Goal: Communication & Community: Answer question/provide support

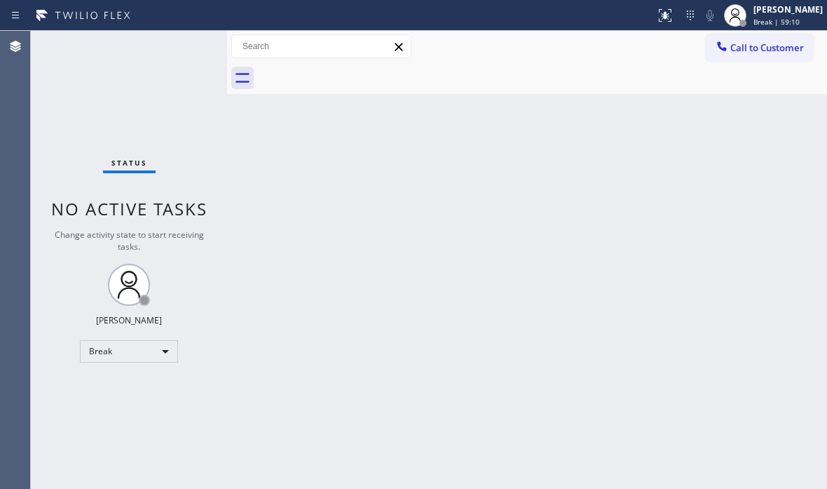
drag, startPoint x: 172, startPoint y: 80, endPoint x: 165, endPoint y: 87, distance: 9.4
click at [169, 82] on div "Status No active tasks Change activity state to start receiving tasks. [PERSON_…" at bounding box center [129, 260] width 196 height 458
click at [164, 360] on div "Break" at bounding box center [129, 351] width 98 height 22
click at [123, 388] on li "Available" at bounding box center [128, 388] width 95 height 17
click at [575, 341] on div "Back to Dashboard Change Sender ID Customers Technicians Select a contact Outbo…" at bounding box center [527, 260] width 600 height 458
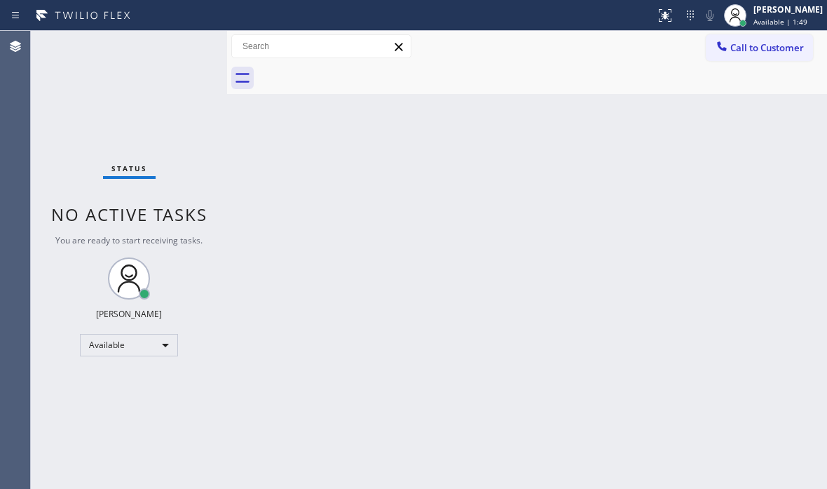
click at [316, 196] on div "Back to Dashboard Change Sender ID Customers Technicians Select a contact Outbo…" at bounding box center [527, 260] width 600 height 458
click at [372, 235] on div "Back to Dashboard Change Sender ID Customers Technicians Select a contact Outbo…" at bounding box center [527, 260] width 600 height 458
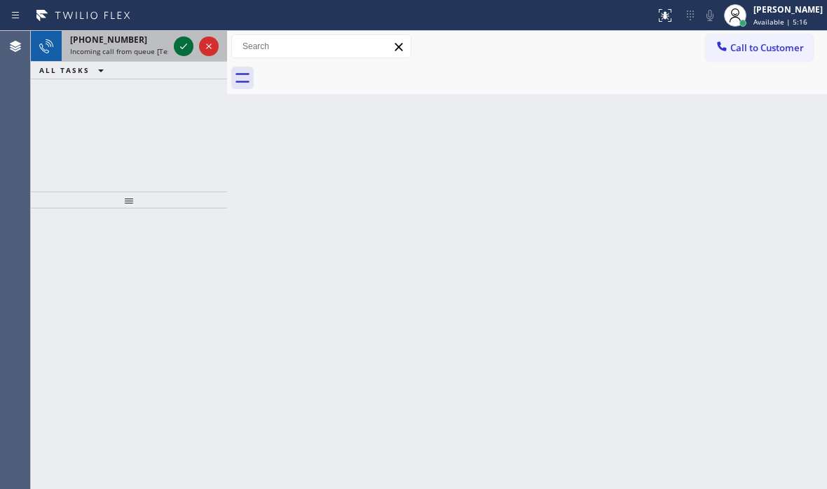
click at [184, 44] on icon at bounding box center [183, 46] width 17 height 17
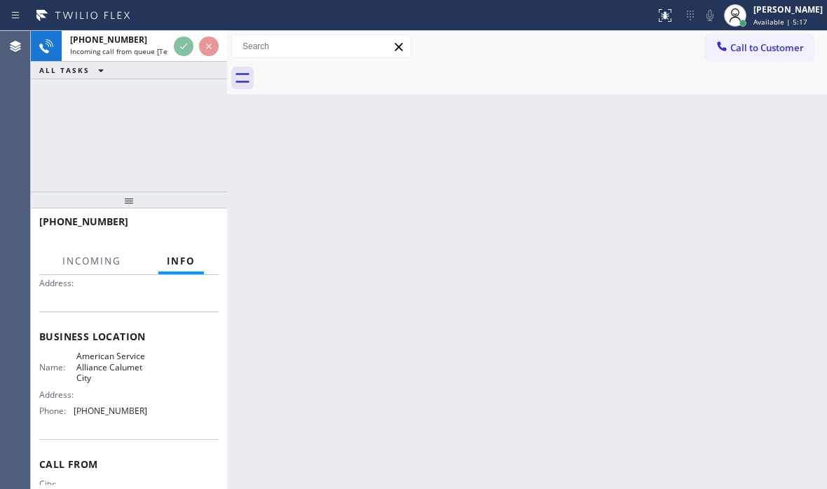
scroll to position [140, 0]
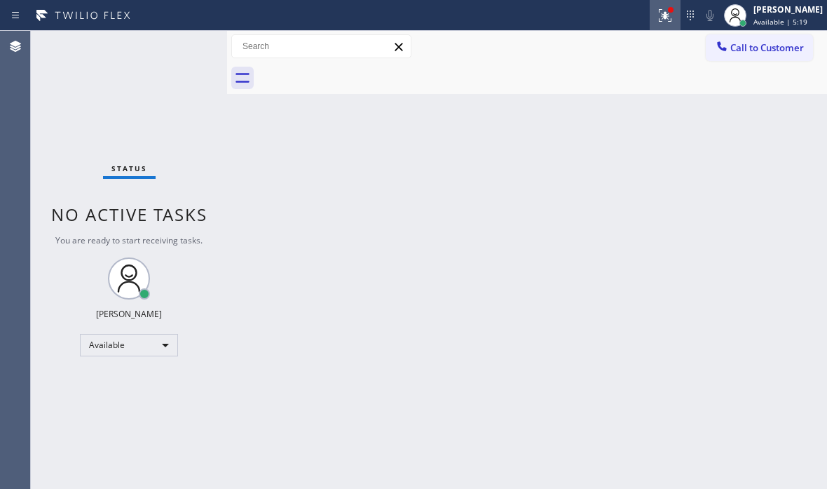
click at [657, 18] on icon at bounding box center [665, 15] width 17 height 17
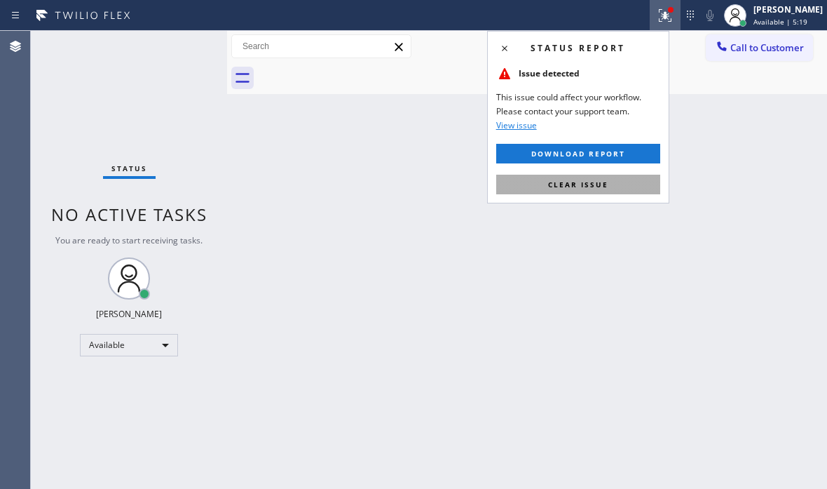
click at [573, 187] on span "Clear issue" at bounding box center [578, 184] width 60 height 10
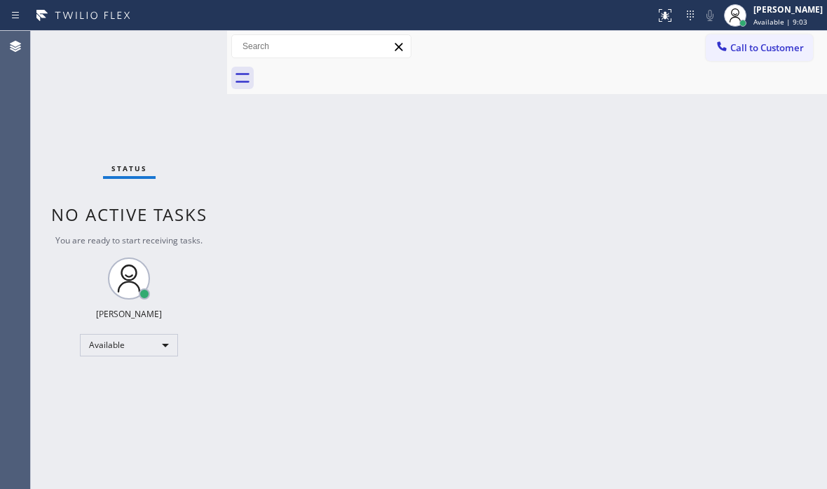
click at [179, 46] on div "Status No active tasks You are ready to start receiving tasks. [PERSON_NAME] Av…" at bounding box center [129, 260] width 196 height 458
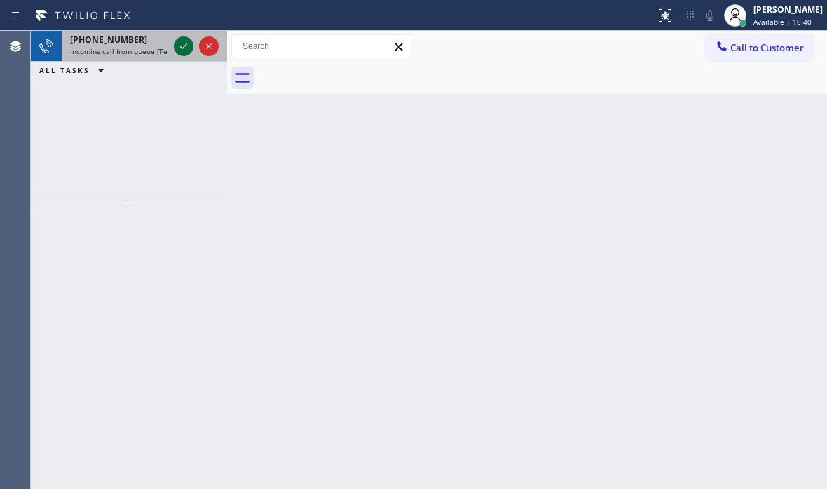
click at [180, 43] on icon at bounding box center [183, 46] width 17 height 17
click at [179, 43] on icon at bounding box center [183, 46] width 17 height 17
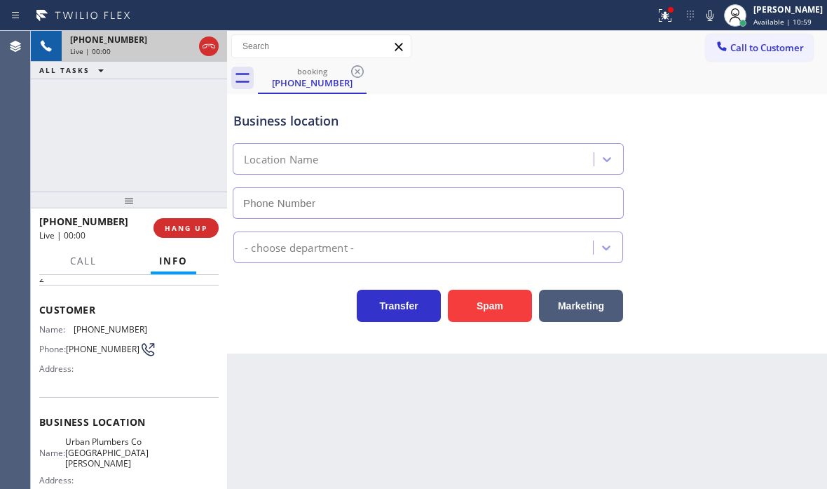
scroll to position [70, 0]
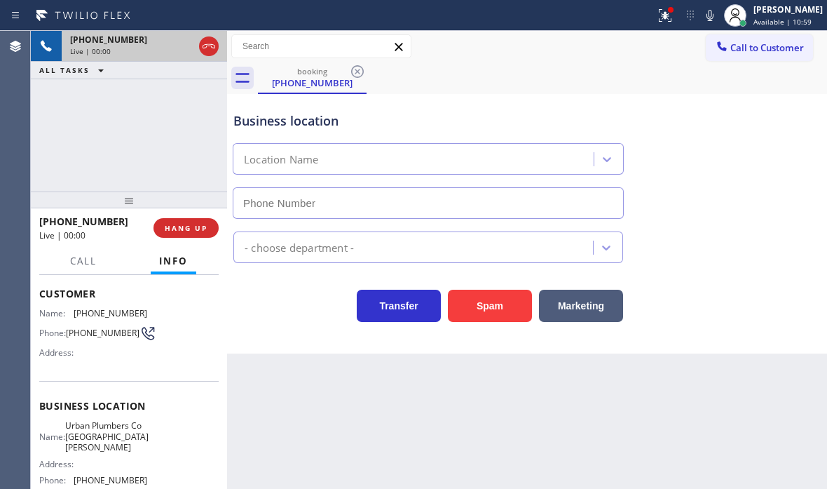
type input "[PHONE_NUMBER]"
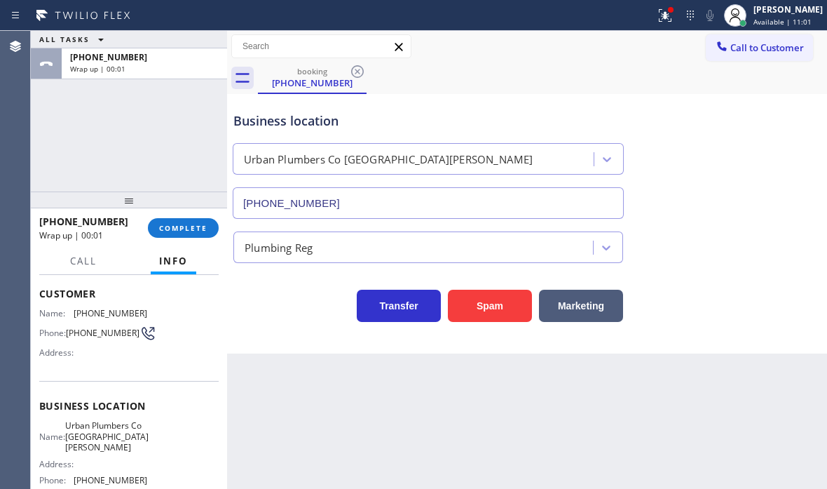
click at [181, 217] on div "[PHONE_NUMBER] Wrap up | 00:01 COMPLETE" at bounding box center [128, 228] width 179 height 36
drag, startPoint x: 180, startPoint y: 219, endPoint x: 186, endPoint y: 226, distance: 9.0
click at [180, 220] on button "COMPLETE" at bounding box center [183, 228] width 71 height 20
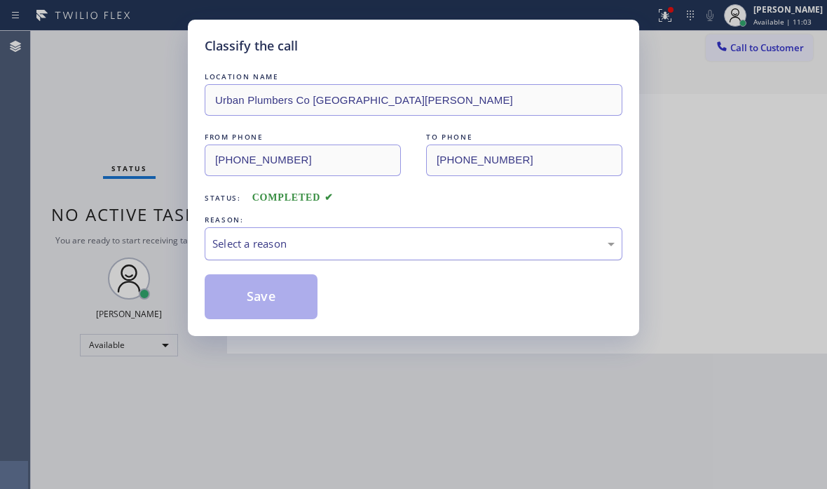
click at [278, 236] on div "Select a reason" at bounding box center [413, 244] width 402 height 16
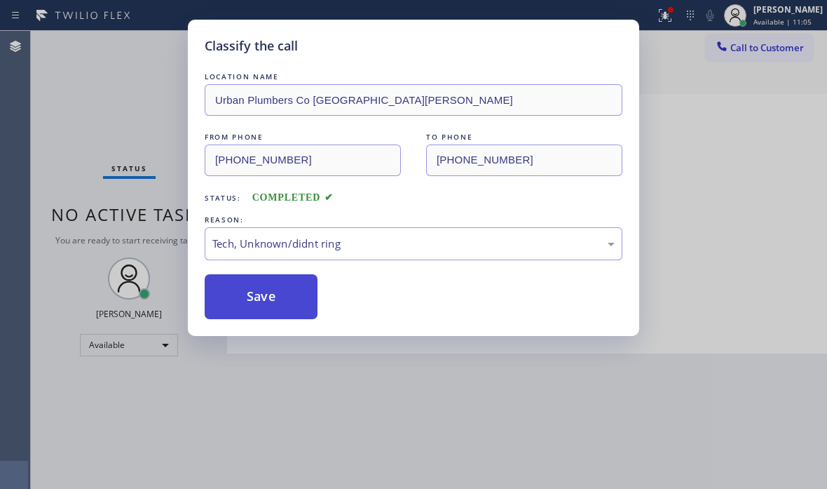
drag, startPoint x: 320, startPoint y: 350, endPoint x: 284, endPoint y: 308, distance: 55.7
click at [270, 300] on button "Save" at bounding box center [261, 296] width 113 height 45
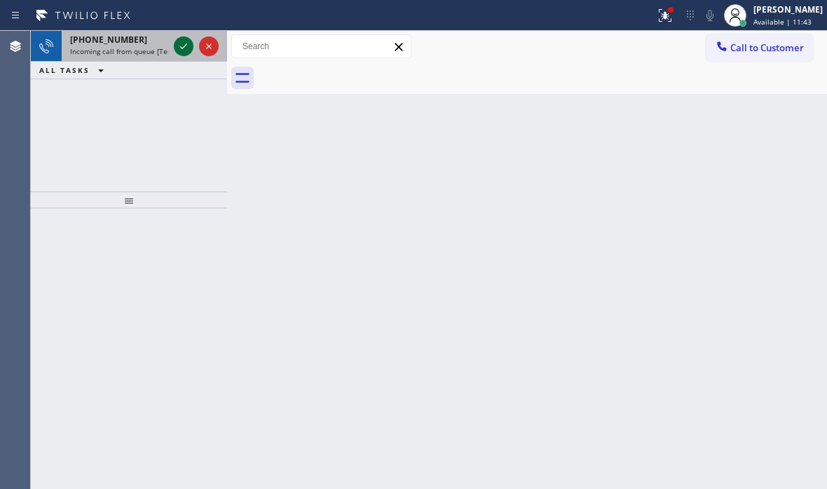
click at [184, 46] on icon at bounding box center [183, 46] width 17 height 17
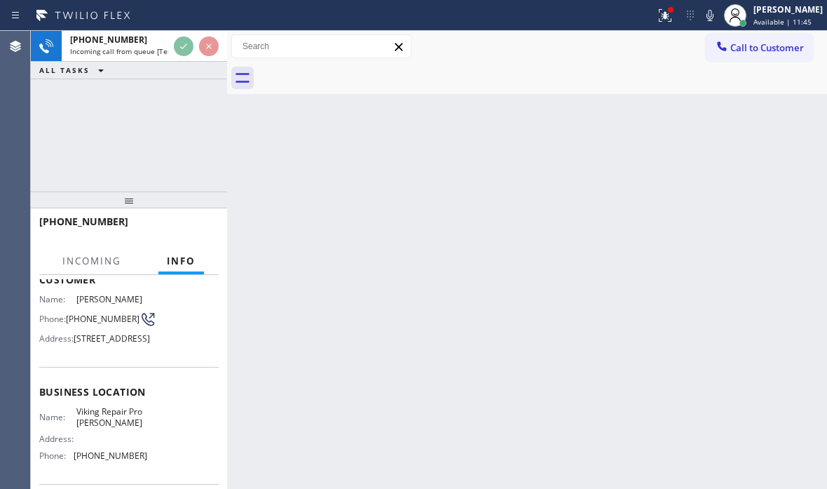
scroll to position [216, 0]
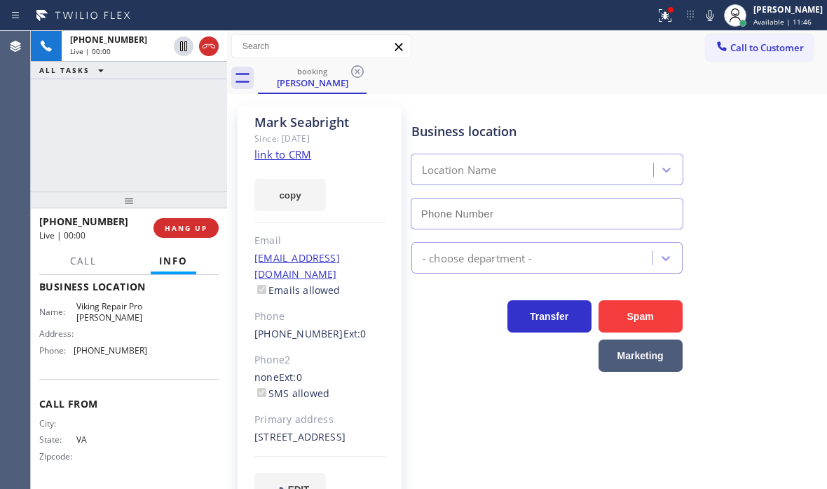
type input "[PHONE_NUMBER]"
drag, startPoint x: 298, startPoint y: 155, endPoint x: 296, endPoint y: 148, distance: 7.3
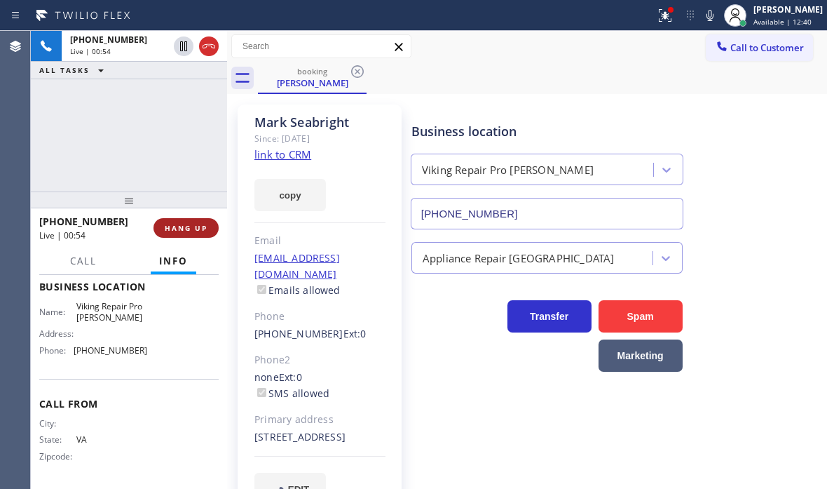
click at [192, 224] on span "HANG UP" at bounding box center [186, 228] width 43 height 10
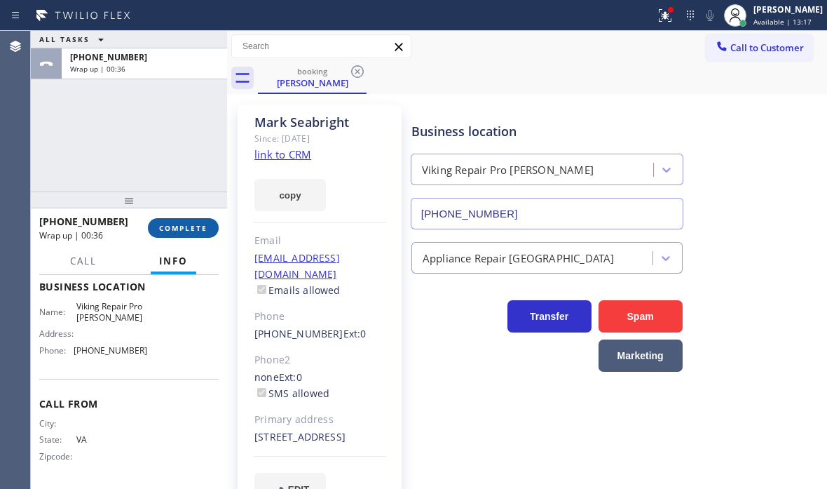
click at [198, 227] on span "COMPLETE" at bounding box center [183, 228] width 48 height 10
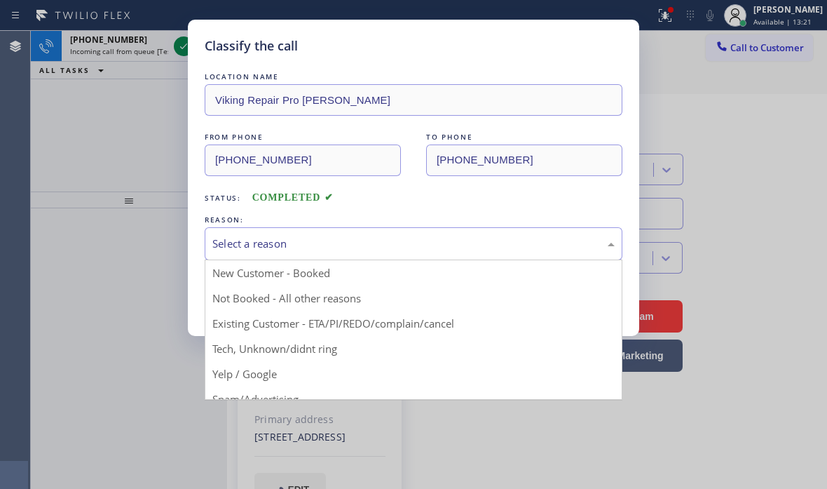
click at [343, 243] on div "Select a reason" at bounding box center [413, 244] width 402 height 16
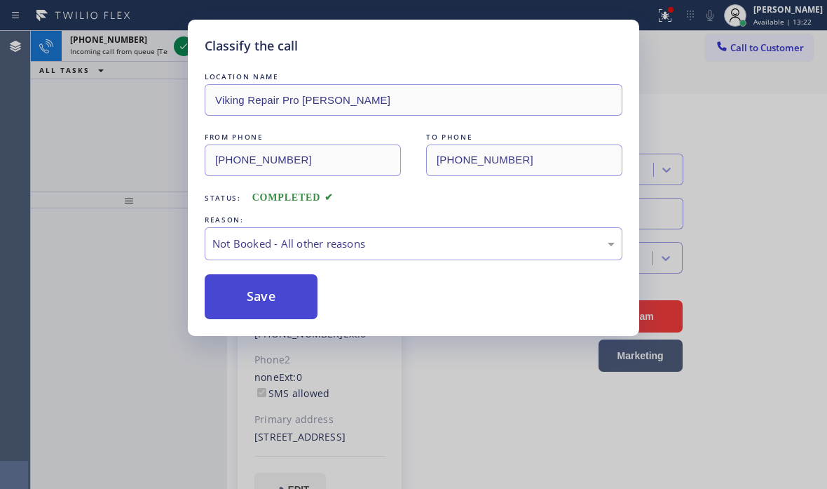
drag, startPoint x: 268, startPoint y: 299, endPoint x: 235, endPoint y: 298, distance: 33.0
drag, startPoint x: 235, startPoint y: 298, endPoint x: 164, endPoint y: 142, distance: 171.6
click at [235, 297] on button "Save" at bounding box center [261, 296] width 113 height 45
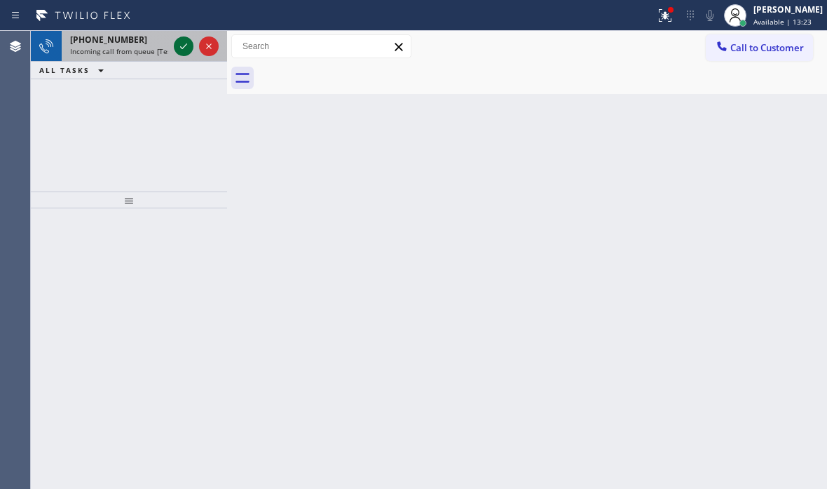
click at [179, 47] on icon at bounding box center [183, 46] width 17 height 17
click at [176, 47] on icon at bounding box center [183, 46] width 17 height 17
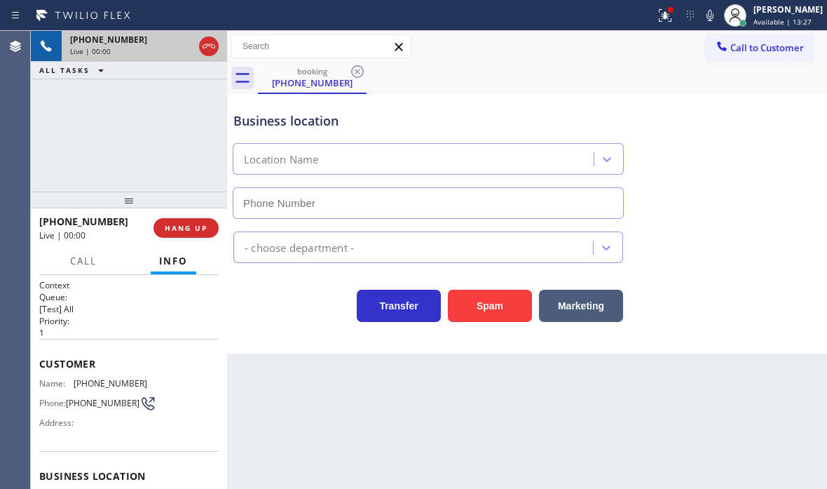
type input "[PHONE_NUMBER]"
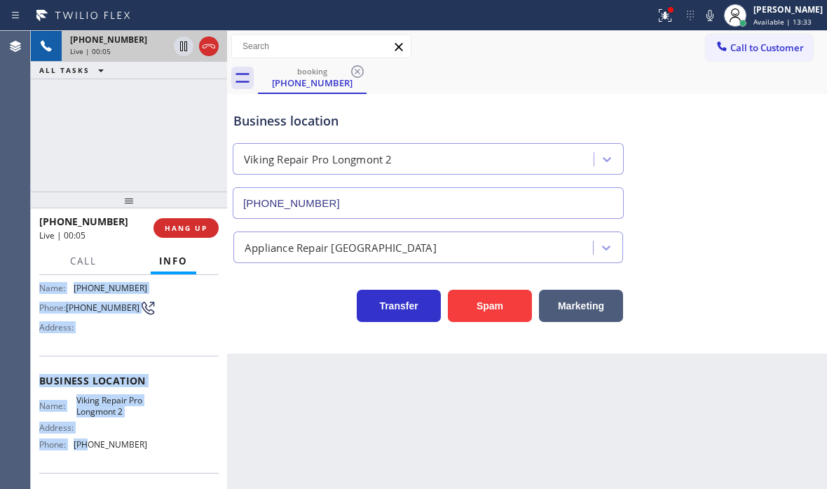
scroll to position [140, 0]
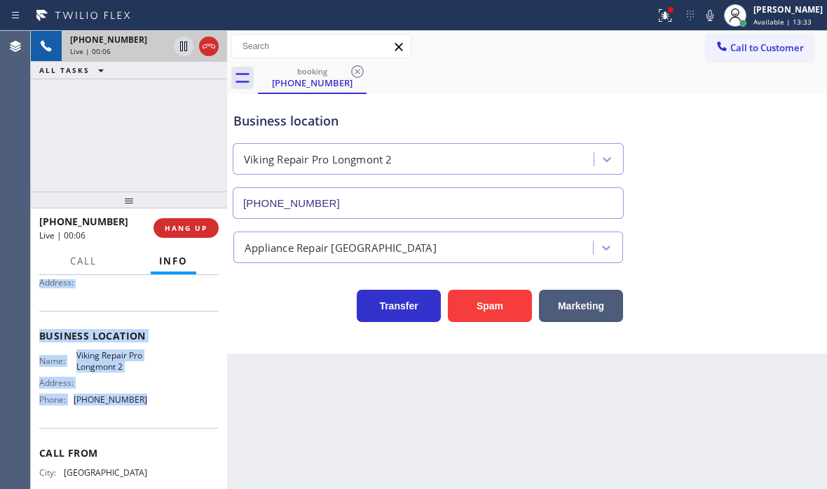
drag, startPoint x: 35, startPoint y: 291, endPoint x: 164, endPoint y: 418, distance: 181.4
click at [164, 418] on div "Context Queue: [Test] All Priority: 1 Customer Name: [PHONE_NUMBER] Phone: [PHO…" at bounding box center [129, 382] width 196 height 214
copy div "Customer Name: [PHONE_NUMBER] Phone: [PHONE_NUMBER] Address: Business location …"
click at [185, 48] on icon at bounding box center [183, 46] width 7 height 10
click at [178, 50] on icon at bounding box center [183, 46] width 17 height 17
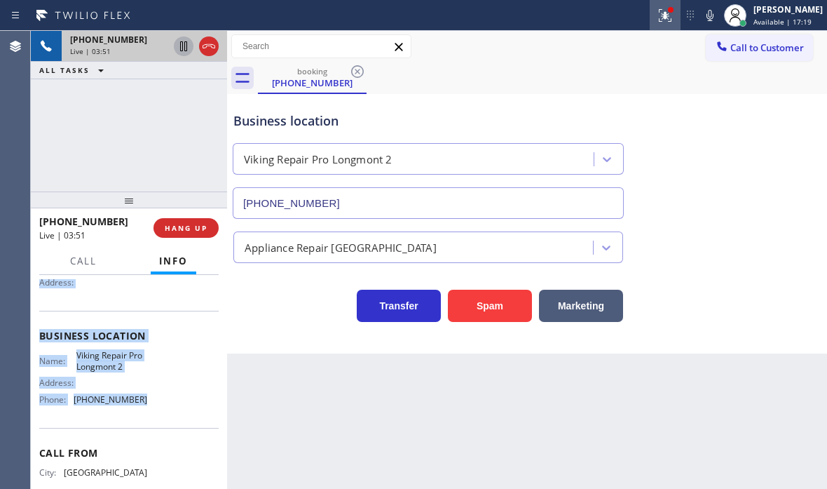
click at [659, 19] on icon at bounding box center [665, 15] width 13 height 13
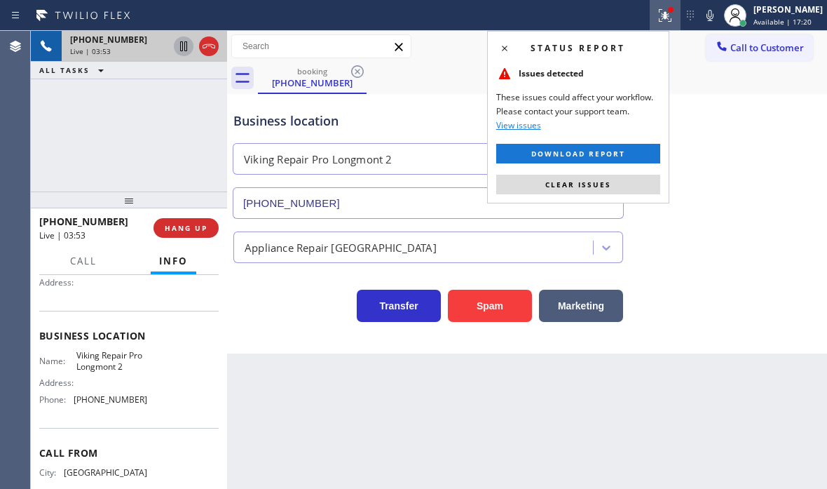
click at [721, 111] on div "Business location Viking Repair Pro Longmont [PHONE_NUMBER]" at bounding box center [527, 155] width 593 height 127
click at [578, 188] on span "Clear issues" at bounding box center [578, 184] width 66 height 10
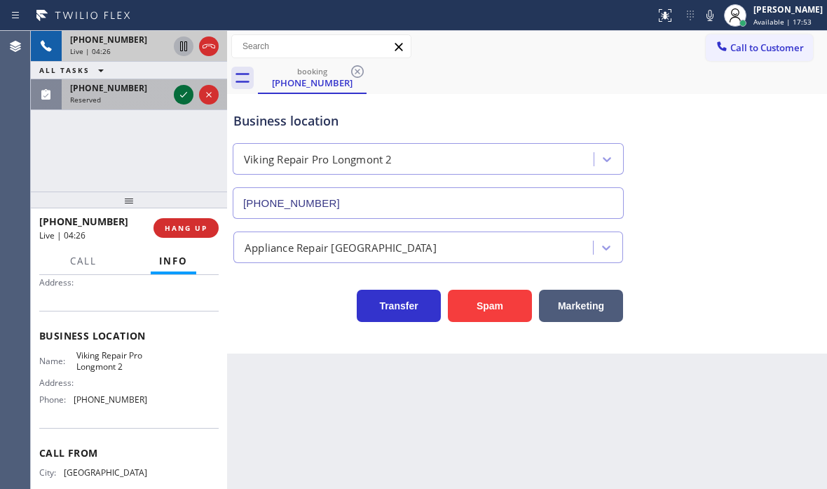
click at [184, 96] on icon at bounding box center [183, 94] width 17 height 17
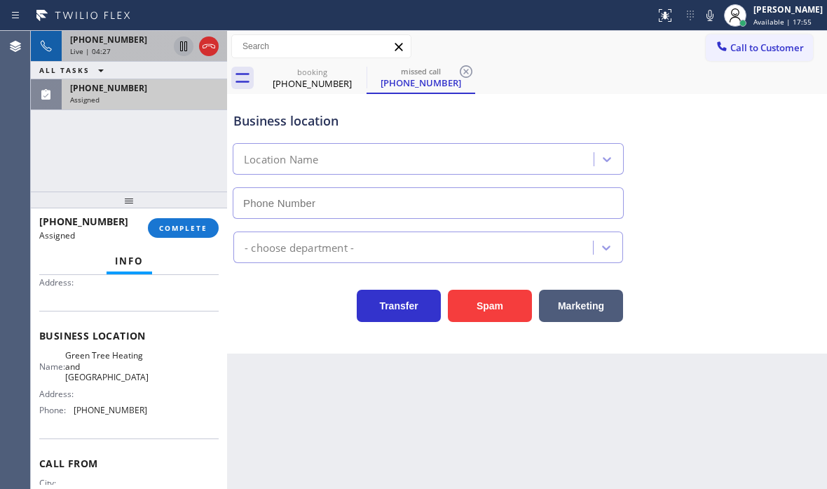
scroll to position [152, 0]
type input "[PHONE_NUMBER]"
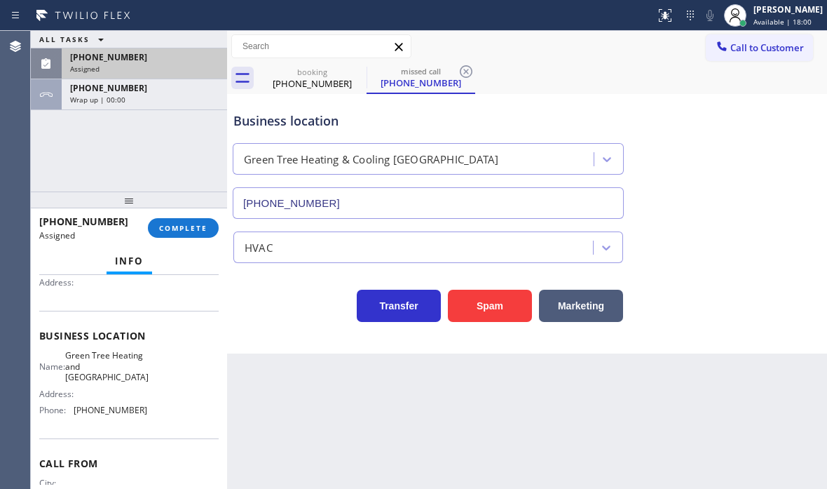
drag, startPoint x: 205, startPoint y: 45, endPoint x: 779, endPoint y: 152, distance: 584.7
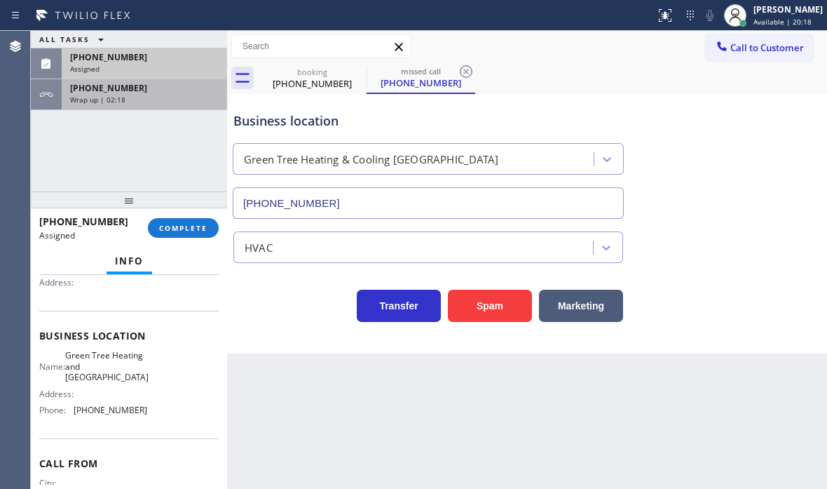
click at [170, 90] on div "[PHONE_NUMBER]" at bounding box center [144, 88] width 149 height 12
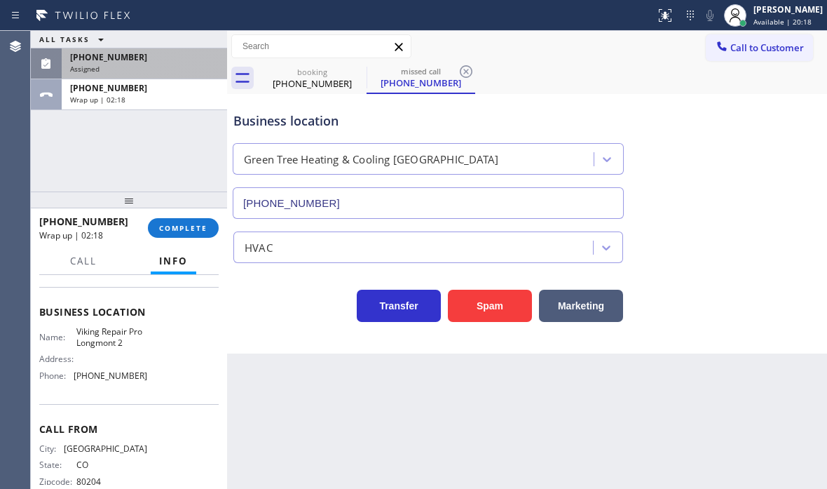
scroll to position [140, 0]
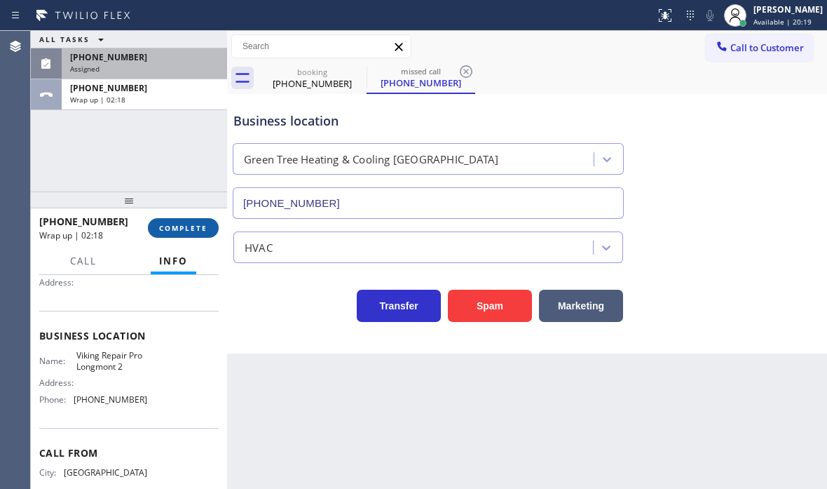
click at [188, 221] on button "COMPLETE" at bounding box center [183, 228] width 71 height 20
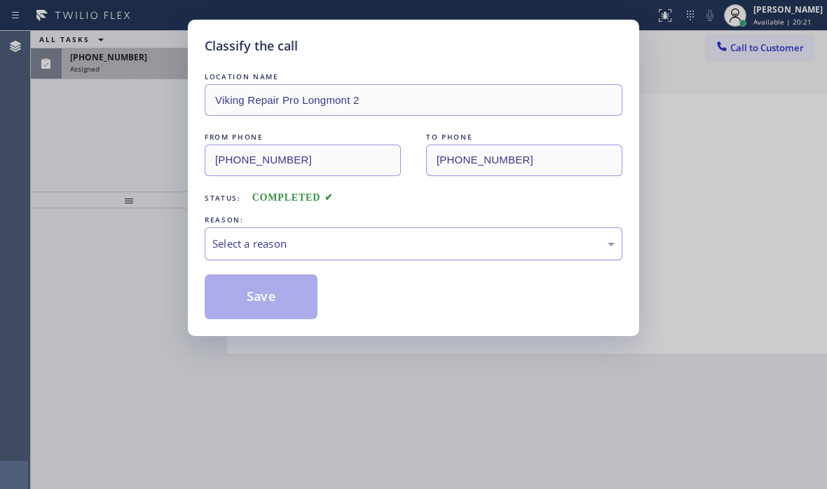
click at [318, 250] on div "Select a reason" at bounding box center [413, 244] width 402 height 16
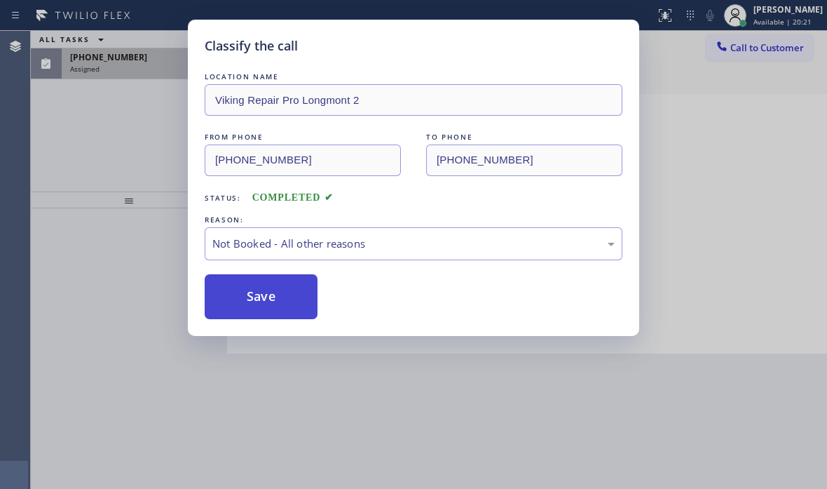
drag, startPoint x: 263, startPoint y: 303, endPoint x: 245, endPoint y: 292, distance: 21.0
drag, startPoint x: 245, startPoint y: 292, endPoint x: 198, endPoint y: 209, distance: 95.4
click at [243, 290] on button "Save" at bounding box center [261, 296] width 113 height 45
click at [141, 77] on div "Classify the call LOCATION NAME Viking Repair Pro Longmont 2 FROM PHONE [PHONE_…" at bounding box center [413, 244] width 827 height 489
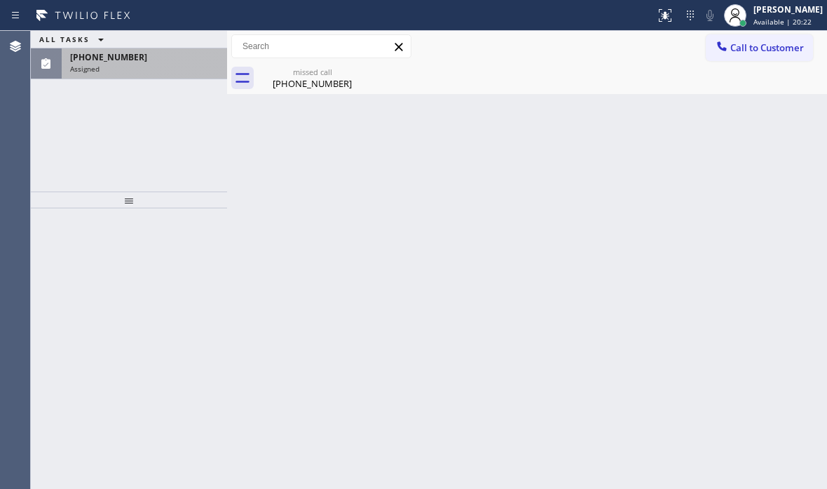
click at [145, 57] on div "[PHONE_NUMBER]" at bounding box center [144, 57] width 149 height 12
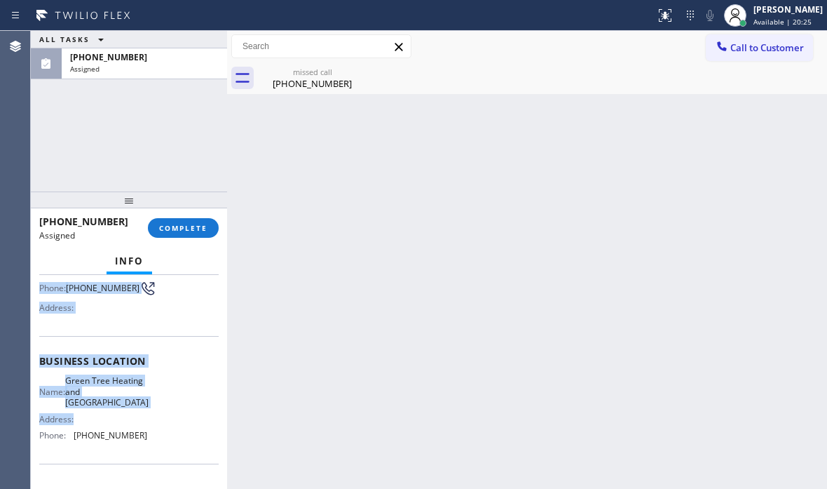
scroll to position [140, 0]
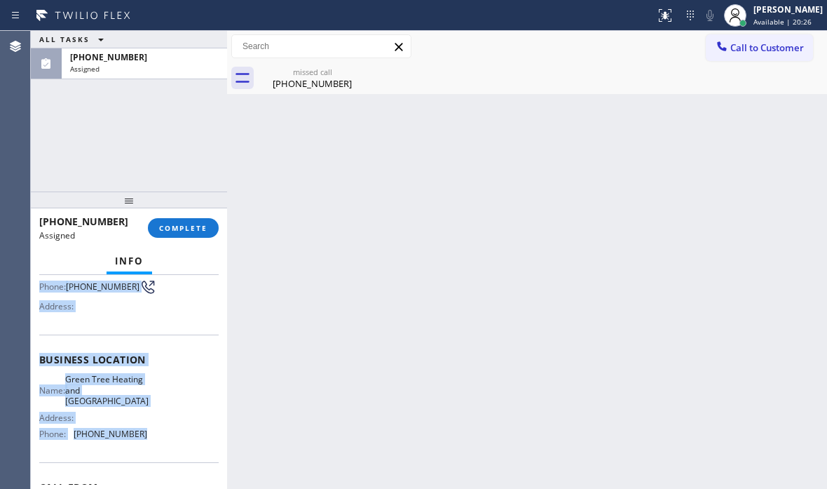
drag, startPoint x: 40, startPoint y: 380, endPoint x: 149, endPoint y: 447, distance: 128.4
click at [149, 447] on div "Context Queue: HVAC Priority: 0 Task Age: [DEMOGRAPHIC_DATA] minute(s) Customer…" at bounding box center [128, 354] width 179 height 430
copy div "Customer Name: [PHONE_NUMBER] Phone: [PHONE_NUMBER] Address: Business location …"
click at [198, 224] on span "COMPLETE" at bounding box center [183, 228] width 48 height 10
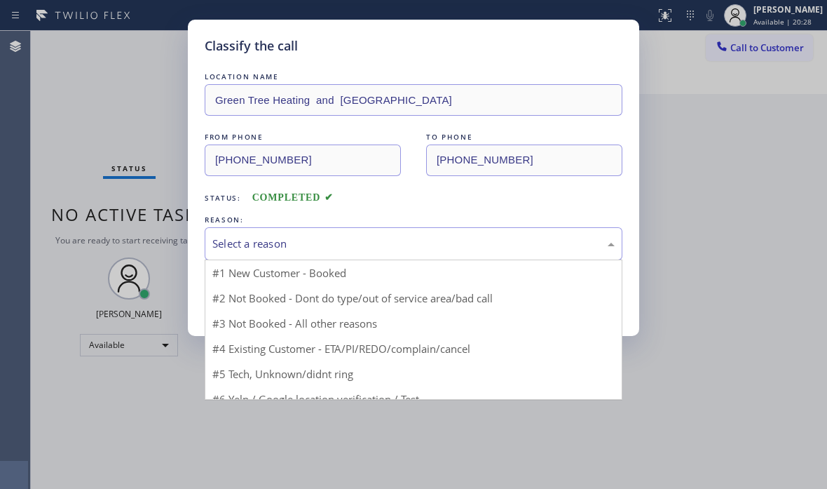
click at [343, 239] on div "Select a reason" at bounding box center [413, 244] width 402 height 16
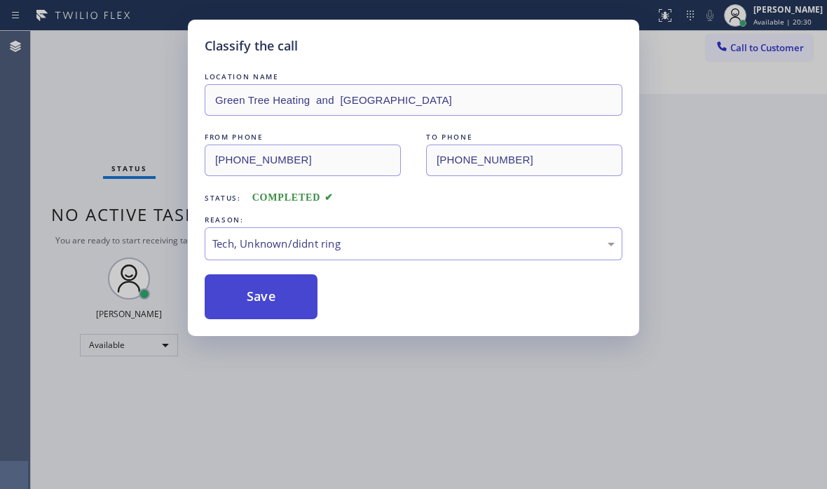
drag, startPoint x: 286, startPoint y: 348, endPoint x: 279, endPoint y: 315, distance: 33.7
drag, startPoint x: 277, startPoint y: 299, endPoint x: 793, endPoint y: 315, distance: 516.2
click at [297, 299] on button "Save" at bounding box center [261, 296] width 113 height 45
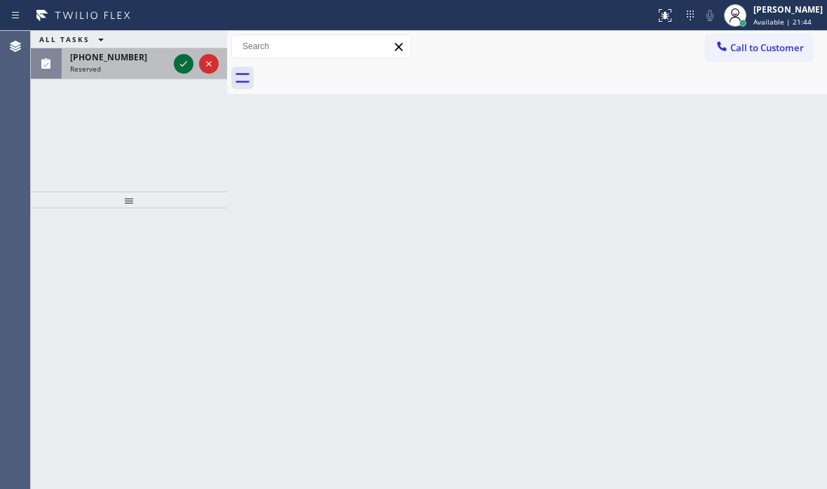
click at [179, 64] on icon at bounding box center [183, 63] width 17 height 17
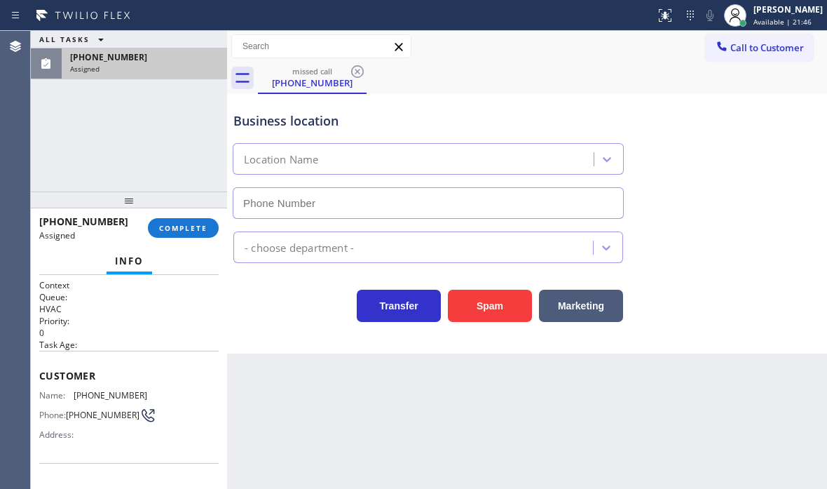
scroll to position [206, 0]
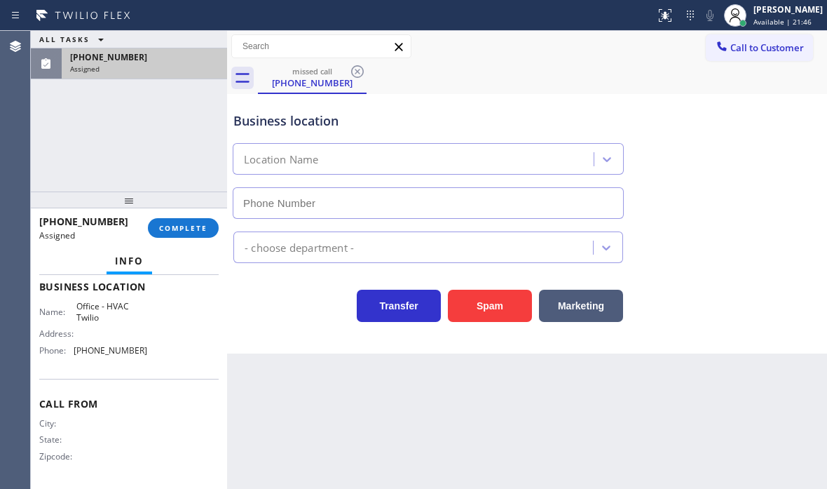
type input "[PHONE_NUMBER]"
click at [181, 231] on span "COMPLETE" at bounding box center [183, 228] width 48 height 10
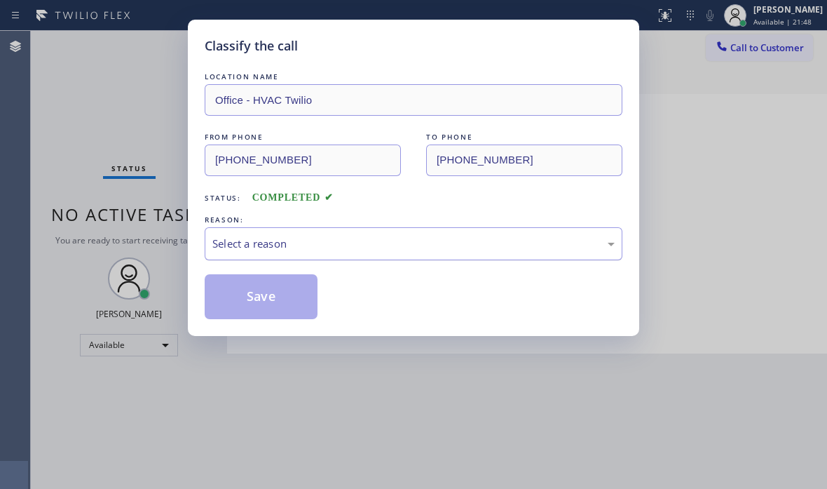
drag, startPoint x: 304, startPoint y: 240, endPoint x: 297, endPoint y: 254, distance: 15.4
click at [299, 243] on div "Select a reason" at bounding box center [413, 244] width 402 height 16
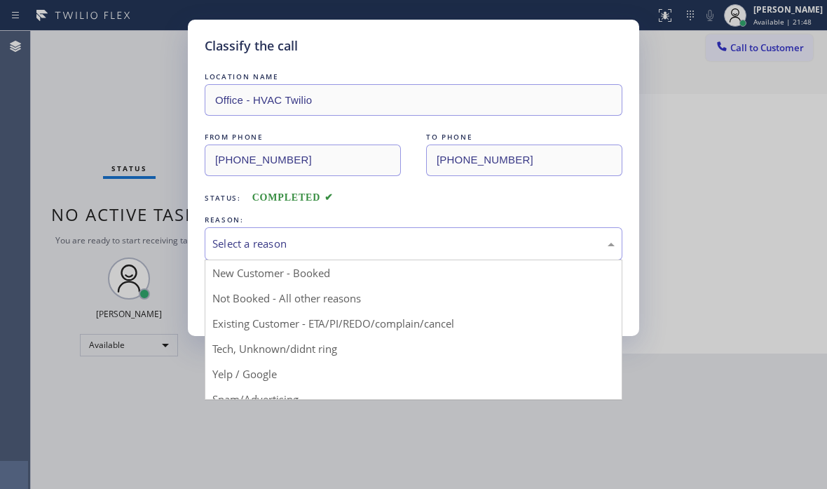
drag, startPoint x: 299, startPoint y: 343, endPoint x: 286, endPoint y: 315, distance: 31.4
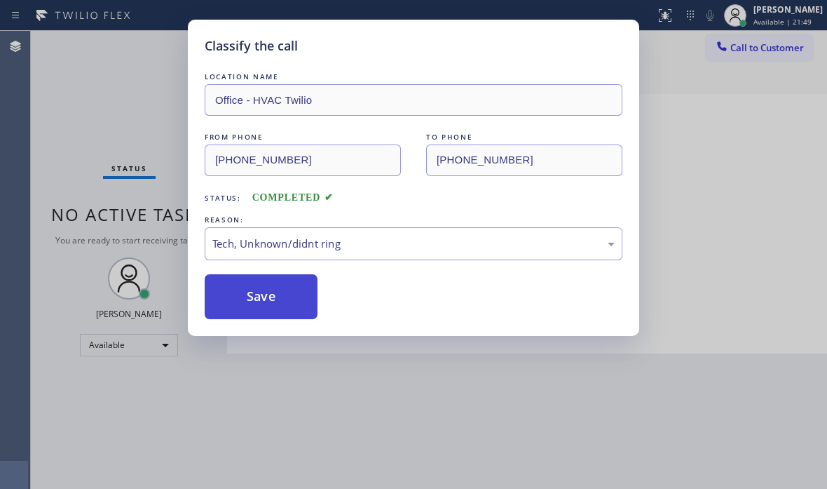
click at [283, 301] on button "Save" at bounding box center [261, 296] width 113 height 45
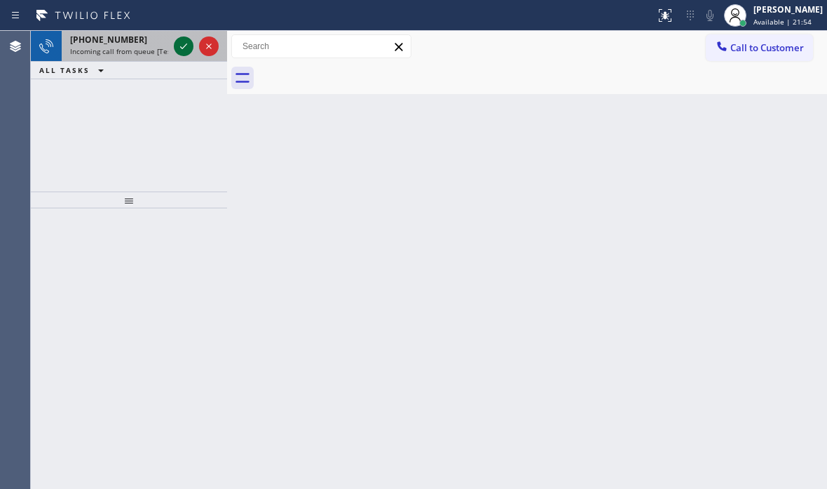
click at [177, 45] on icon at bounding box center [183, 46] width 17 height 17
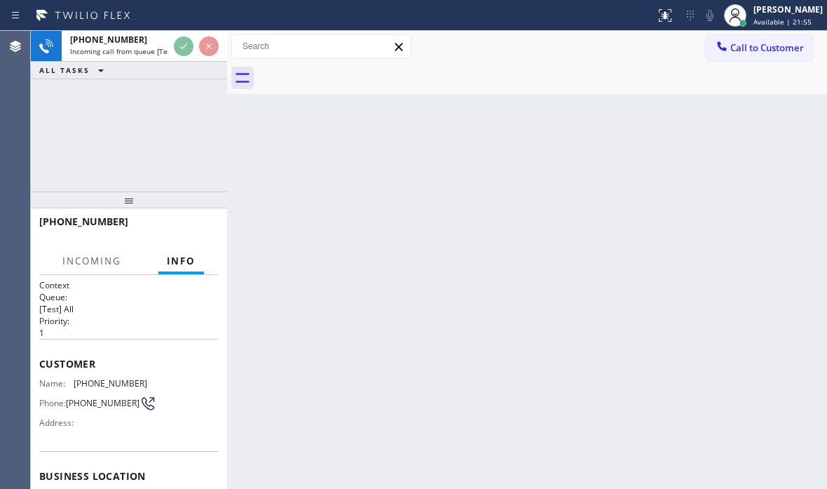
scroll to position [210, 0]
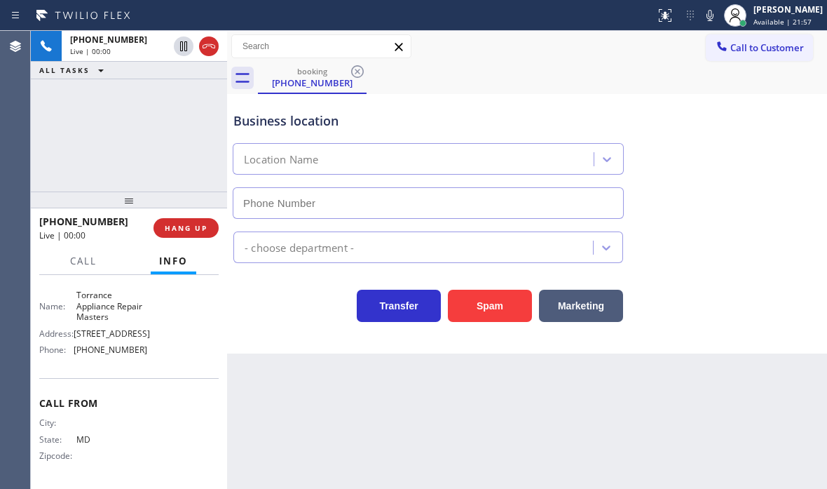
type input "[PHONE_NUMBER]"
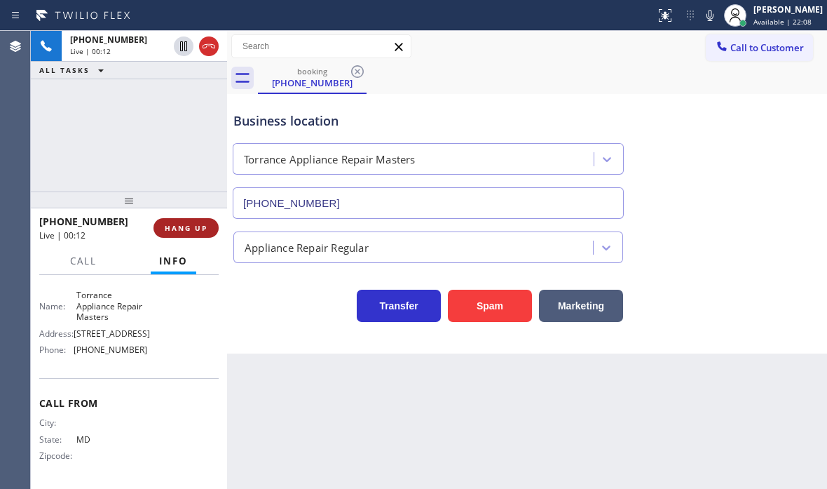
click at [189, 233] on button "HANG UP" at bounding box center [186, 228] width 65 height 20
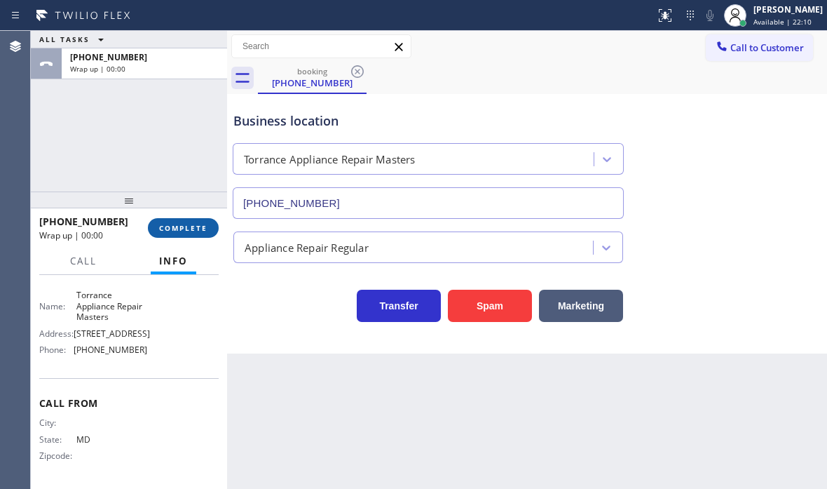
click at [204, 230] on span "COMPLETE" at bounding box center [183, 228] width 48 height 10
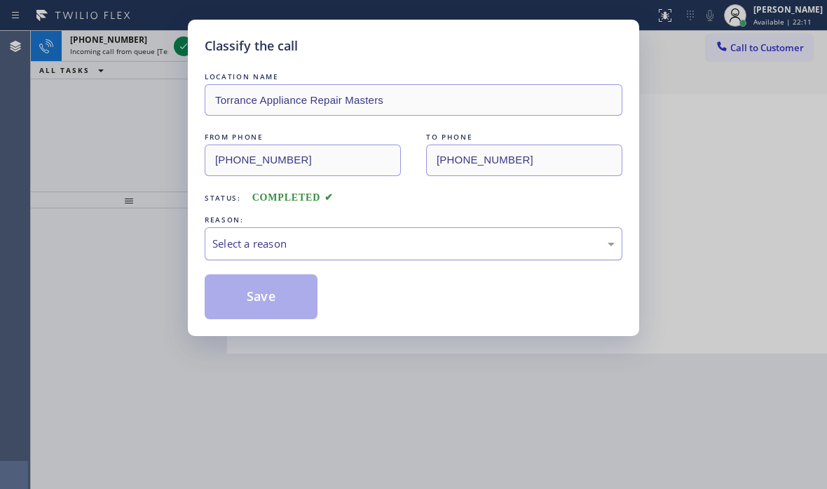
click at [307, 249] on div "Select a reason" at bounding box center [413, 244] width 402 height 16
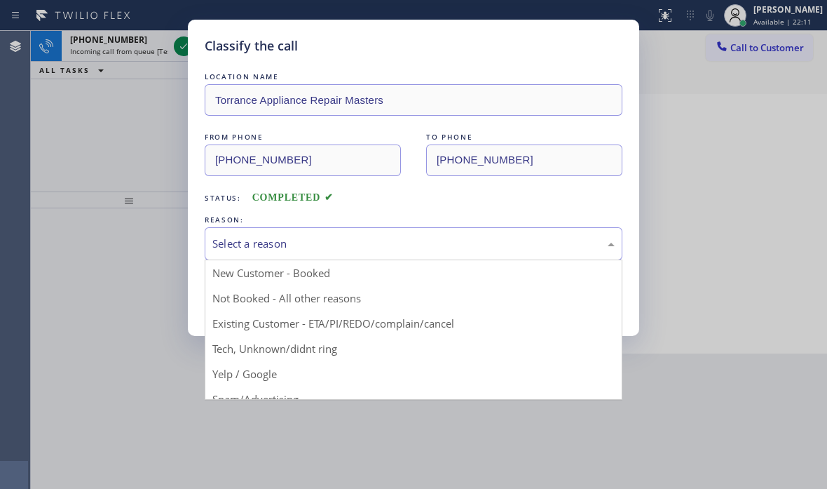
drag, startPoint x: 264, startPoint y: 349, endPoint x: 259, endPoint y: 338, distance: 12.2
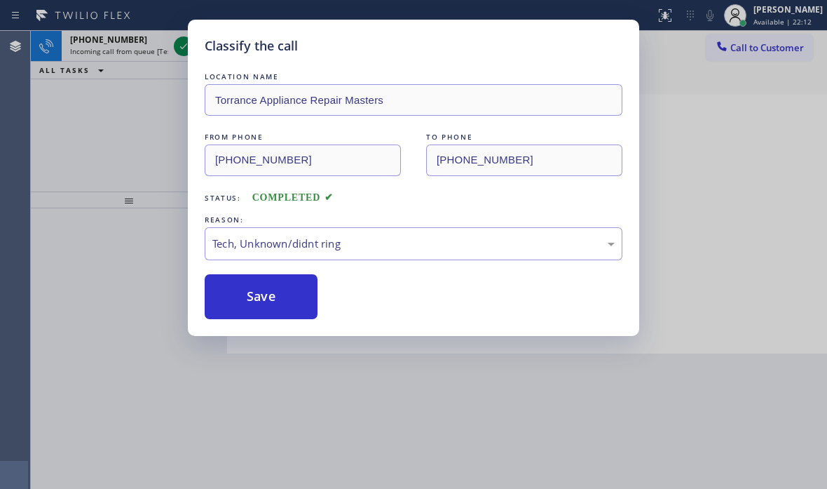
drag, startPoint x: 252, startPoint y: 296, endPoint x: 198, endPoint y: 153, distance: 153.5
click at [250, 294] on button "Save" at bounding box center [261, 296] width 113 height 45
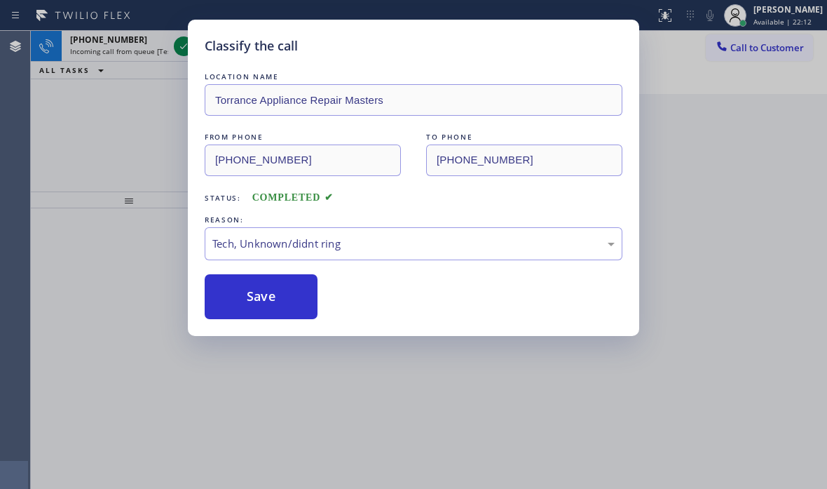
click at [181, 46] on div "Classify the call LOCATION NAME Torrance Appliance Repair Masters FROM PHONE [P…" at bounding box center [413, 244] width 827 height 489
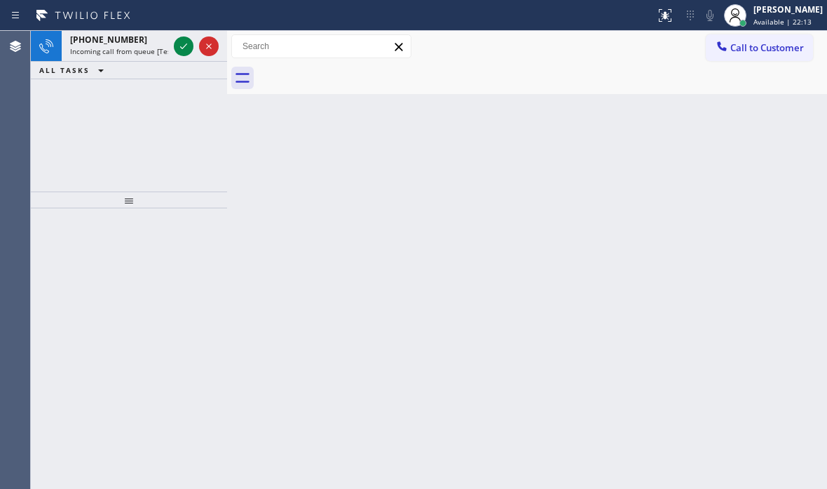
click at [181, 46] on icon at bounding box center [183, 46] width 17 height 17
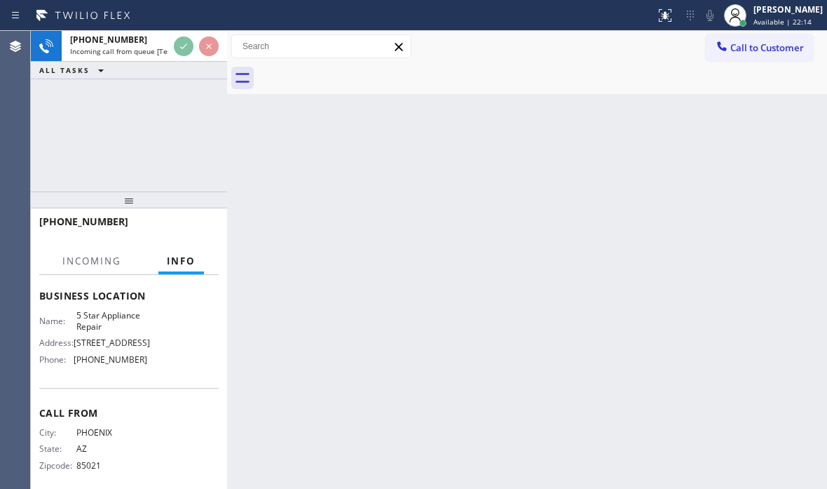
scroll to position [194, 0]
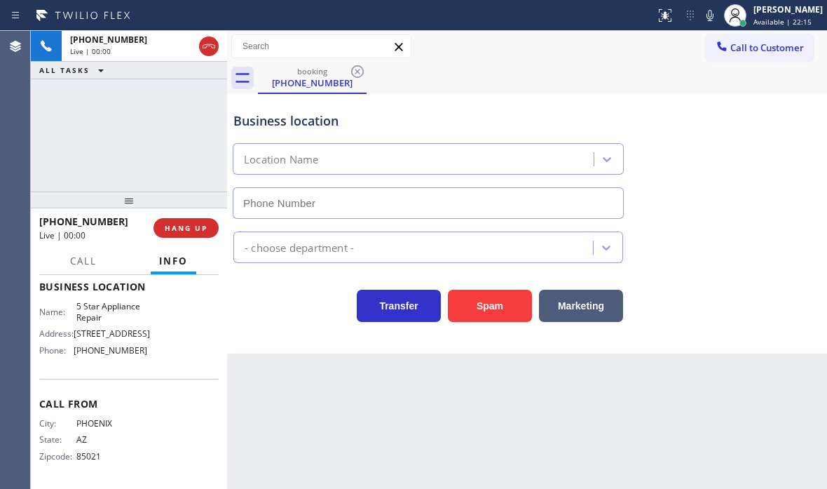
type input "[PHONE_NUMBER]"
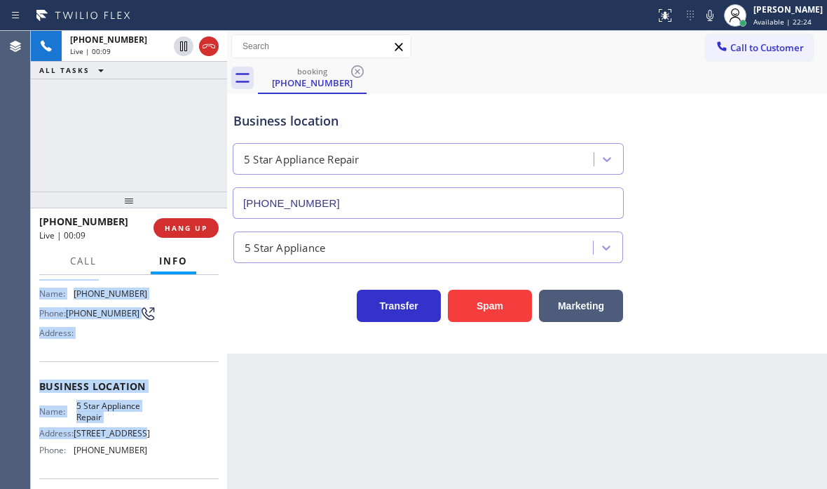
scroll to position [124, 0]
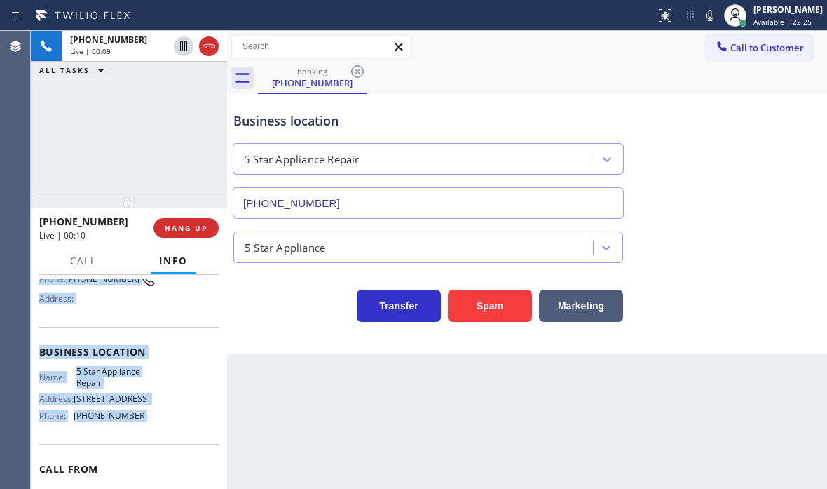
drag, startPoint x: 39, startPoint y: 308, endPoint x: 142, endPoint y: 423, distance: 154.3
click at [142, 423] on div "Context Queue: [Test] All Priority: 1 Customer Name: [PHONE_NUMBER] Phone: [PHO…" at bounding box center [129, 382] width 196 height 214
copy div "Customer Name: [PHONE_NUMBER] Phone: [PHONE_NUMBER] Address: Business location …"
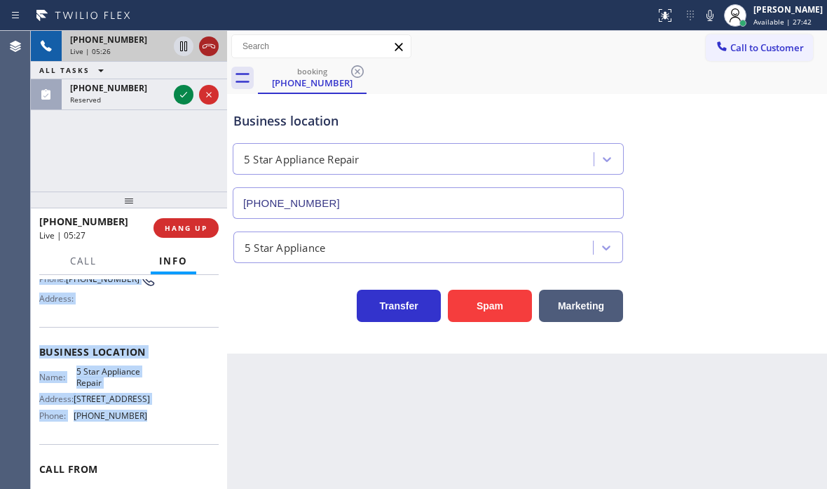
click at [210, 46] on icon at bounding box center [208, 46] width 17 height 17
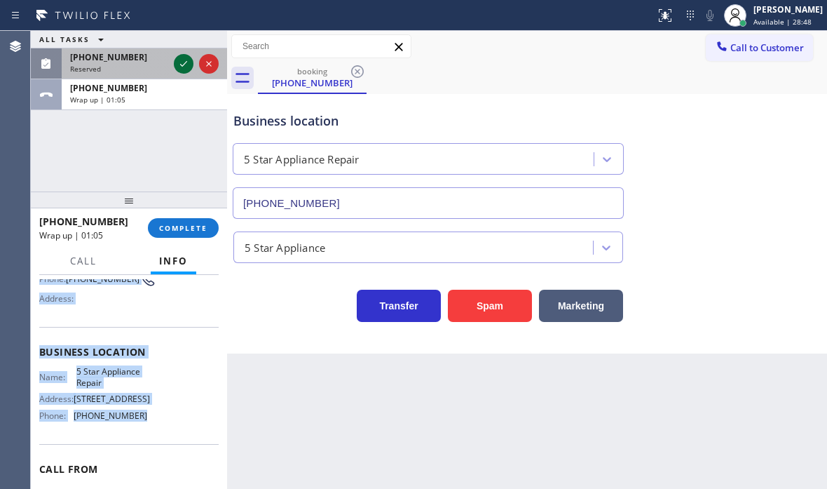
click at [176, 62] on icon at bounding box center [183, 63] width 17 height 17
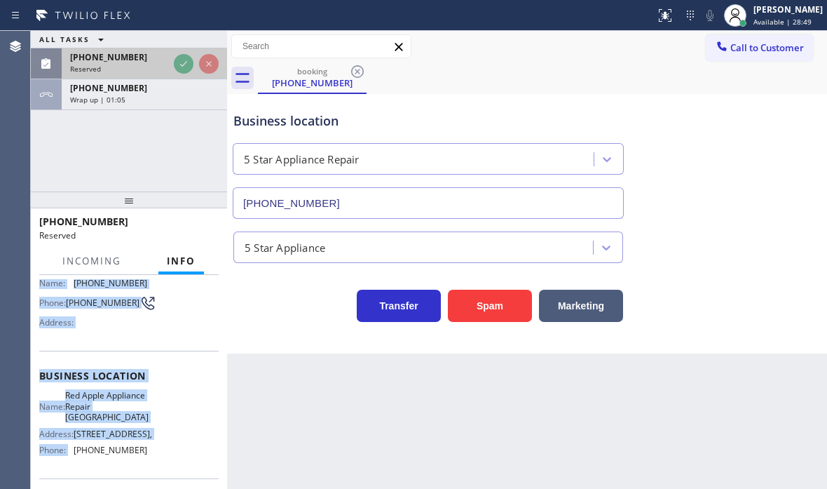
scroll to position [148, 0]
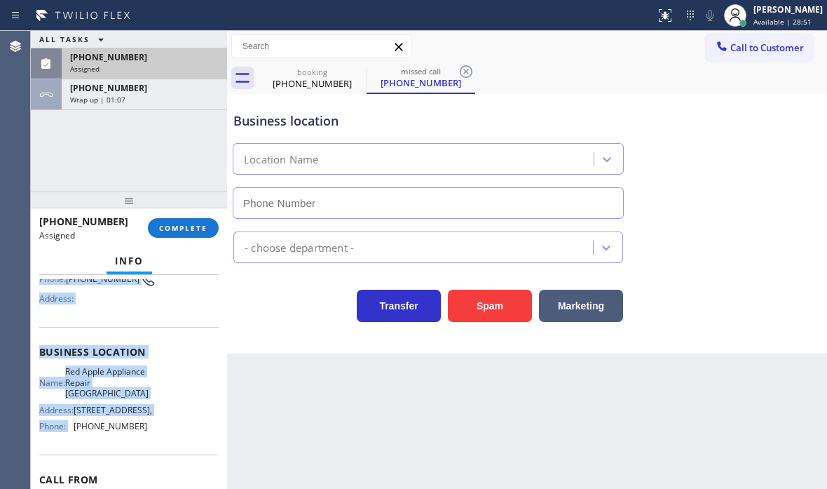
type input "[PHONE_NUMBER]"
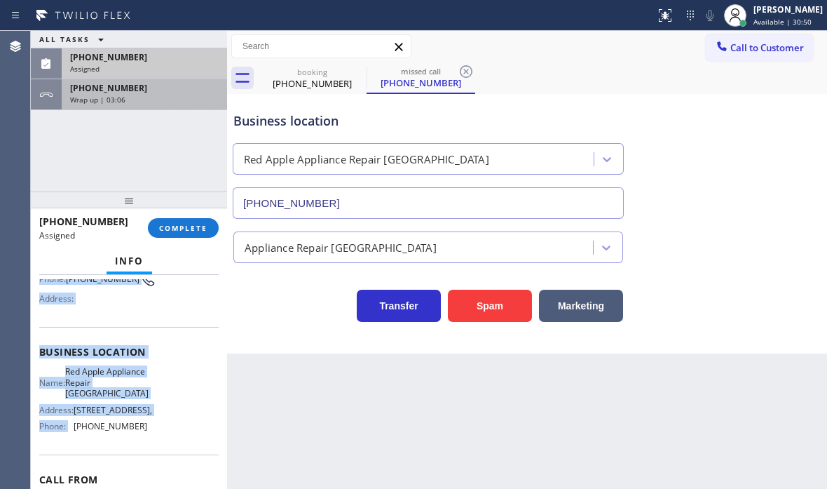
click at [145, 96] on div "Wrap up | 03:06" at bounding box center [144, 100] width 149 height 10
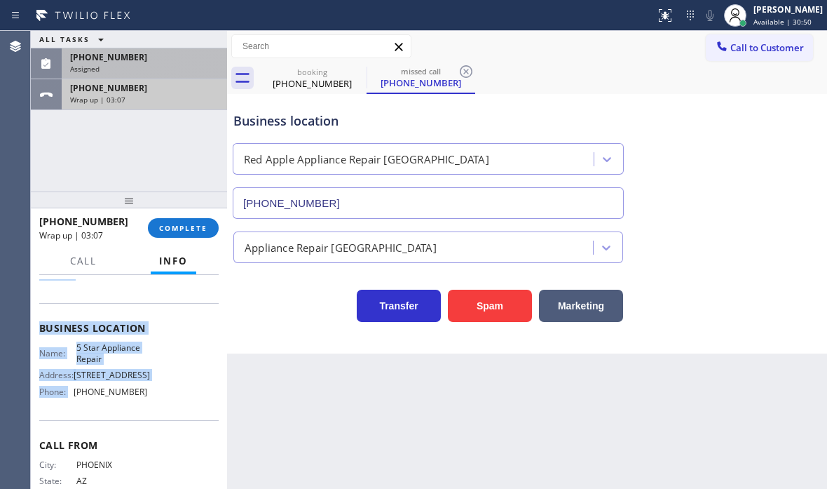
scroll to position [124, 0]
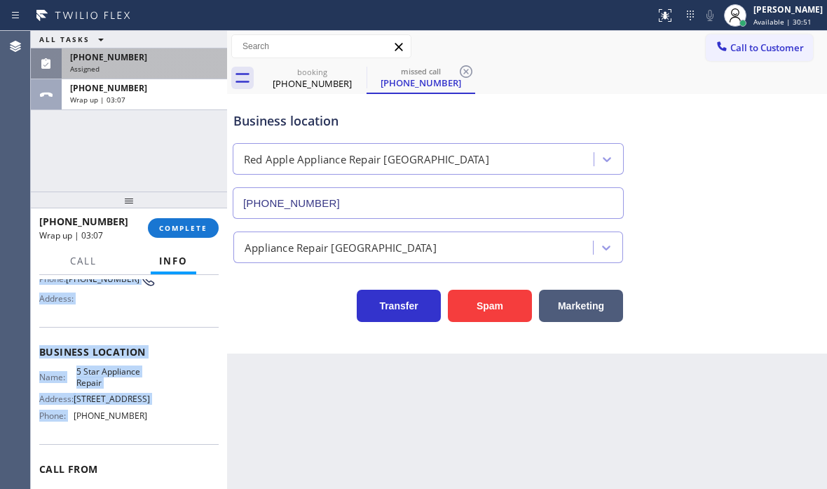
click at [172, 62] on div "[PHONE_NUMBER]" at bounding box center [144, 57] width 149 height 12
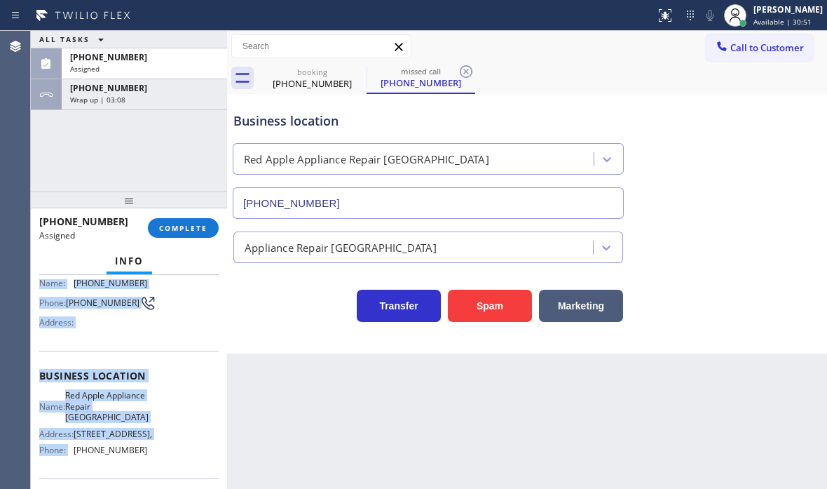
scroll to position [148, 0]
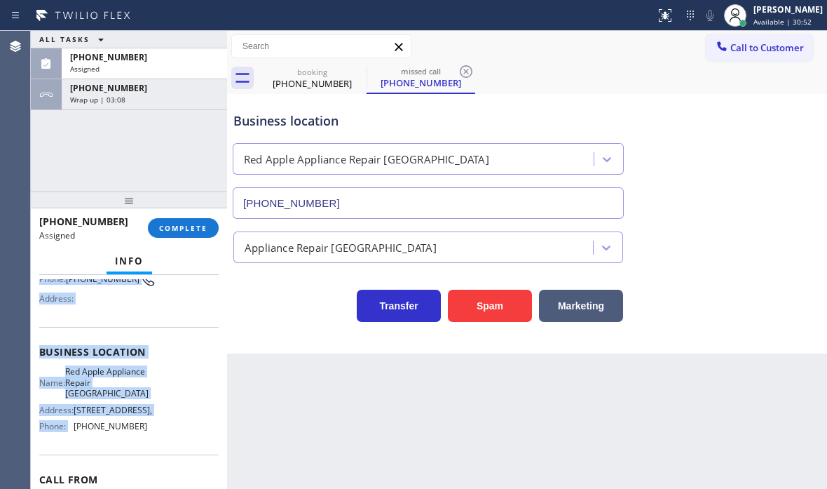
click at [158, 334] on div "Business location Name: Red Apple Appliance Repair [GEOGRAPHIC_DATA] Address: […" at bounding box center [128, 391] width 179 height 128
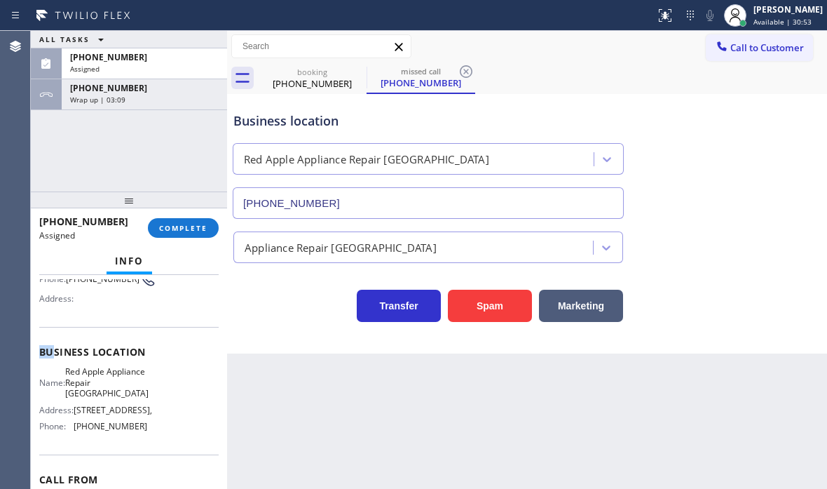
drag, startPoint x: 39, startPoint y: 352, endPoint x: 61, endPoint y: 354, distance: 21.8
click at [60, 355] on span "Business location" at bounding box center [128, 351] width 179 height 13
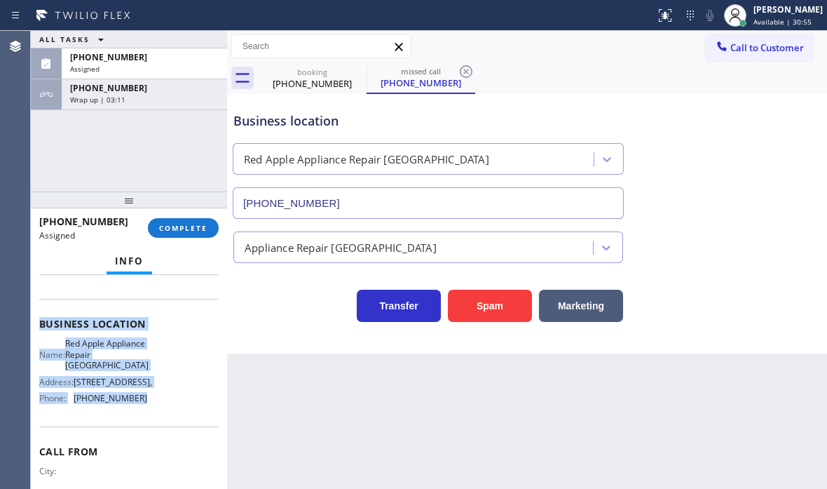
scroll to position [218, 0]
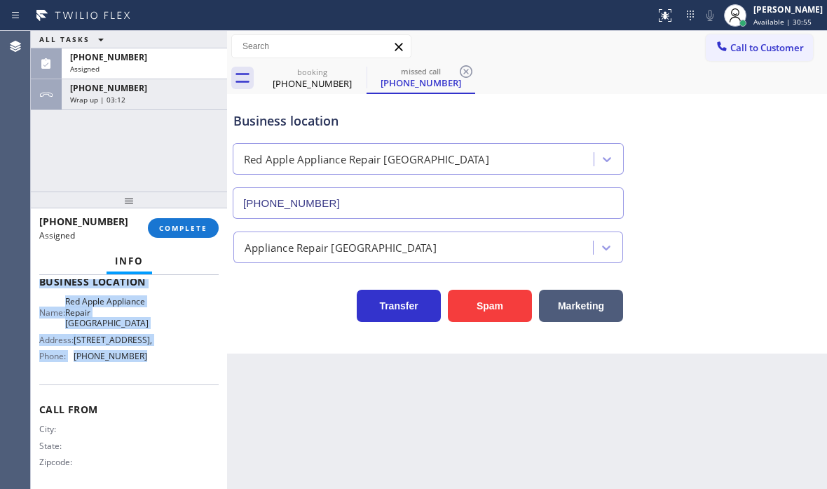
drag, startPoint x: 34, startPoint y: 304, endPoint x: 156, endPoint y: 393, distance: 151.0
click at [156, 393] on div "Context Queue: Appliance Repair High End Priority: 0 Task Age: [DEMOGRAPHIC_DAT…" at bounding box center [129, 382] width 196 height 214
copy div "Customer Name: [PHONE_NUMBER] Phone: [PHONE_NUMBER] Address: Business location …"
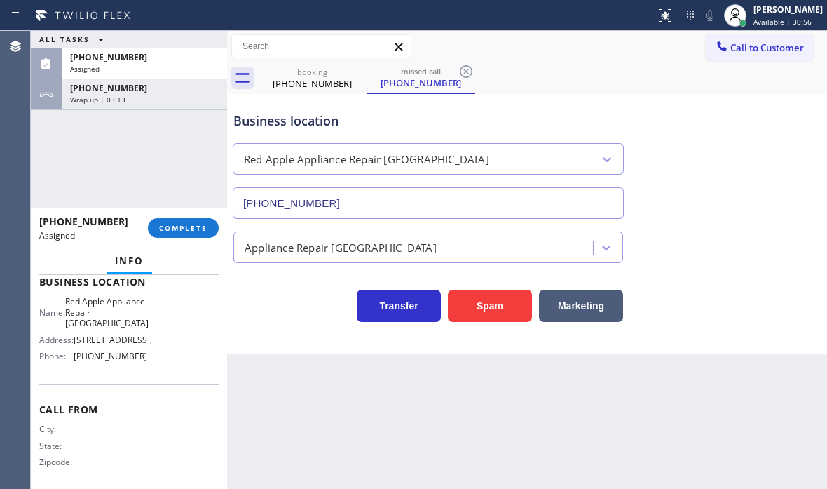
click at [170, 238] on div "[PHONE_NUMBER] Assigned COMPLETE" at bounding box center [128, 228] width 179 height 36
click at [169, 228] on span "COMPLETE" at bounding box center [183, 228] width 48 height 10
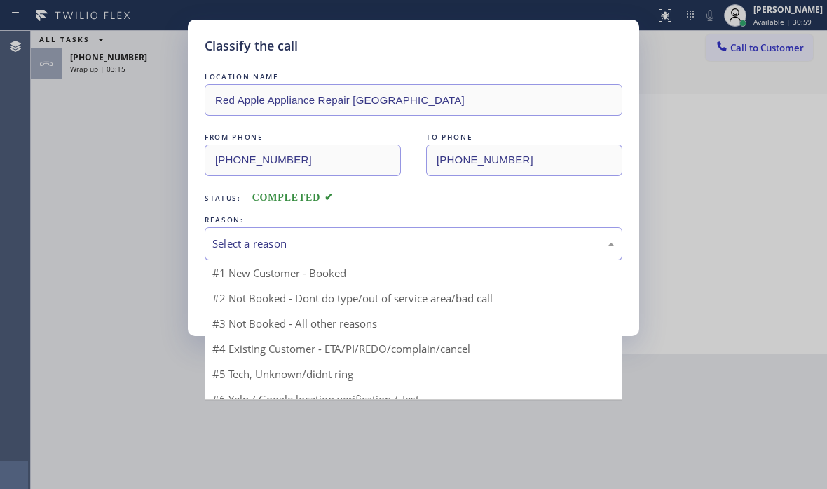
click at [353, 243] on div "Select a reason" at bounding box center [413, 244] width 402 height 16
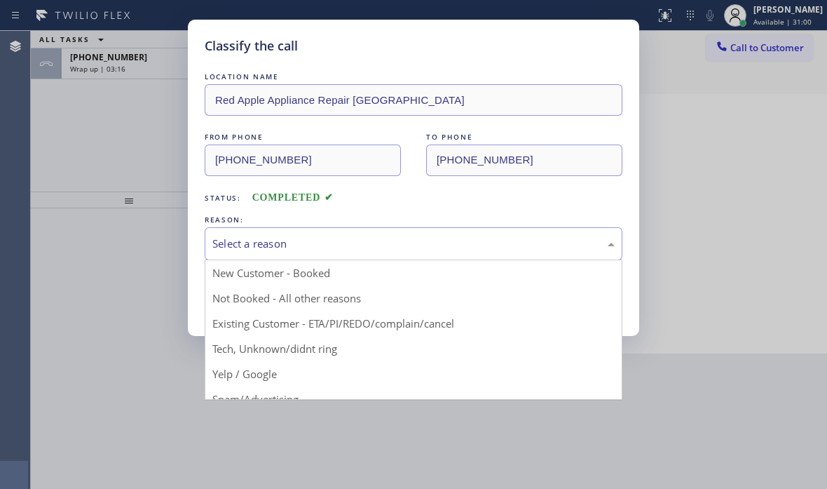
drag, startPoint x: 280, startPoint y: 346, endPoint x: 261, endPoint y: 307, distance: 43.3
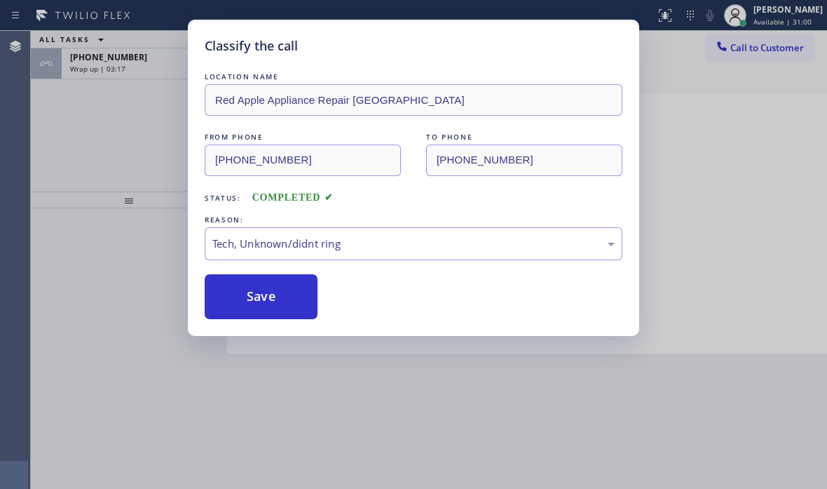
click at [383, 298] on div "Save" at bounding box center [414, 296] width 418 height 45
drag, startPoint x: 281, startPoint y: 298, endPoint x: 770, endPoint y: 298, distance: 488.6
click at [294, 298] on button "Save" at bounding box center [261, 296] width 113 height 45
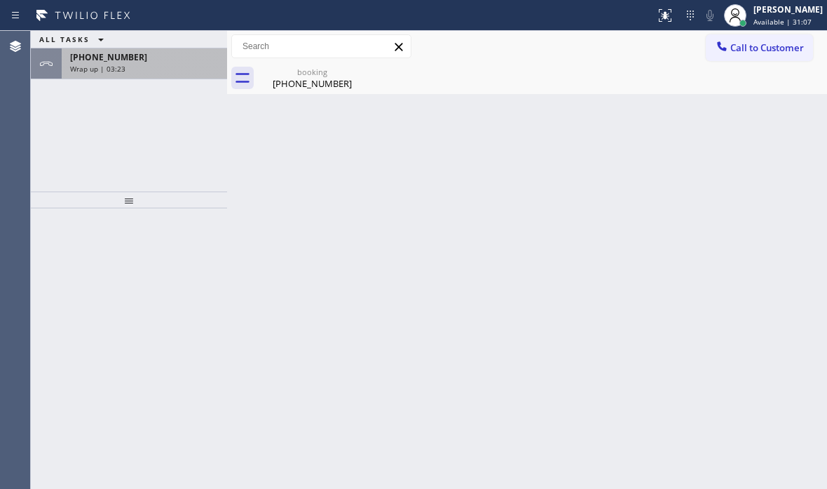
click at [174, 71] on div "Wrap up | 03:23" at bounding box center [144, 69] width 149 height 10
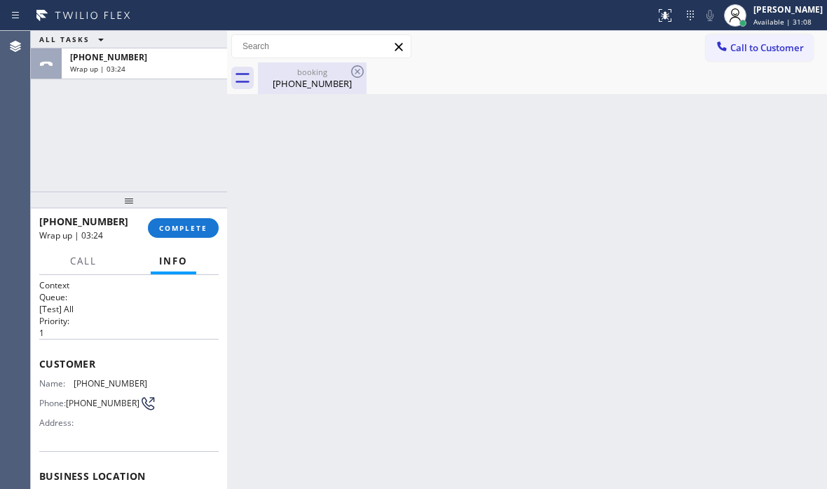
click at [299, 79] on div "[PHONE_NUMBER]" at bounding box center [312, 83] width 106 height 13
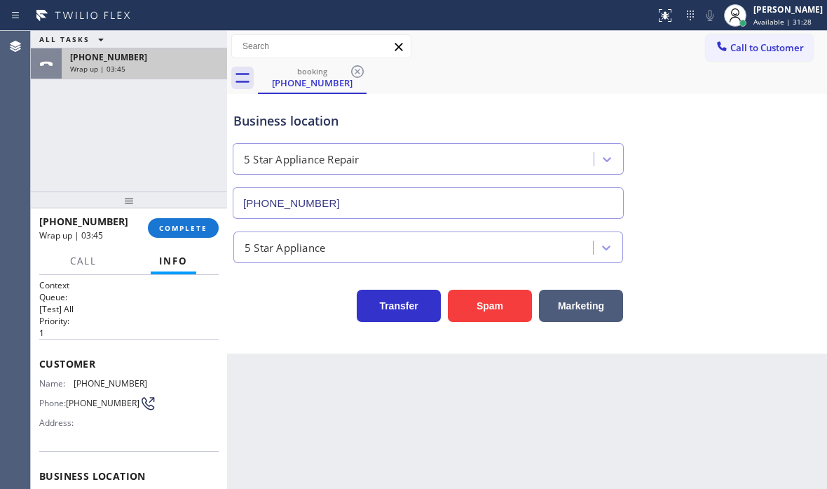
drag, startPoint x: 179, startPoint y: 67, endPoint x: 178, endPoint y: 162, distance: 94.6
click at [179, 68] on div "Wrap up | 03:45" at bounding box center [144, 69] width 149 height 10
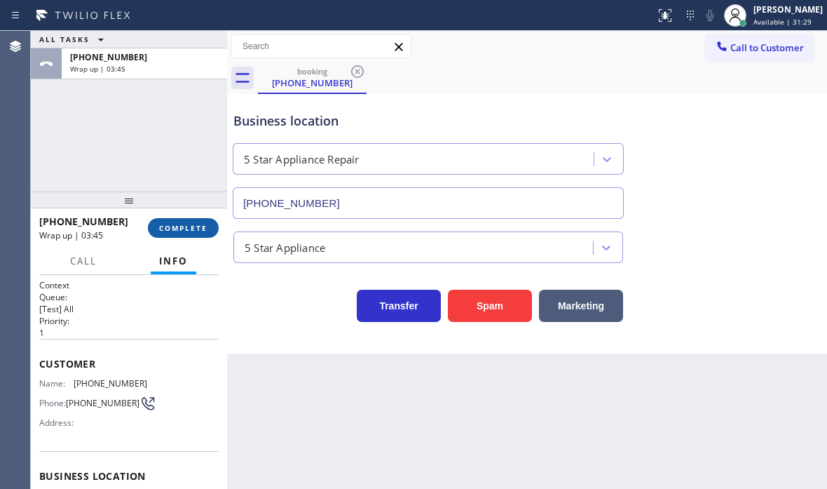
click at [181, 229] on span "COMPLETE" at bounding box center [183, 228] width 48 height 10
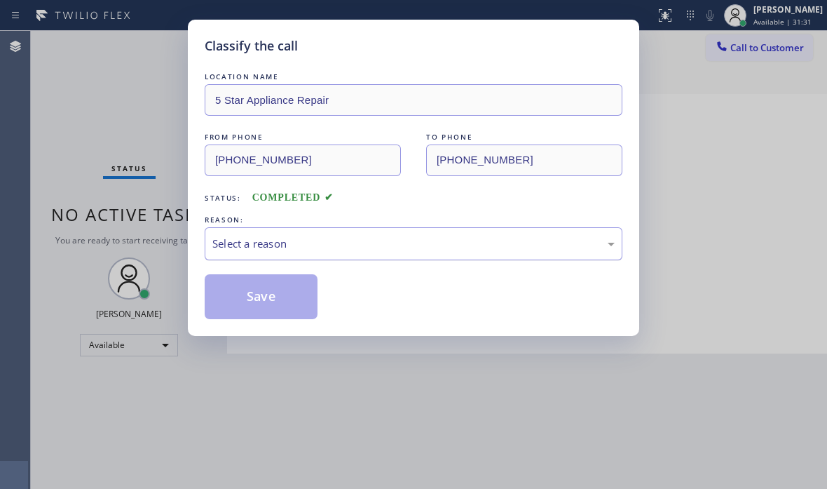
click at [301, 247] on div "Select a reason" at bounding box center [413, 244] width 402 height 16
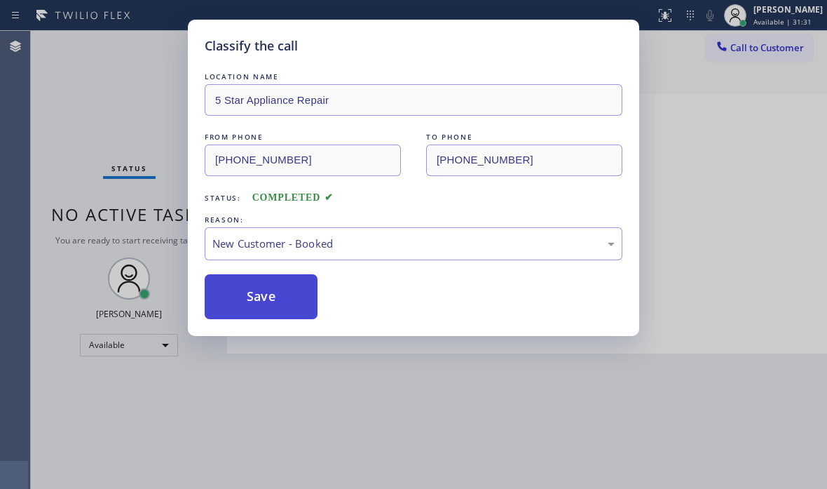
drag, startPoint x: 297, startPoint y: 276, endPoint x: 264, endPoint y: 283, distance: 34.4
click at [264, 284] on button "Save" at bounding box center [261, 296] width 113 height 45
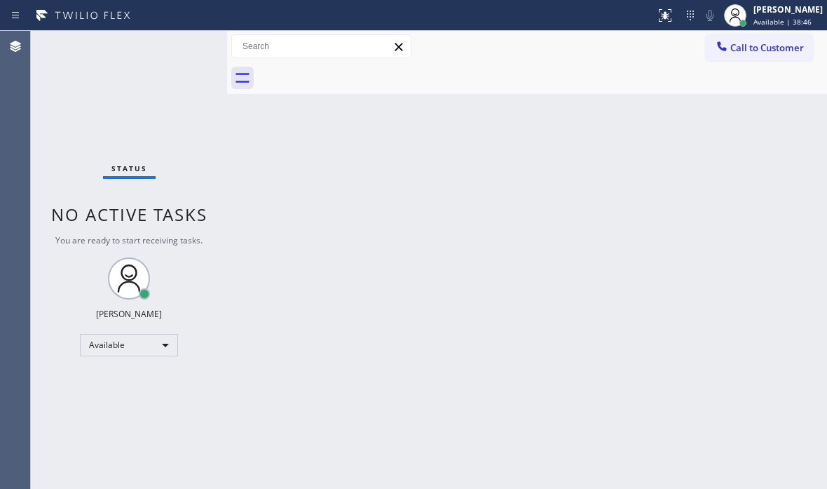
click at [179, 147] on div "Status No active tasks You are ready to start receiving tasks. [PERSON_NAME] Av…" at bounding box center [129, 260] width 196 height 458
click at [181, 43] on div "Status No active tasks You are ready to start receiving tasks. [PERSON_NAME] Av…" at bounding box center [129, 260] width 196 height 458
click at [186, 118] on div "Status No active tasks You are ready to start receiving tasks. [PERSON_NAME] Av…" at bounding box center [129, 260] width 196 height 458
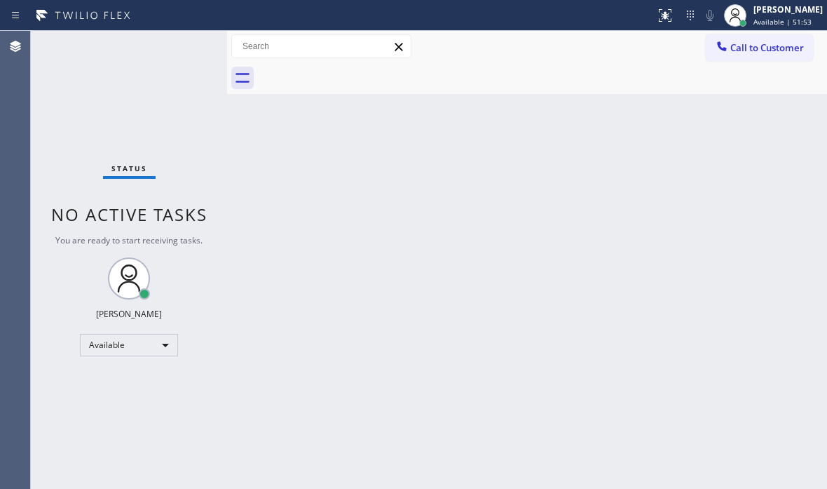
click at [313, 167] on div "Back to Dashboard Change Sender ID Customers Technicians Select a contact Outbo…" at bounding box center [527, 260] width 600 height 458
click at [571, 317] on div "Back to Dashboard Change Sender ID Customers Technicians Select a contact Outbo…" at bounding box center [527, 260] width 600 height 458
click at [194, 43] on div "Status No active tasks You are ready to start receiving tasks. [PERSON_NAME] Av…" at bounding box center [129, 260] width 196 height 458
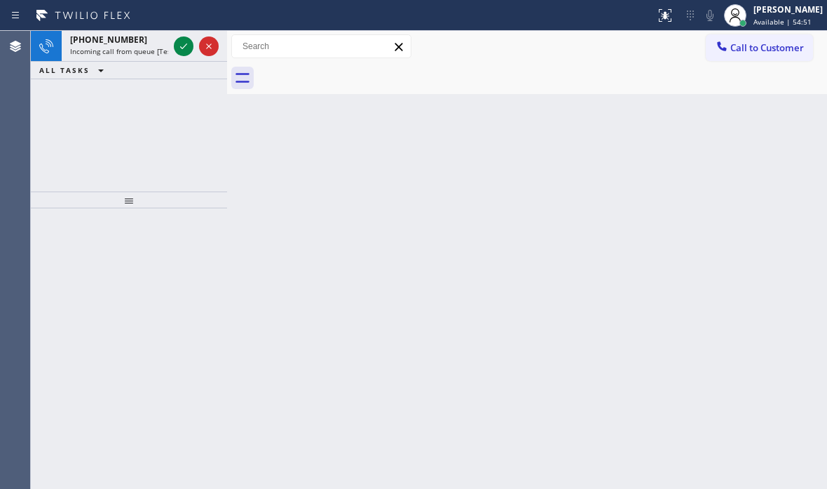
click at [175, 46] on icon at bounding box center [183, 46] width 17 height 17
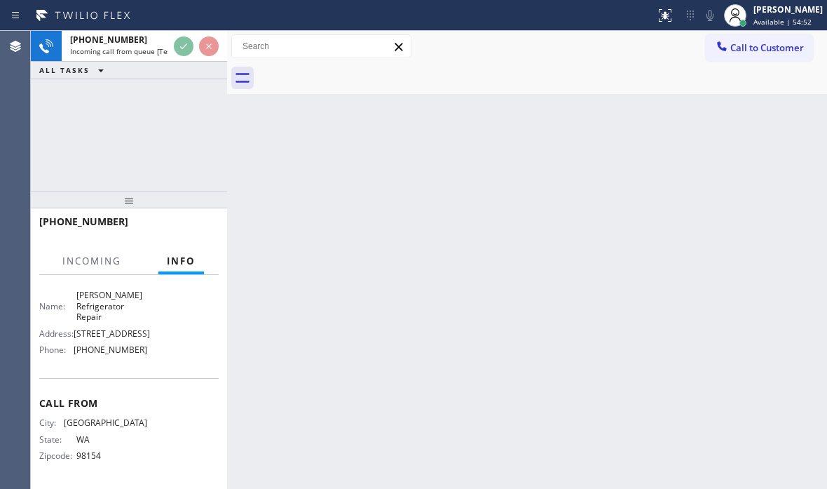
scroll to position [216, 0]
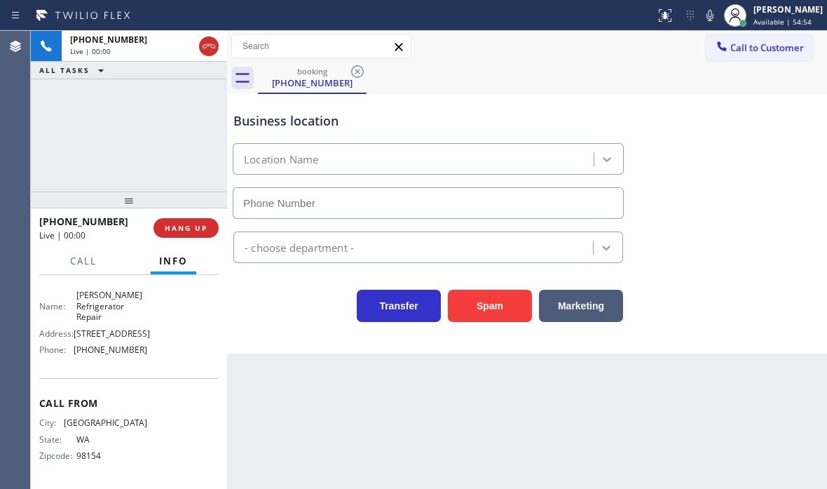
type input "[PHONE_NUMBER]"
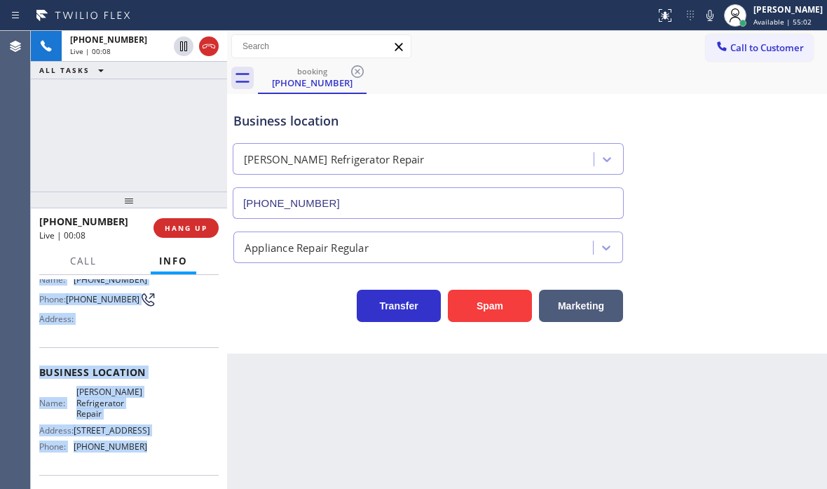
scroll to position [146, 0]
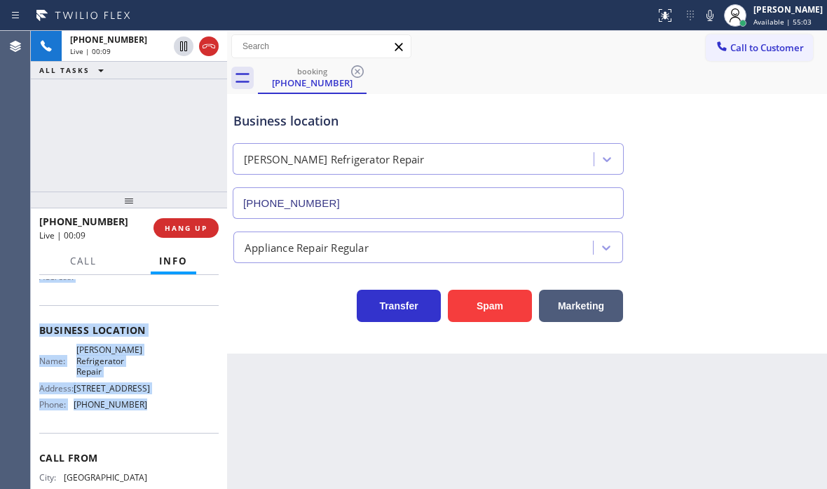
drag, startPoint x: 41, startPoint y: 355, endPoint x: 169, endPoint y: 441, distance: 154.6
click at [169, 441] on div "Context Queue: [Test] All Priority: 2 Customer Name: [PHONE_NUMBER] Phone: [PHO…" at bounding box center [128, 336] width 179 height 406
copy div "Customer Name: [PHONE_NUMBER] Phone: [PHONE_NUMBER] Address: Business location …"
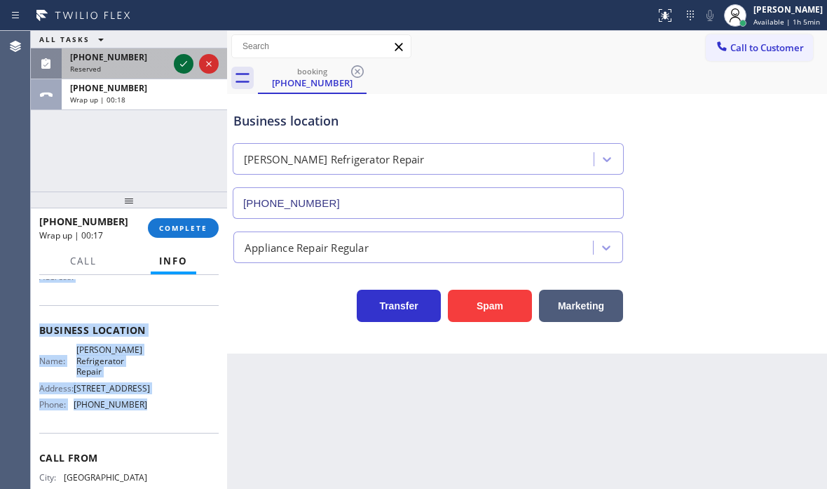
click at [182, 63] on icon at bounding box center [183, 63] width 17 height 17
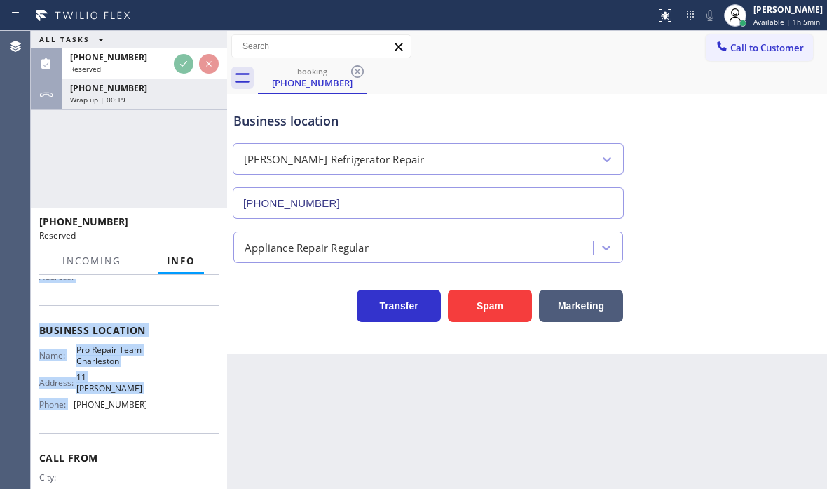
scroll to position [158, 0]
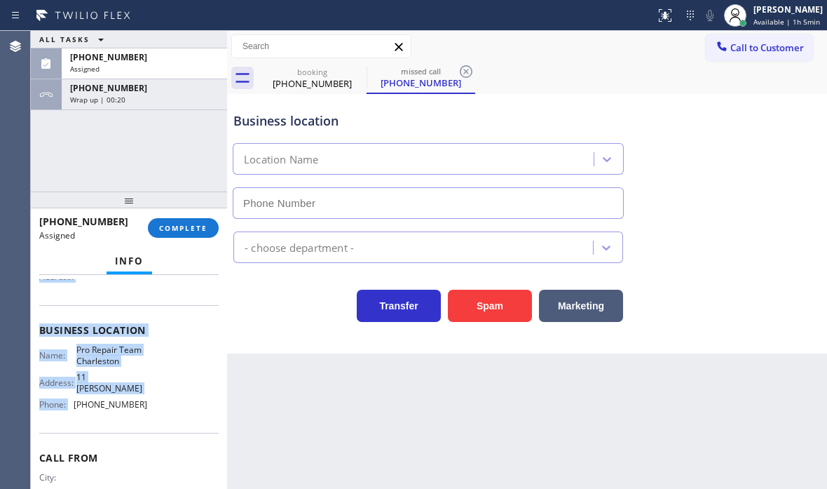
type input "[PHONE_NUMBER]"
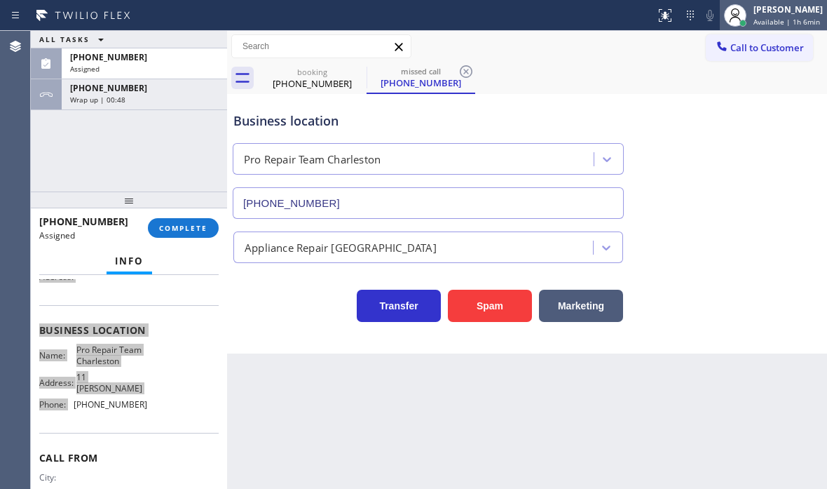
scroll to position [170, 0]
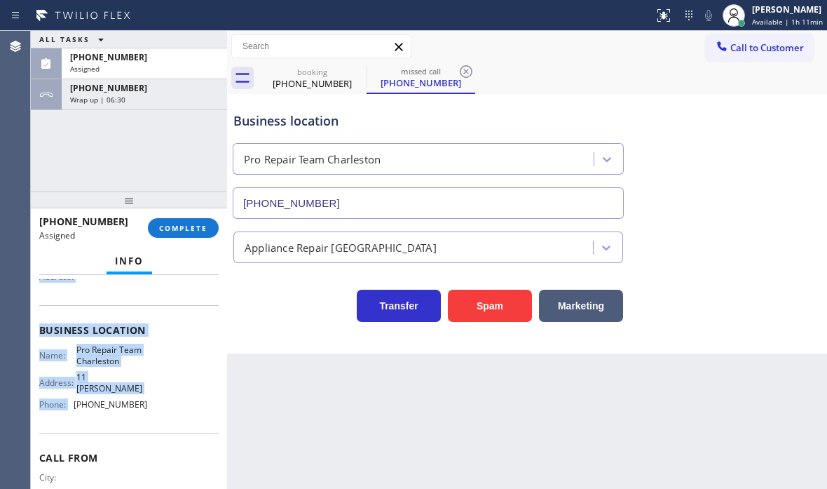
drag, startPoint x: 173, startPoint y: 87, endPoint x: 184, endPoint y: 204, distance: 117.5
click at [173, 93] on div "[PHONE_NUMBER]" at bounding box center [144, 88] width 149 height 12
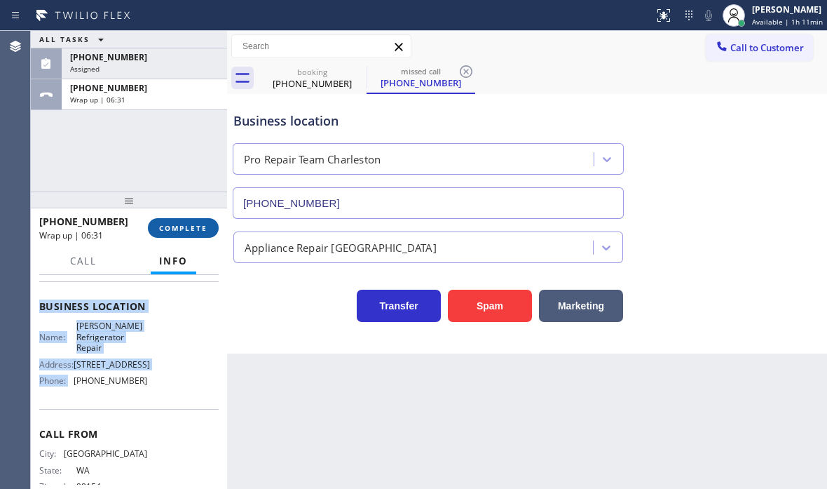
scroll to position [146, 0]
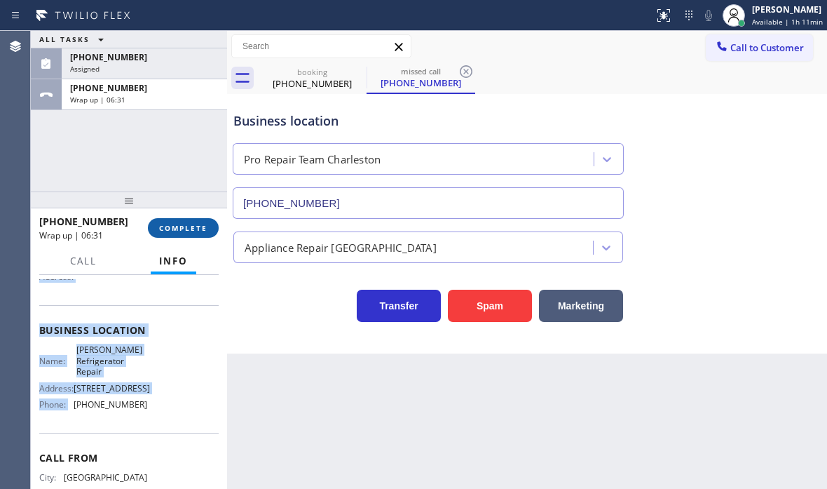
click at [180, 227] on span "COMPLETE" at bounding box center [183, 228] width 48 height 10
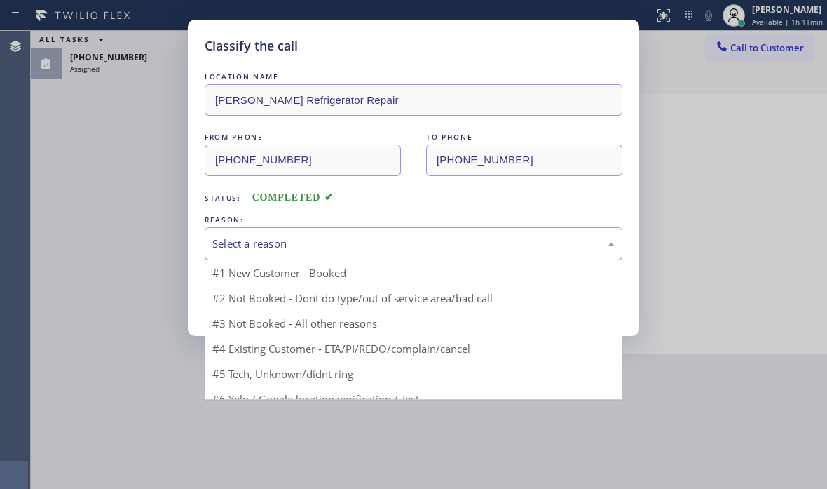
drag, startPoint x: 310, startPoint y: 244, endPoint x: 285, endPoint y: 258, distance: 28.3
click at [308, 244] on div "Select a reason" at bounding box center [413, 244] width 402 height 16
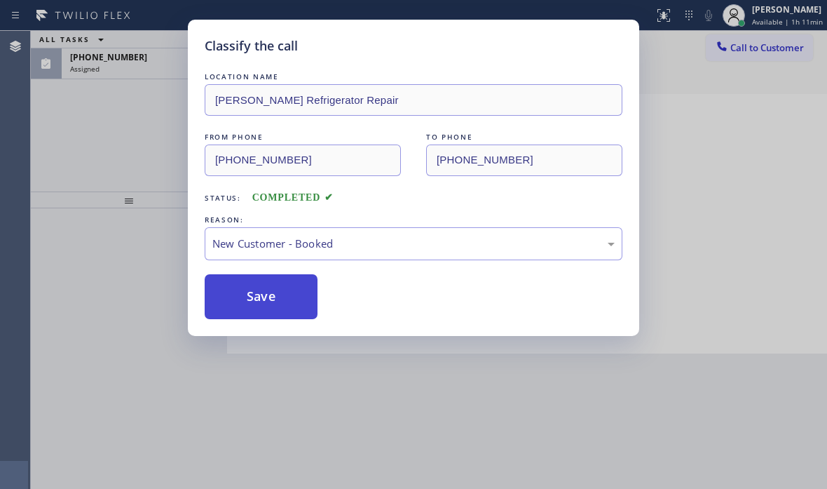
drag, startPoint x: 264, startPoint y: 275, endPoint x: 255, endPoint y: 278, distance: 9.5
click at [255, 278] on button "Save" at bounding box center [261, 296] width 113 height 45
click at [259, 287] on button "Save" at bounding box center [261, 296] width 113 height 45
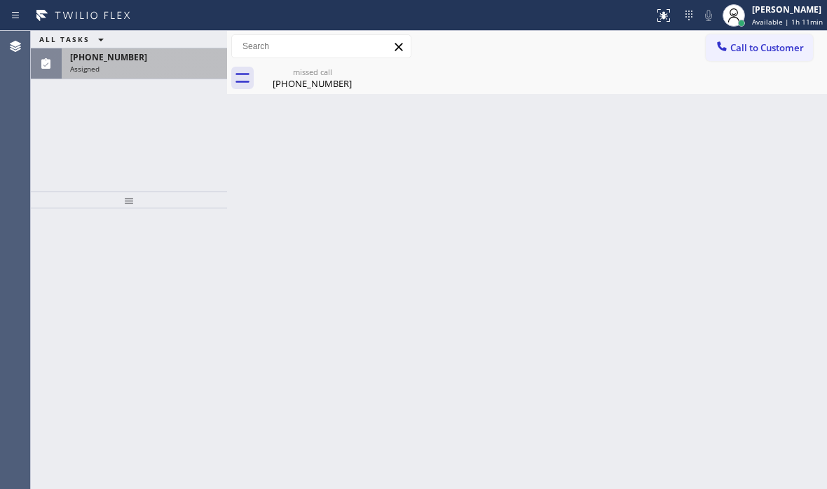
click at [160, 74] on div "[PHONE_NUMBER] Assigned" at bounding box center [142, 63] width 160 height 31
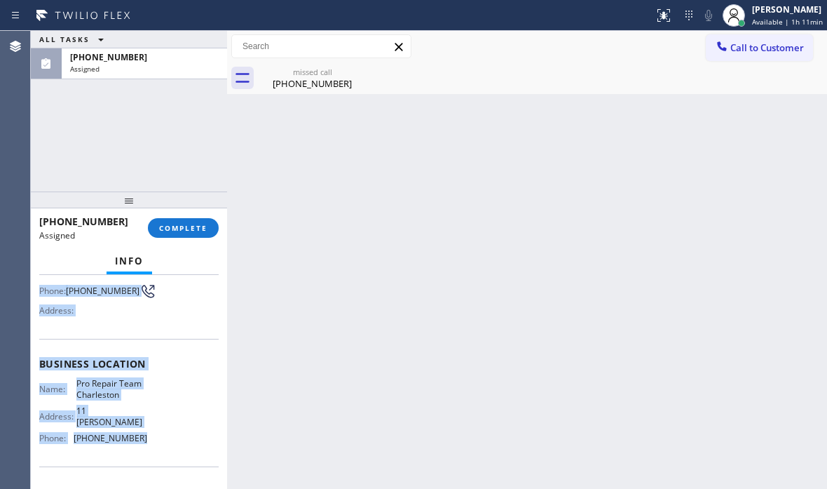
scroll to position [140, 0]
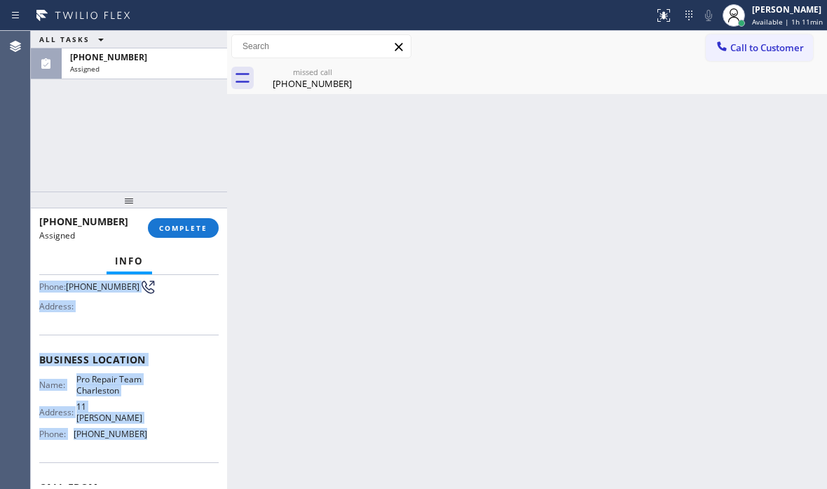
drag, startPoint x: 62, startPoint y: 407, endPoint x: 138, endPoint y: 439, distance: 82.3
click at [138, 439] on div "Context Queue: Appliance Repair High End Priority: 0 Task Age: [DEMOGRAPHIC_DAT…" at bounding box center [129, 382] width 196 height 214
click at [196, 230] on span "COMPLETE" at bounding box center [183, 228] width 48 height 10
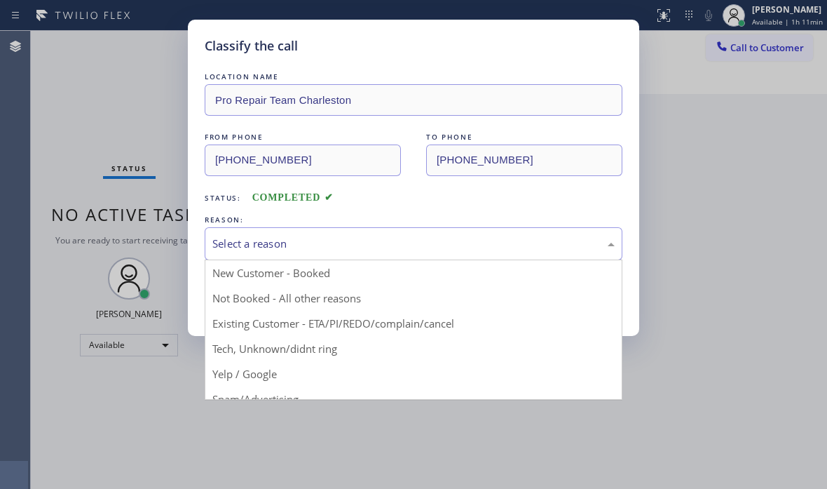
click at [388, 254] on div "Select a reason" at bounding box center [414, 243] width 418 height 33
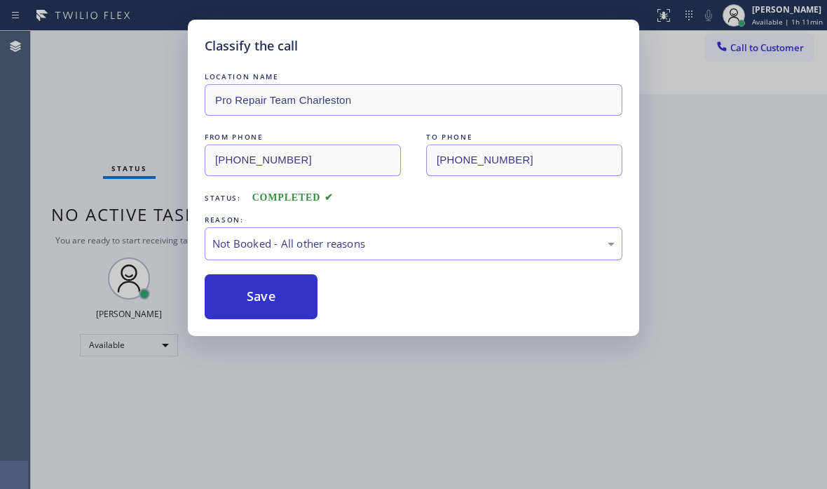
drag, startPoint x: 280, startPoint y: 302, endPoint x: 258, endPoint y: 299, distance: 22.7
click at [258, 298] on button "Save" at bounding box center [261, 296] width 113 height 45
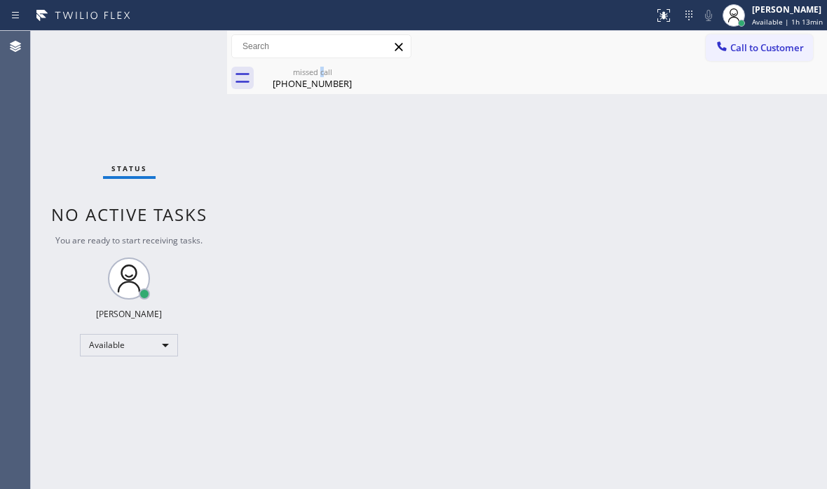
click at [322, 74] on div "missed call" at bounding box center [312, 72] width 106 height 11
click at [585, 141] on div "Back to Dashboard Change Sender ID Customers Technicians Select a contact Outbo…" at bounding box center [527, 260] width 600 height 458
click at [158, 349] on div "Available" at bounding box center [129, 345] width 98 height 22
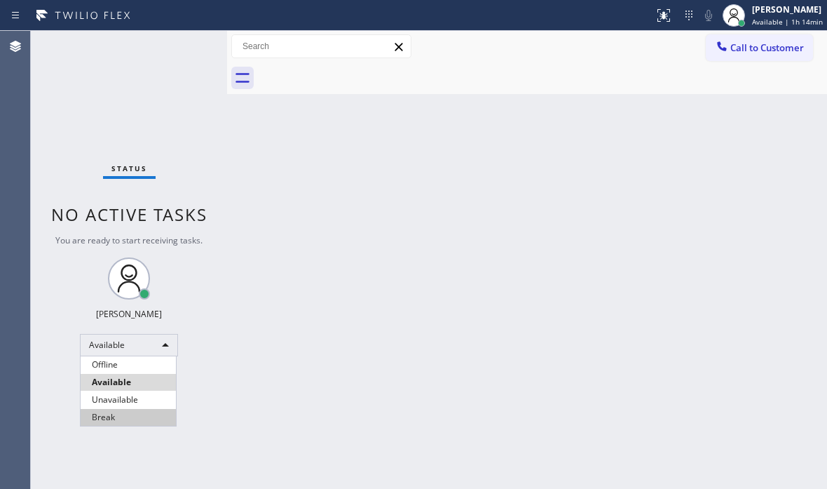
click at [100, 419] on li "Break" at bounding box center [128, 417] width 95 height 17
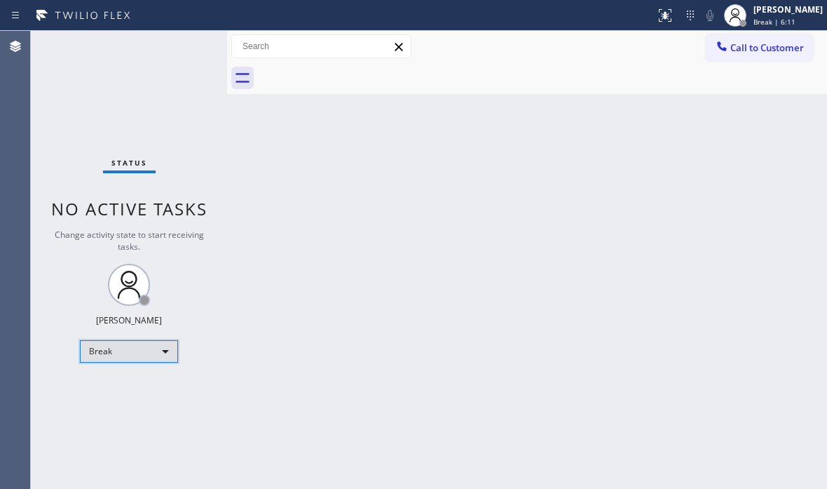
click at [145, 357] on div "Break" at bounding box center [129, 351] width 98 height 22
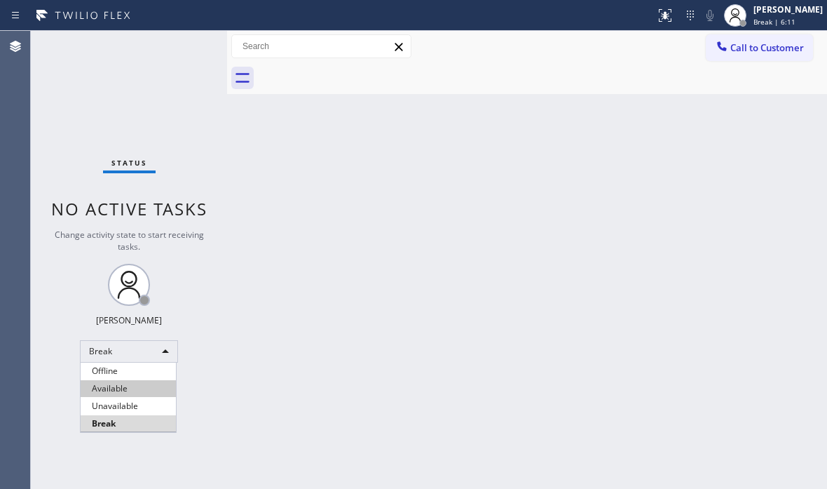
click at [123, 389] on li "Available" at bounding box center [128, 388] width 95 height 17
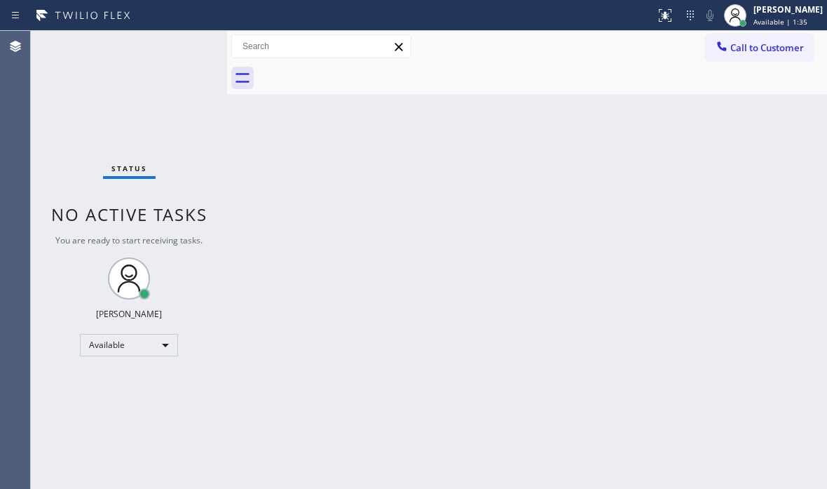
click at [485, 254] on div "Back to Dashboard Change Sender ID Customers Technicians Select a contact Outbo…" at bounding box center [527, 260] width 600 height 458
click at [399, 182] on div "Back to Dashboard Change Sender ID Customers Technicians Select a contact Outbo…" at bounding box center [527, 260] width 600 height 458
click at [179, 48] on div "Status No active tasks You are ready to start receiving tasks. [PERSON_NAME] Av…" at bounding box center [129, 260] width 196 height 458
click at [296, 224] on div "Back to Dashboard Change Sender ID Customers Technicians Select a contact Outbo…" at bounding box center [527, 260] width 600 height 458
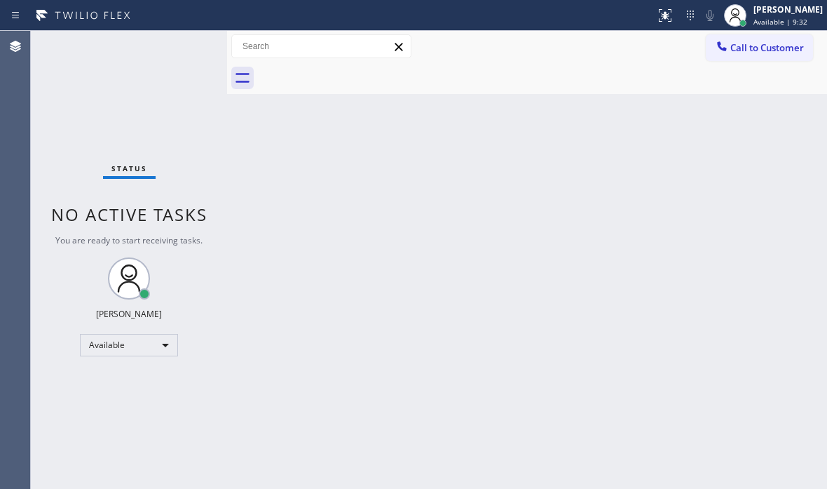
click at [296, 224] on div "Back to Dashboard Change Sender ID Customers Technicians Select a contact Outbo…" at bounding box center [527, 260] width 600 height 458
click at [143, 71] on div "Status No active tasks You are ready to start receiving tasks. [PERSON_NAME] Av…" at bounding box center [129, 260] width 196 height 458
click at [176, 49] on div "Status No active tasks You are ready to start receiving tasks. [PERSON_NAME] Av…" at bounding box center [129, 260] width 196 height 458
click at [208, 107] on div "Status No active tasks You are ready to start receiving tasks. [PERSON_NAME] Av…" at bounding box center [129, 260] width 196 height 458
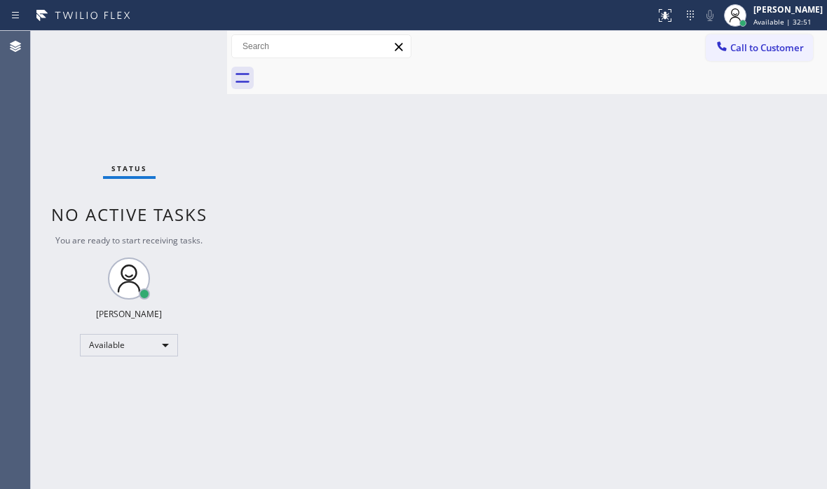
click at [181, 45] on div "Status No active tasks You are ready to start receiving tasks. [PERSON_NAME] Av…" at bounding box center [129, 260] width 196 height 458
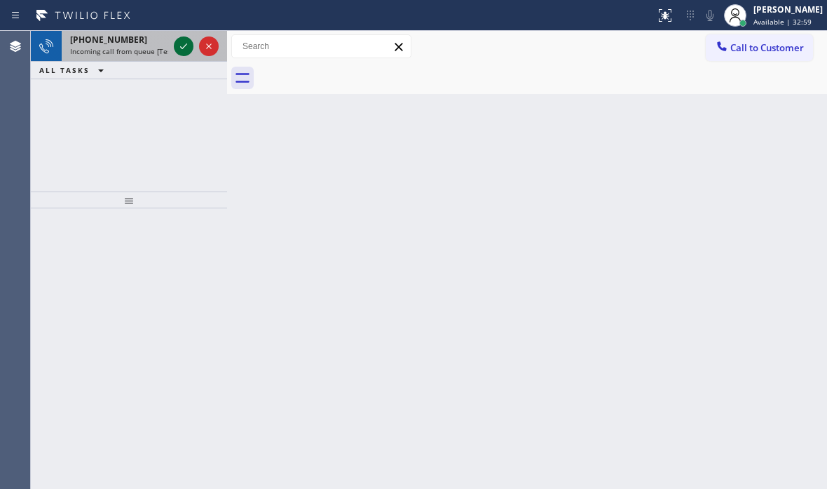
click at [178, 41] on icon at bounding box center [183, 46] width 17 height 17
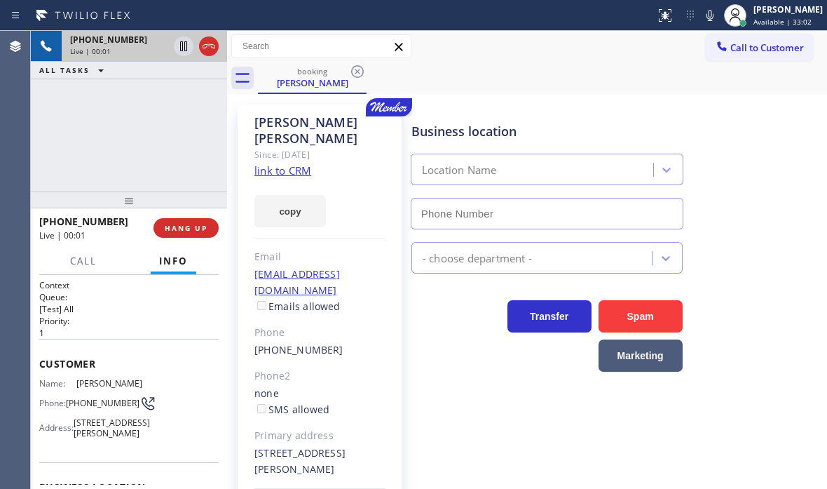
type input "[PHONE_NUMBER]"
click at [279, 163] on link "link to CRM" at bounding box center [282, 170] width 57 height 14
click at [185, 43] on icon at bounding box center [183, 46] width 7 height 10
click at [181, 46] on icon at bounding box center [184, 46] width 10 height 10
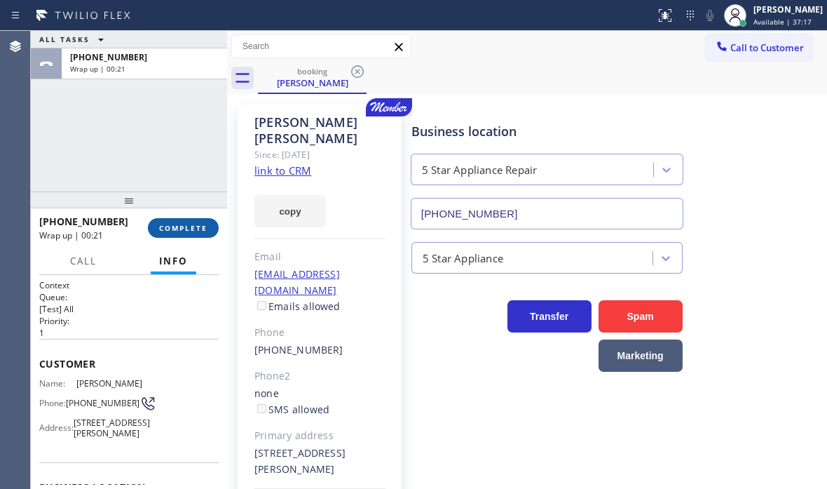
click at [179, 229] on span "COMPLETE" at bounding box center [183, 228] width 48 height 10
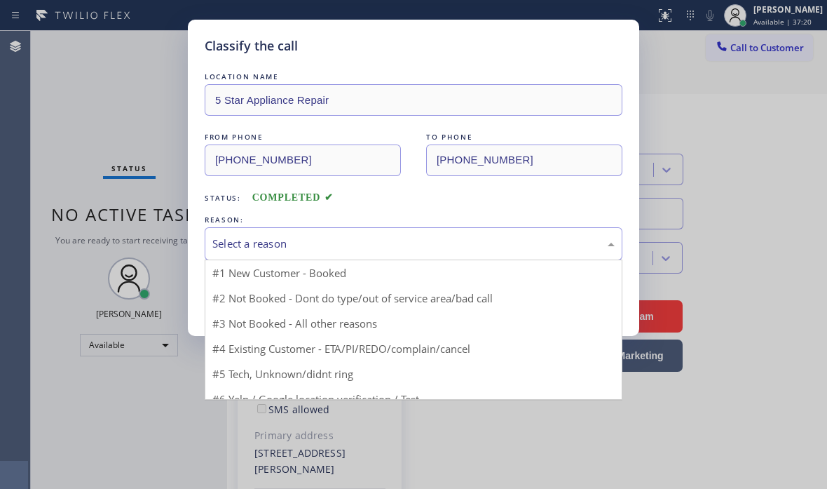
click at [342, 233] on div "Select a reason" at bounding box center [414, 243] width 418 height 33
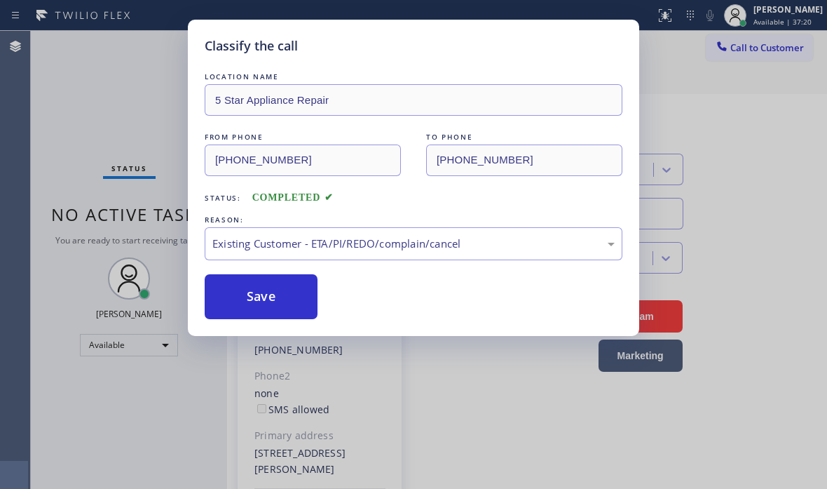
drag, startPoint x: 263, startPoint y: 326, endPoint x: 247, endPoint y: 320, distance: 16.4
click at [247, 318] on button "Save" at bounding box center [261, 296] width 113 height 45
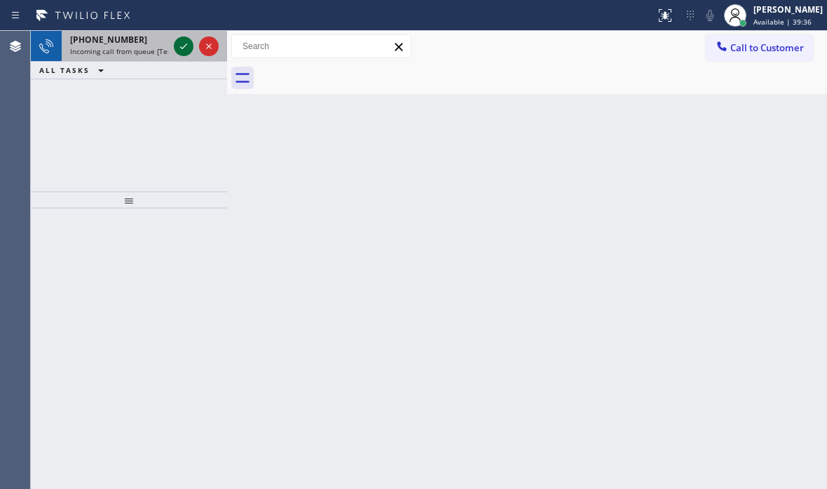
click at [186, 48] on icon at bounding box center [183, 46] width 17 height 17
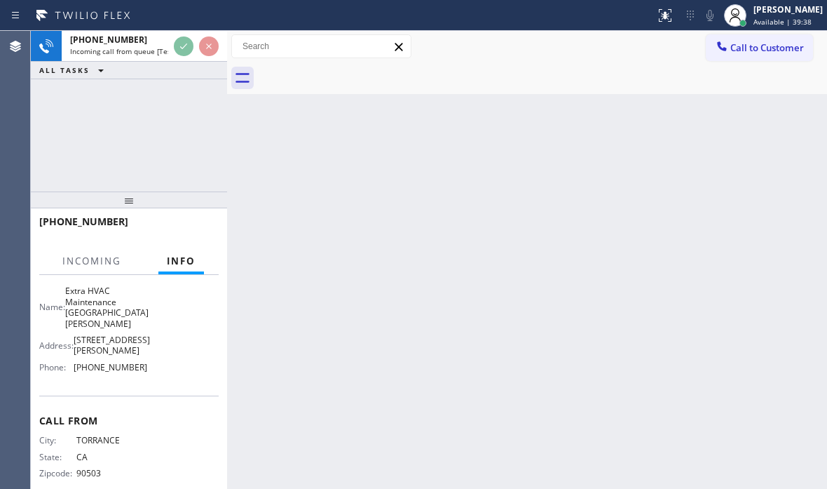
scroll to position [205, 0]
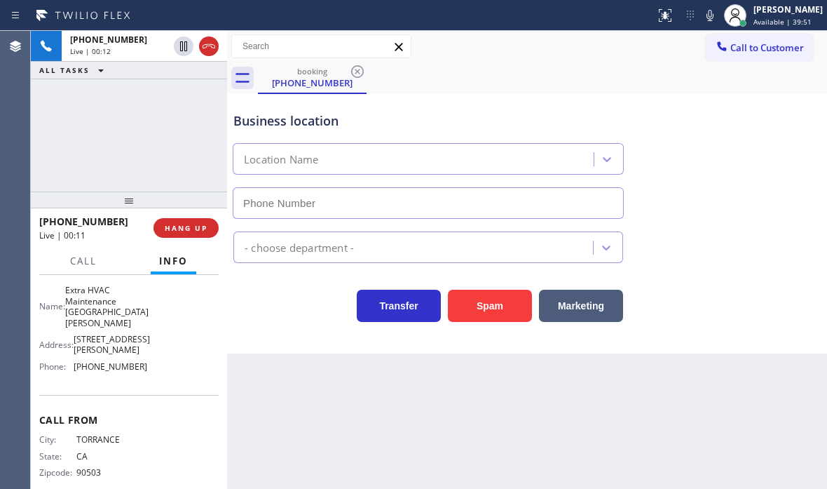
type input "[PHONE_NUMBER]"
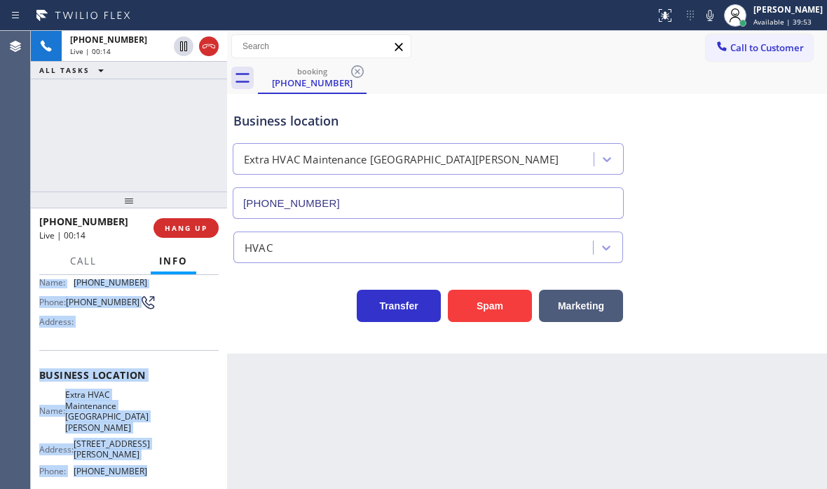
scroll to position [140, 0]
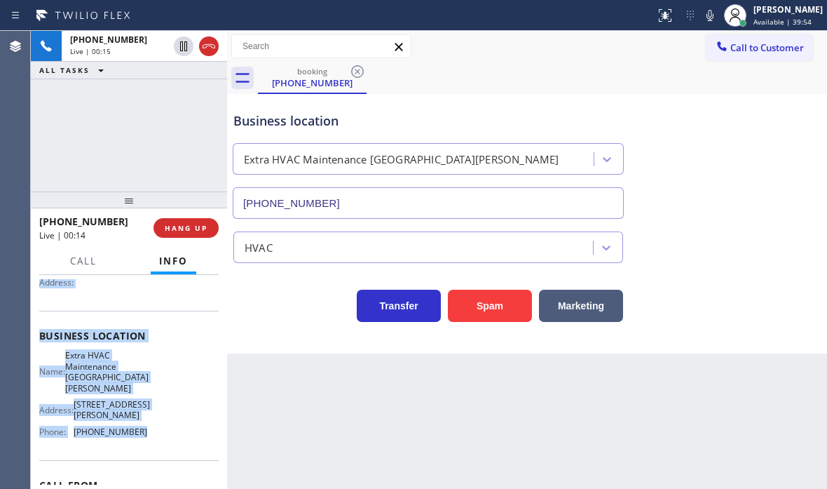
drag, startPoint x: 37, startPoint y: 363, endPoint x: 137, endPoint y: 418, distance: 113.6
click at [137, 418] on div "Context Queue: [Test] All Priority: 1 Customer Name: [PHONE_NUMBER] Phone: [PHO…" at bounding box center [129, 382] width 196 height 214
copy div "Customer Name: [PHONE_NUMBER] Phone: [PHONE_NUMBER] Address: Business location …"
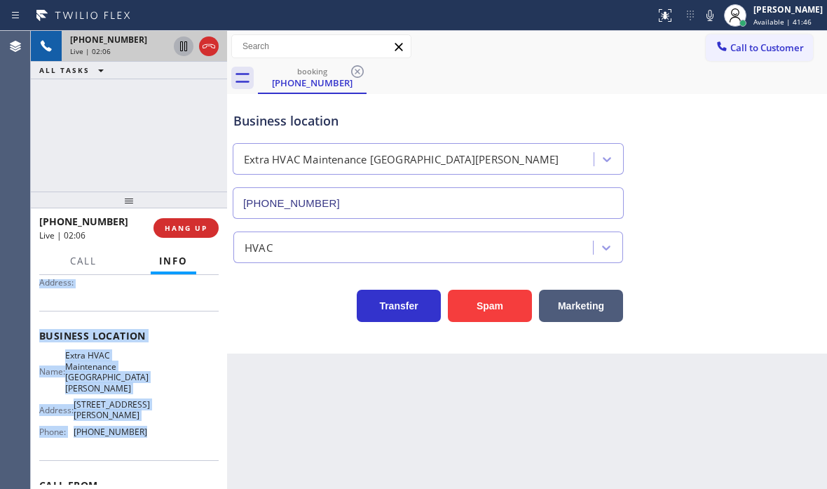
click at [184, 47] on icon at bounding box center [183, 46] width 7 height 10
click at [181, 46] on icon at bounding box center [184, 46] width 10 height 10
click at [203, 42] on icon at bounding box center [208, 46] width 17 height 17
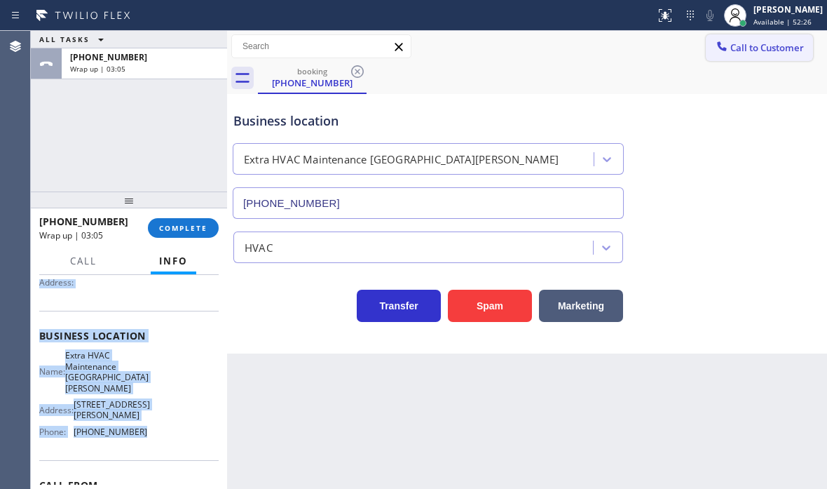
click at [756, 53] on span "Call to Customer" at bounding box center [767, 47] width 74 height 13
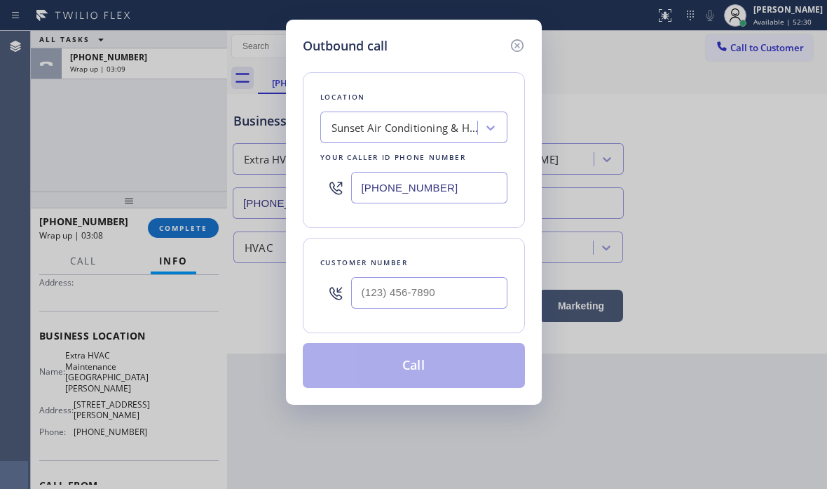
click at [453, 188] on input "[PHONE_NUMBER]" at bounding box center [429, 188] width 156 height 32
paste input "424) 364-1950"
type input "[PHONE_NUMBER]"
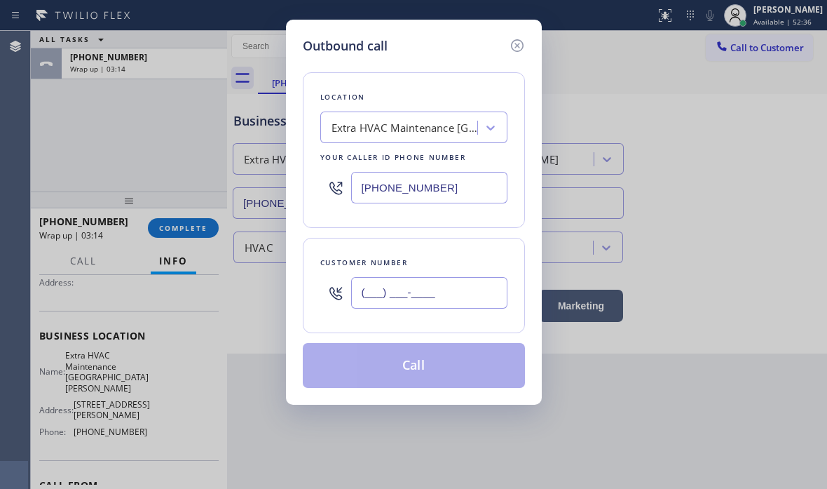
click at [394, 295] on input "(___) ___-____" at bounding box center [429, 293] width 156 height 32
paste input "310) 803-7947"
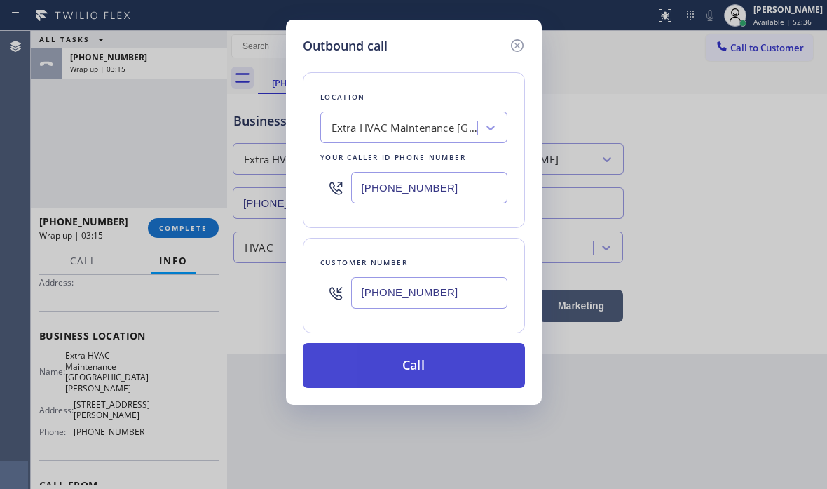
type input "[PHONE_NUMBER]"
click at [402, 366] on button "Call" at bounding box center [414, 365] width 222 height 45
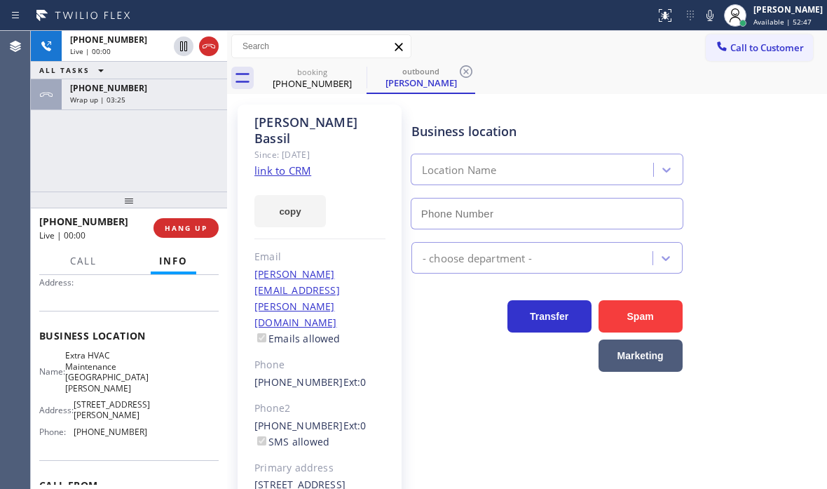
type input "[PHONE_NUMBER]"
drag, startPoint x: 149, startPoint y: 91, endPoint x: 322, endPoint y: 122, distance: 175.2
click at [149, 91] on div "[PHONE_NUMBER]" at bounding box center [144, 88] width 149 height 12
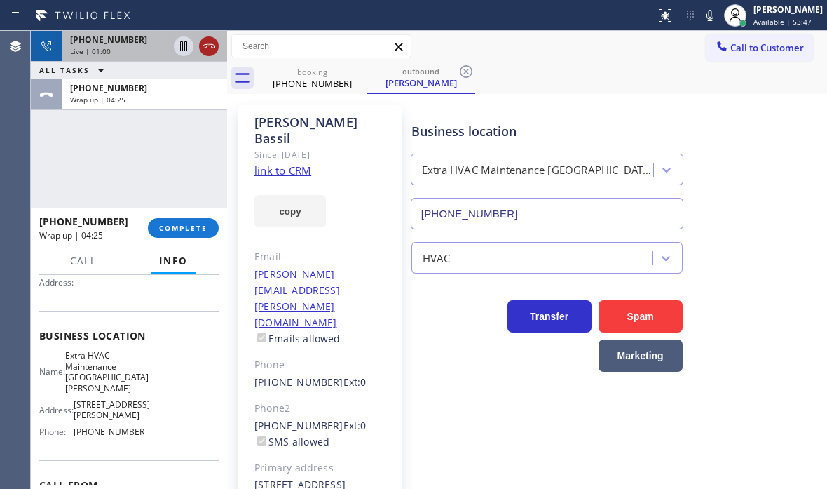
click at [209, 49] on icon at bounding box center [208, 46] width 17 height 17
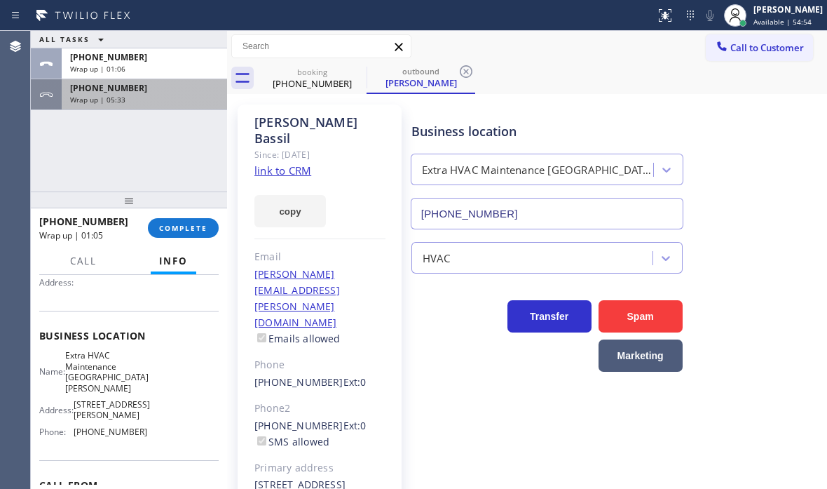
click at [170, 93] on div "[PHONE_NUMBER]" at bounding box center [144, 88] width 149 height 12
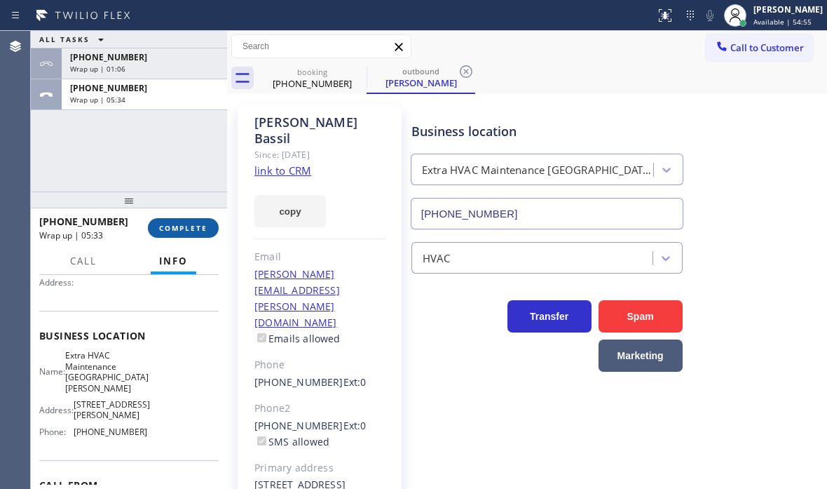
drag, startPoint x: 178, startPoint y: 219, endPoint x: 196, endPoint y: 219, distance: 17.5
click at [178, 219] on button "COMPLETE" at bounding box center [183, 228] width 71 height 20
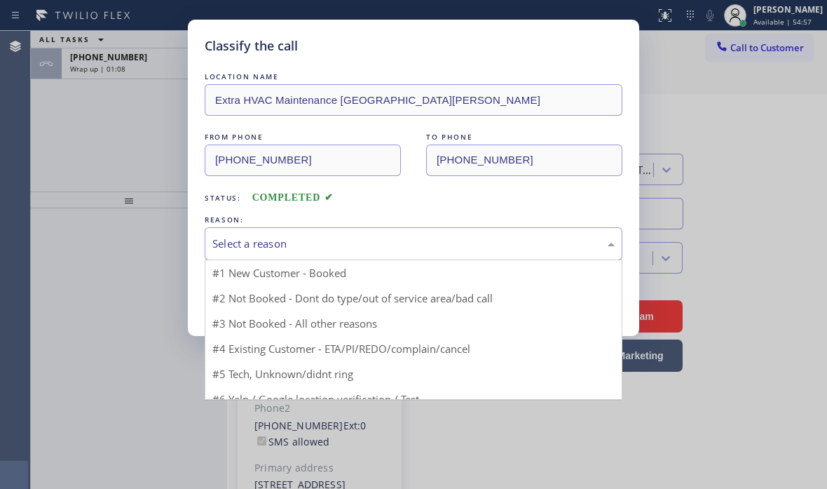
click at [349, 240] on div "Select a reason" at bounding box center [413, 244] width 402 height 16
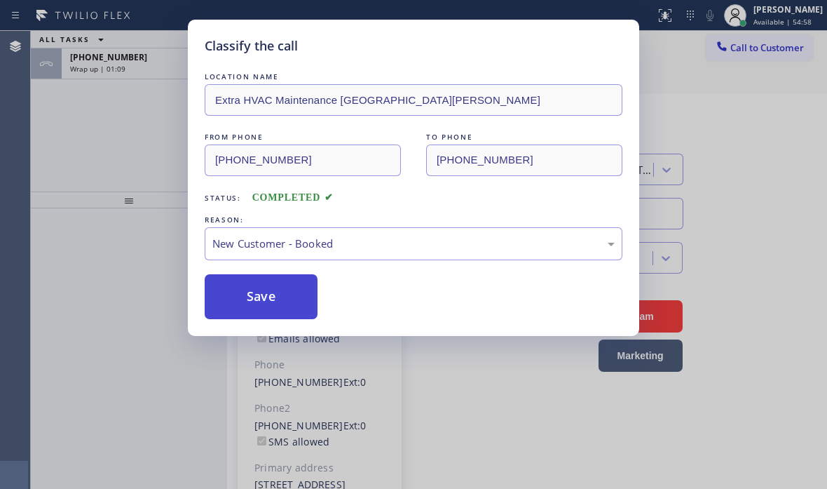
click at [300, 285] on button "Save" at bounding box center [261, 296] width 113 height 45
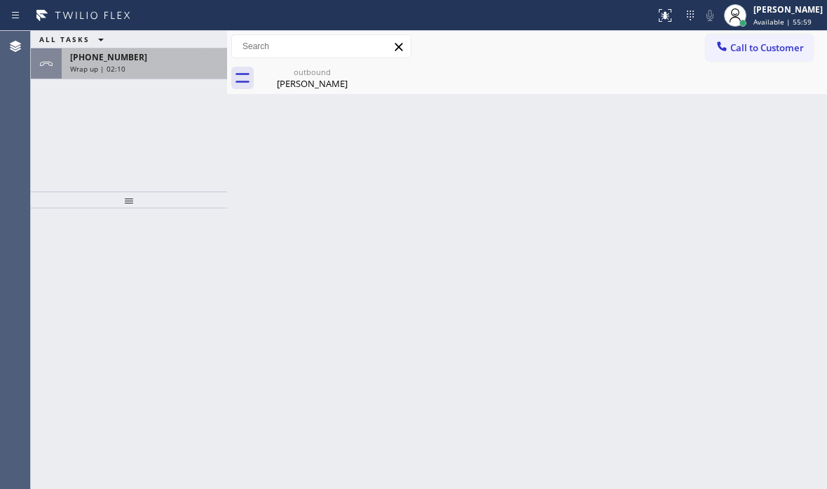
drag, startPoint x: 173, startPoint y: 57, endPoint x: 222, endPoint y: 147, distance: 102.9
click at [173, 58] on div "[PHONE_NUMBER]" at bounding box center [144, 57] width 149 height 12
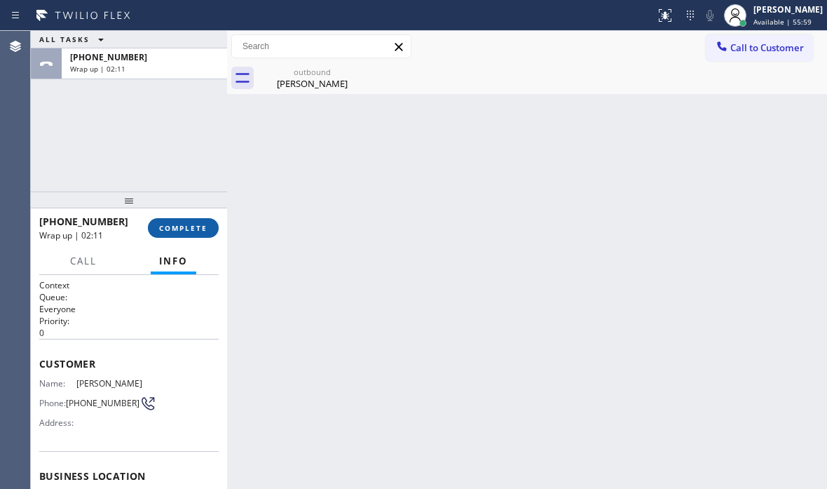
click at [170, 230] on span "COMPLETE" at bounding box center [183, 228] width 48 height 10
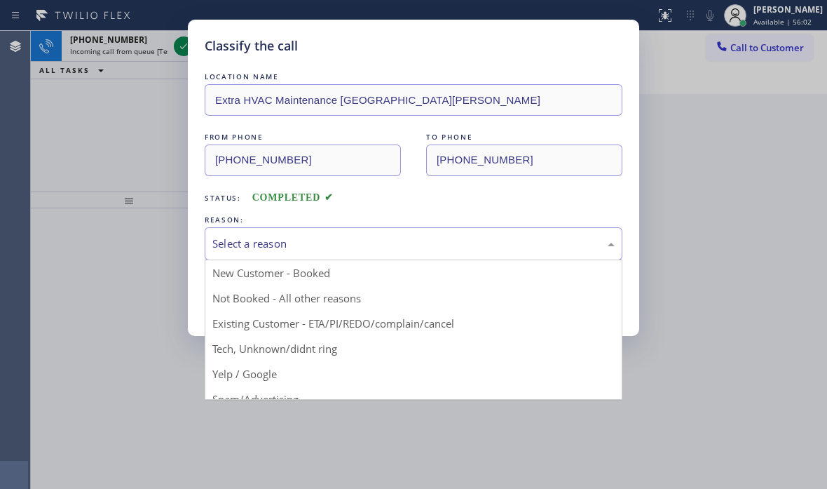
click at [346, 243] on div "Select a reason" at bounding box center [413, 244] width 402 height 16
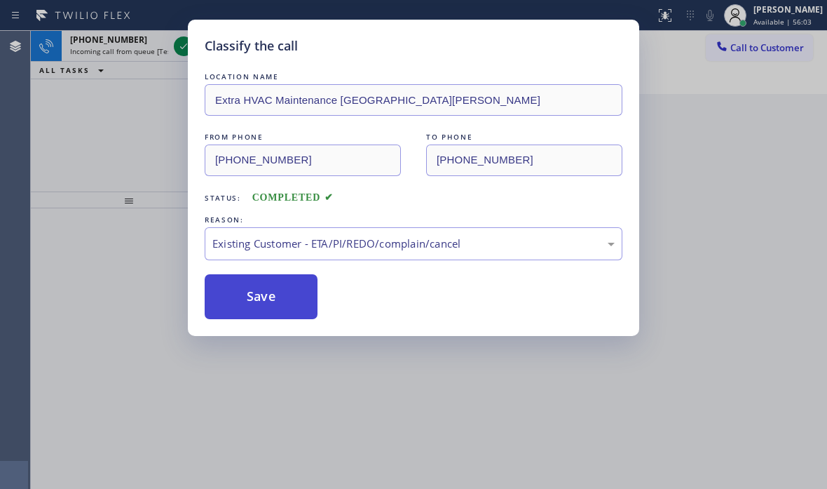
drag, startPoint x: 273, startPoint y: 327, endPoint x: 267, endPoint y: 317, distance: 11.3
drag, startPoint x: 262, startPoint y: 300, endPoint x: 229, endPoint y: 256, distance: 55.1
click at [260, 299] on button "Save" at bounding box center [261, 296] width 113 height 45
drag, startPoint x: 132, startPoint y: 74, endPoint x: 167, endPoint y: 62, distance: 36.4
click at [134, 74] on div "Classify the call LOCATION NAME Extra HVAC Maintenance San [PERSON_NAME] FROM P…" at bounding box center [413, 244] width 827 height 489
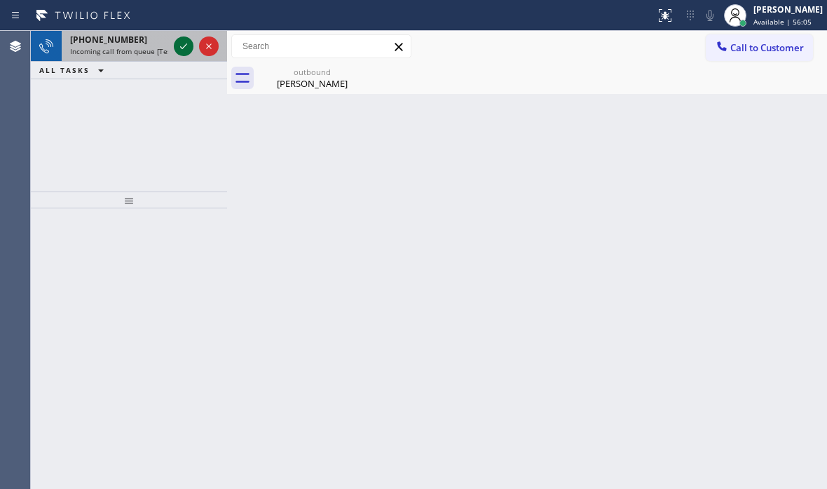
click at [186, 46] on icon at bounding box center [183, 46] width 17 height 17
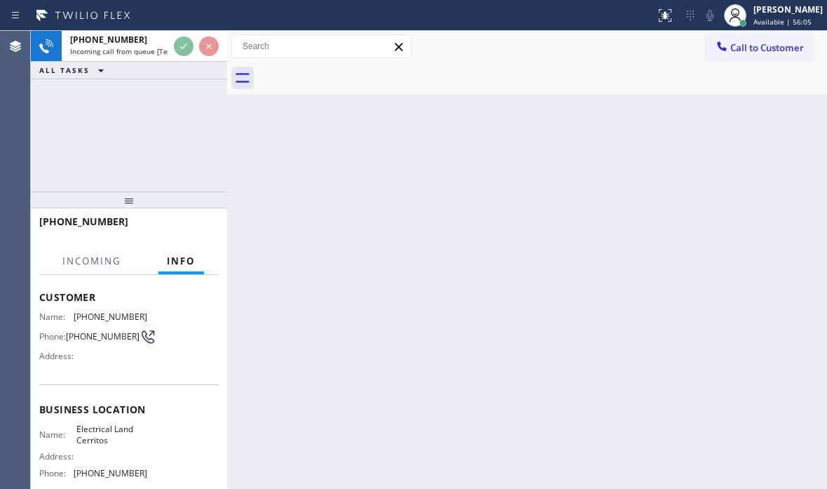
scroll to position [194, 0]
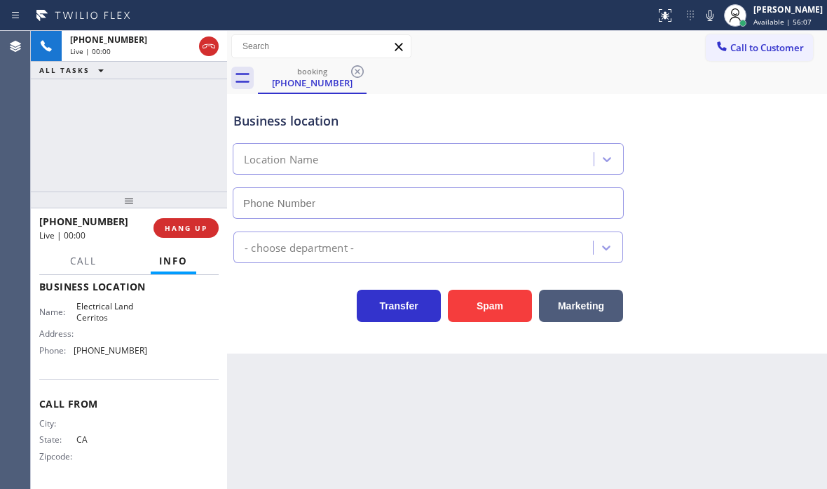
type input "[PHONE_NUMBER]"
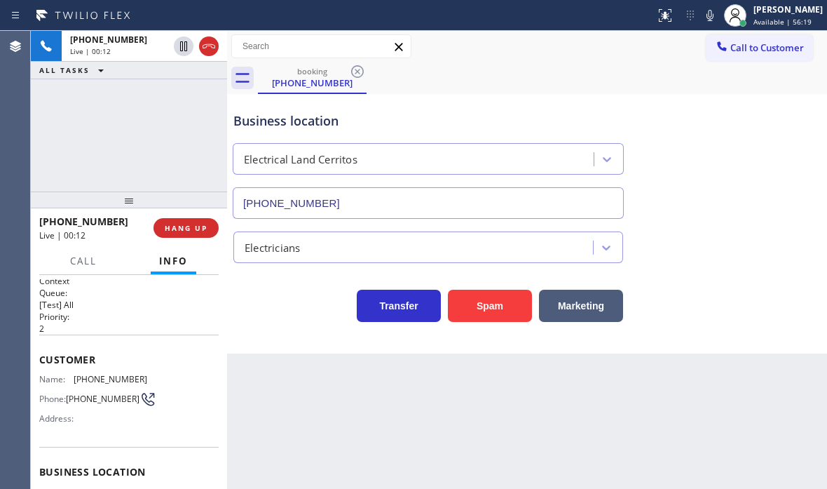
scroll to position [0, 0]
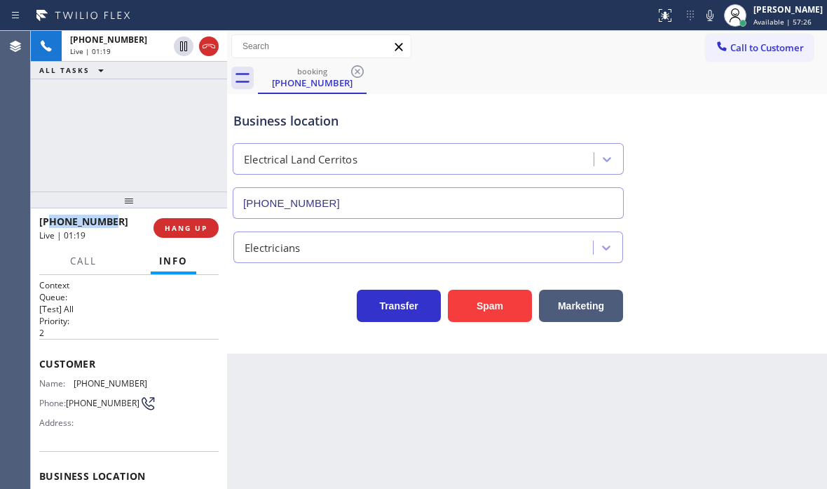
drag, startPoint x: 112, startPoint y: 218, endPoint x: 53, endPoint y: 221, distance: 59.6
click at [53, 221] on div "[PHONE_NUMBER]" at bounding box center [91, 220] width 104 height 13
copy span "5626322481"
click at [163, 152] on div "[PHONE_NUMBER] Live | 02:29 ALL TASKS ALL TASKS ACTIVE TASKS TASKS IN WRAP UP" at bounding box center [129, 111] width 196 height 161
click at [185, 230] on span "HANG UP" at bounding box center [186, 228] width 43 height 10
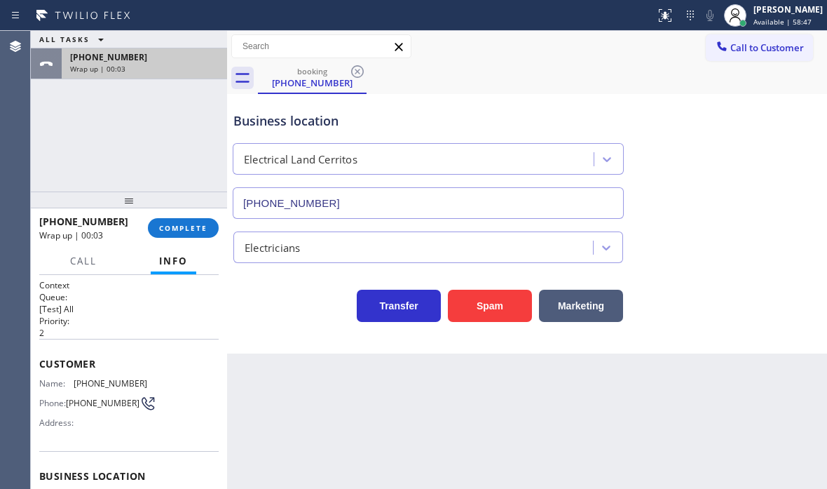
click at [177, 60] on div "[PHONE_NUMBER]" at bounding box center [144, 57] width 149 height 12
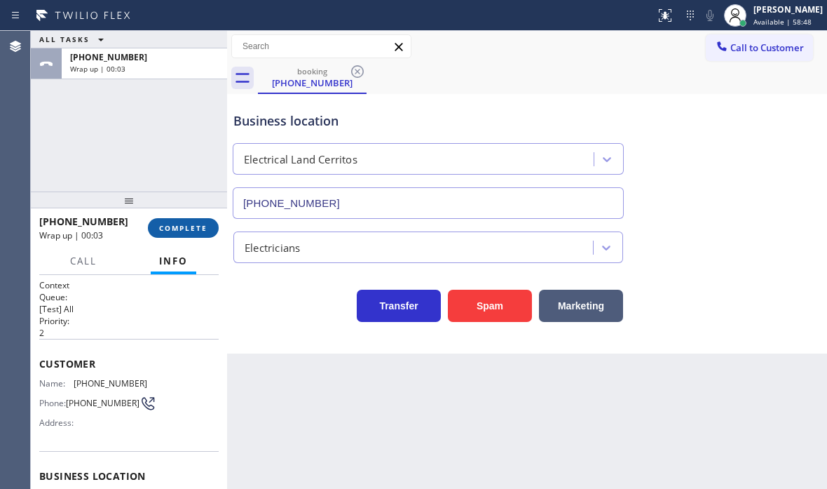
click at [180, 234] on button "COMPLETE" at bounding box center [183, 228] width 71 height 20
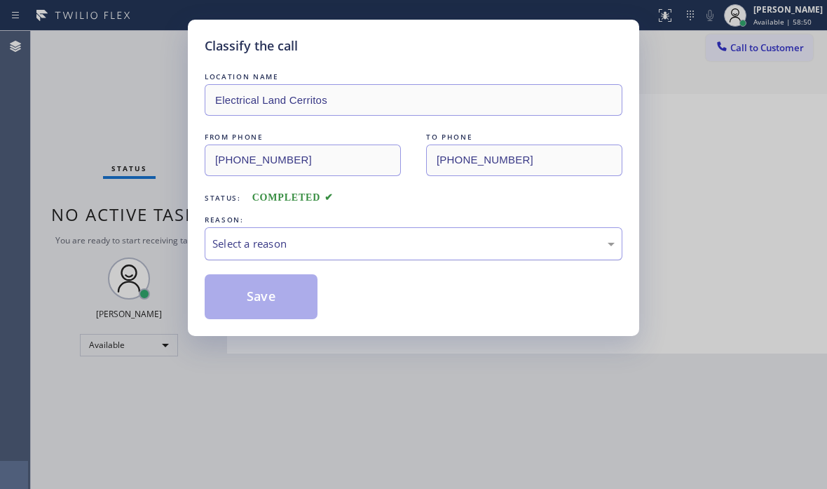
drag, startPoint x: 379, startPoint y: 241, endPoint x: 357, endPoint y: 257, distance: 26.1
click at [372, 243] on div "Select a reason" at bounding box center [413, 244] width 402 height 16
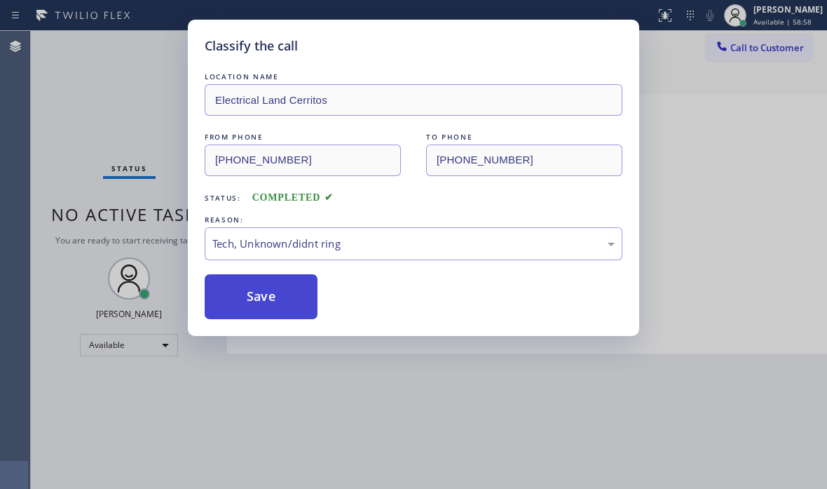
click at [242, 301] on button "Save" at bounding box center [261, 296] width 113 height 45
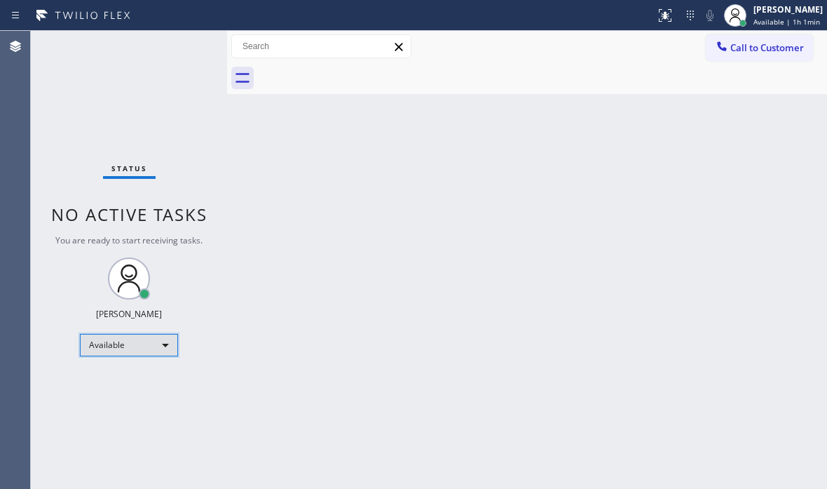
click at [159, 349] on div "Available" at bounding box center [129, 345] width 98 height 22
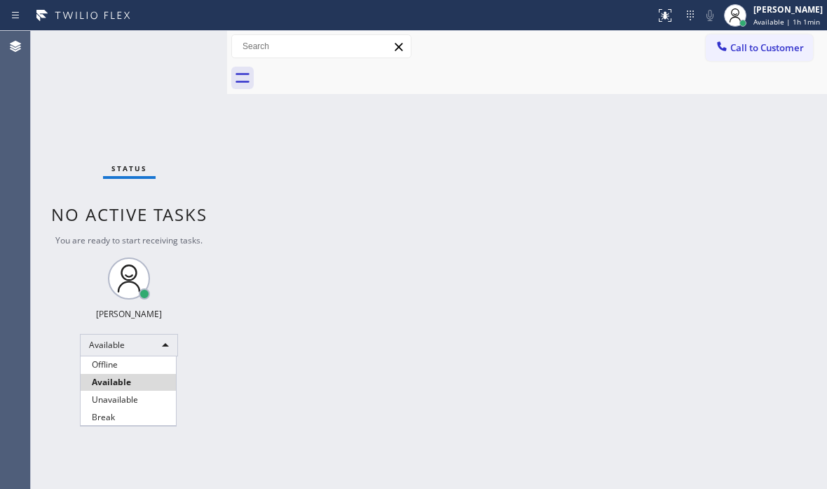
drag, startPoint x: 114, startPoint y: 415, endPoint x: 749, endPoint y: 414, distance: 634.3
click at [114, 414] on li "Break" at bounding box center [128, 417] width 95 height 17
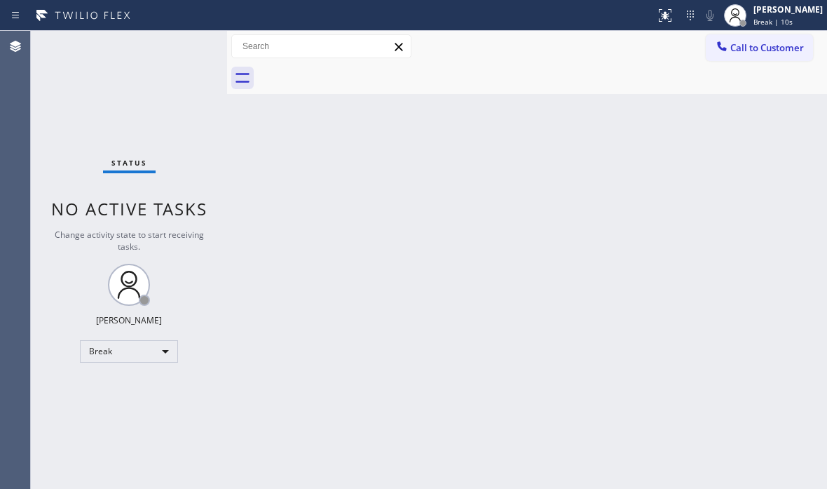
click at [170, 109] on div "Status No active tasks Change activity state to start receiving tasks. [PERSON_…" at bounding box center [129, 260] width 196 height 458
click at [158, 353] on div "Break" at bounding box center [129, 351] width 98 height 22
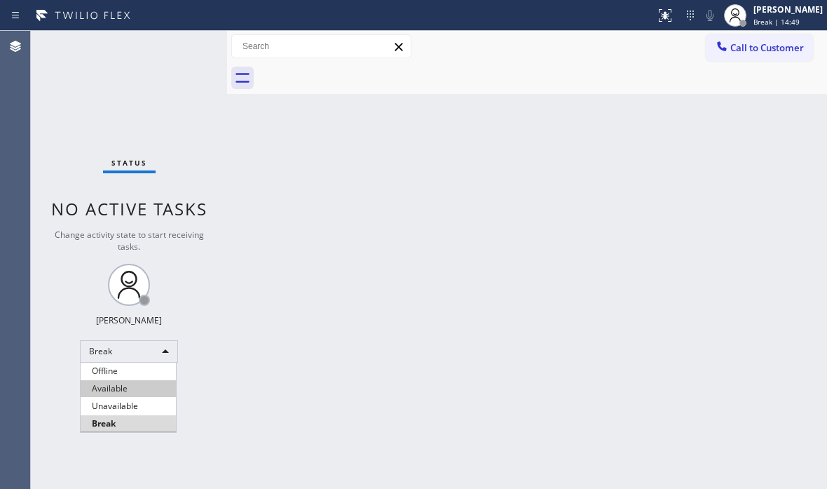
click at [140, 387] on li "Available" at bounding box center [128, 388] width 95 height 17
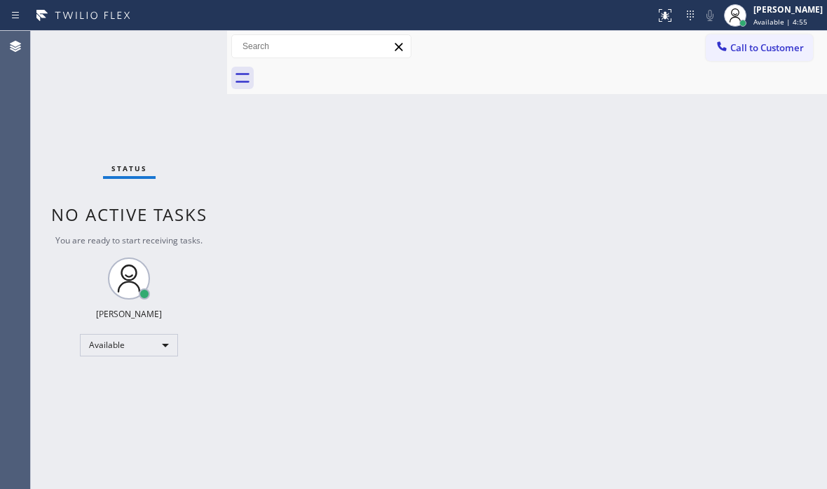
click at [428, 246] on div "Back to Dashboard Change Sender ID Customers Technicians Select a contact Outbo…" at bounding box center [527, 260] width 600 height 458
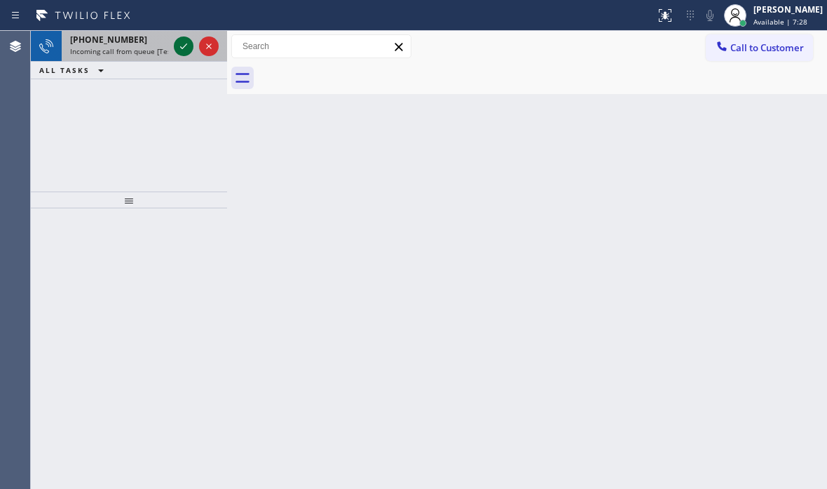
click at [187, 44] on icon at bounding box center [183, 46] width 17 height 17
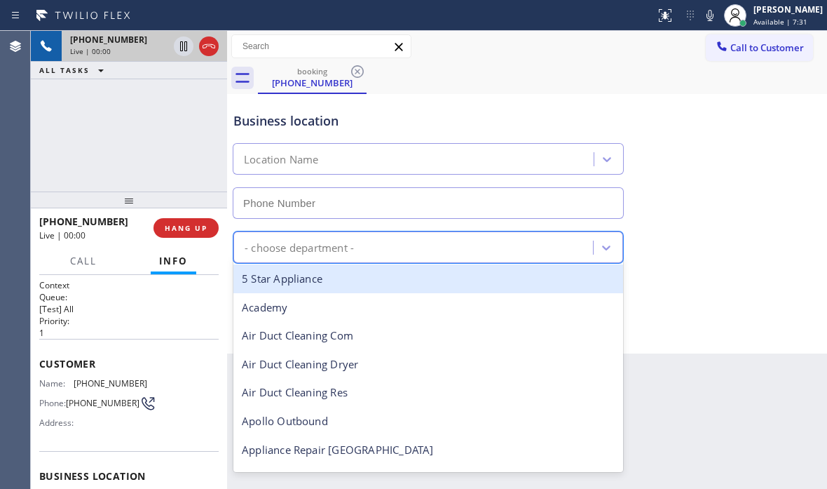
click at [517, 245] on div "- choose department -" at bounding box center [415, 247] width 355 height 25
type input "[PHONE_NUMBER]"
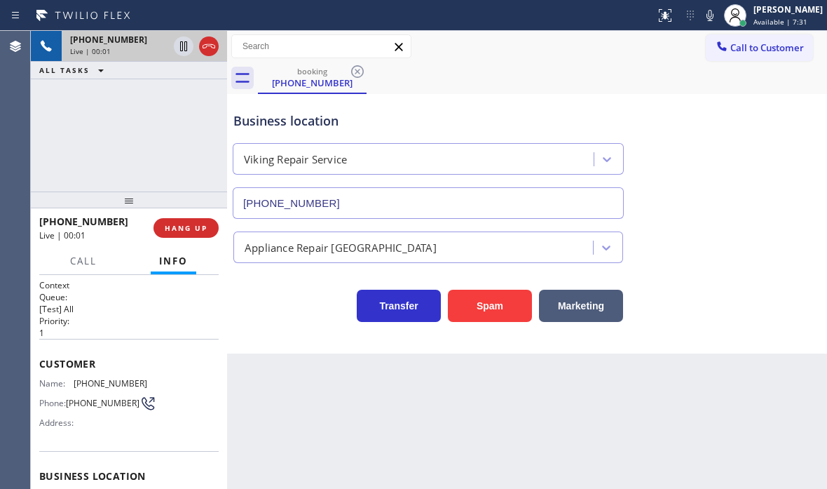
click at [758, 189] on div "Business location Viking Repair Service [PHONE_NUMBER]" at bounding box center [527, 155] width 593 height 127
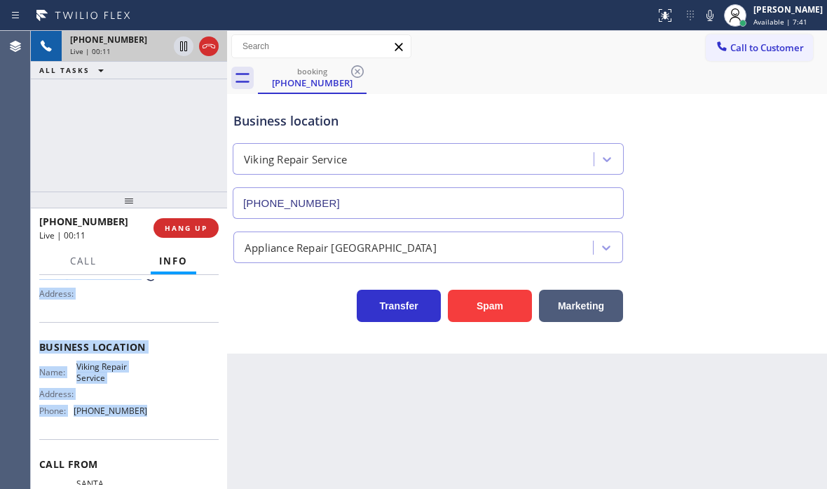
scroll to position [140, 0]
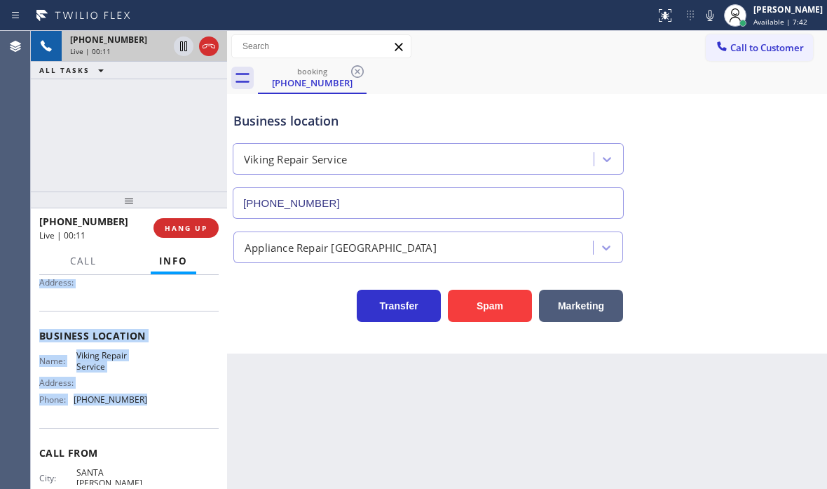
drag, startPoint x: 37, startPoint y: 360, endPoint x: 137, endPoint y: 411, distance: 112.5
click at [137, 411] on div "Context Queue: [Test] All Priority: 1 Customer Name: [PHONE_NUMBER] Phone: [PHO…" at bounding box center [129, 382] width 196 height 214
copy div "Customer Name: [PHONE_NUMBER] Phone: [PHONE_NUMBER] Address: Business location …"
click at [182, 48] on icon at bounding box center [183, 46] width 17 height 17
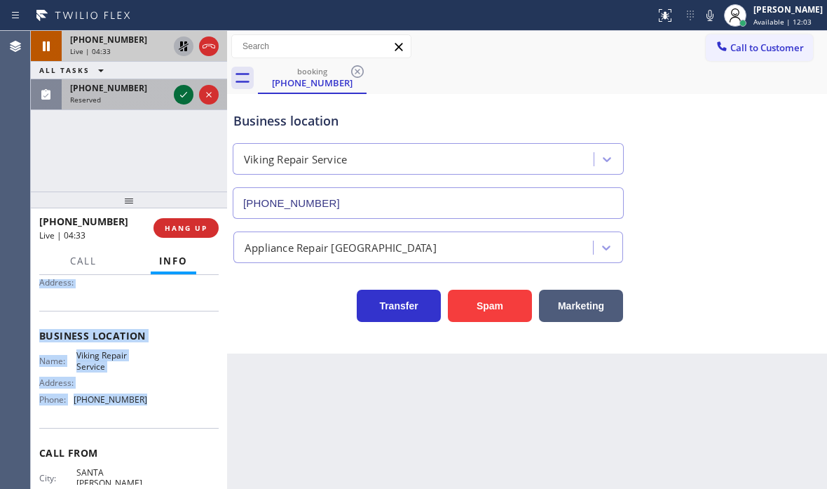
click at [182, 92] on icon at bounding box center [183, 94] width 17 height 17
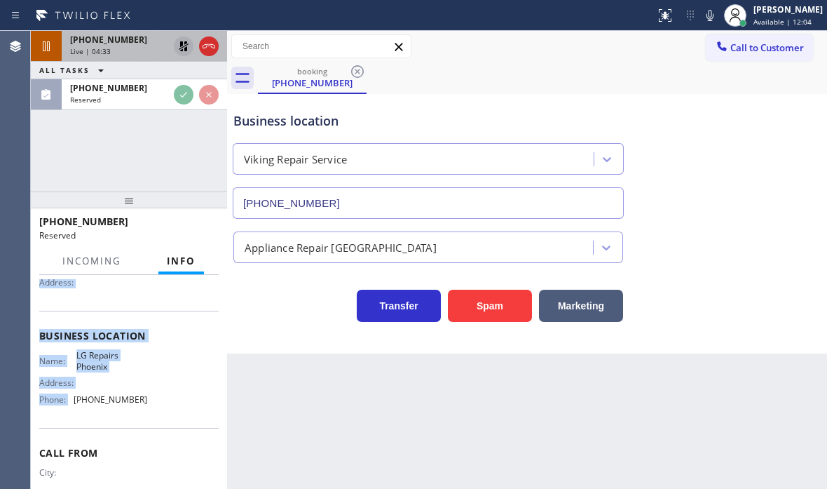
click at [185, 46] on icon at bounding box center [183, 46] width 17 height 17
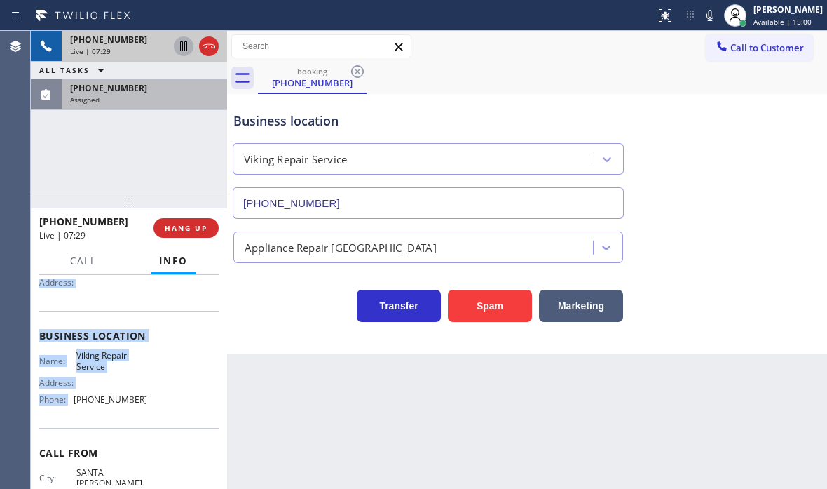
click at [160, 98] on div "Assigned" at bounding box center [144, 100] width 149 height 10
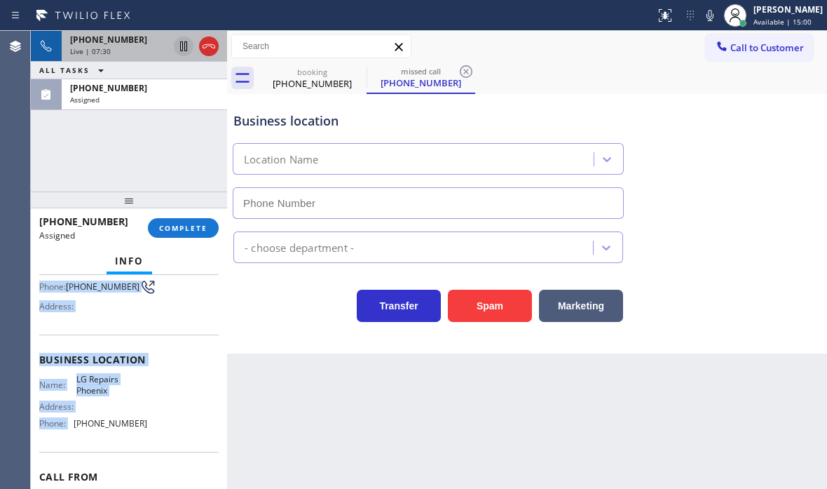
scroll to position [164, 0]
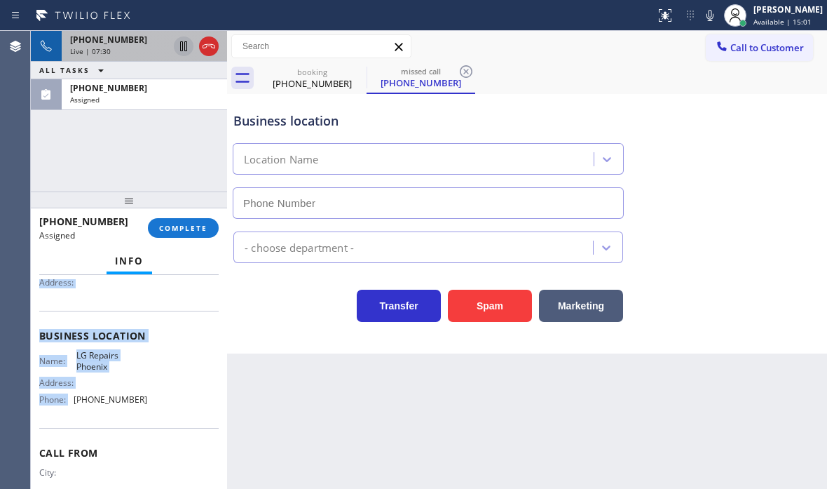
type input "[PHONE_NUMBER]"
click at [154, 331] on div "Business location Name: LG Repairs Phoenix Address: Phone: [PHONE_NUMBER]" at bounding box center [128, 369] width 179 height 117
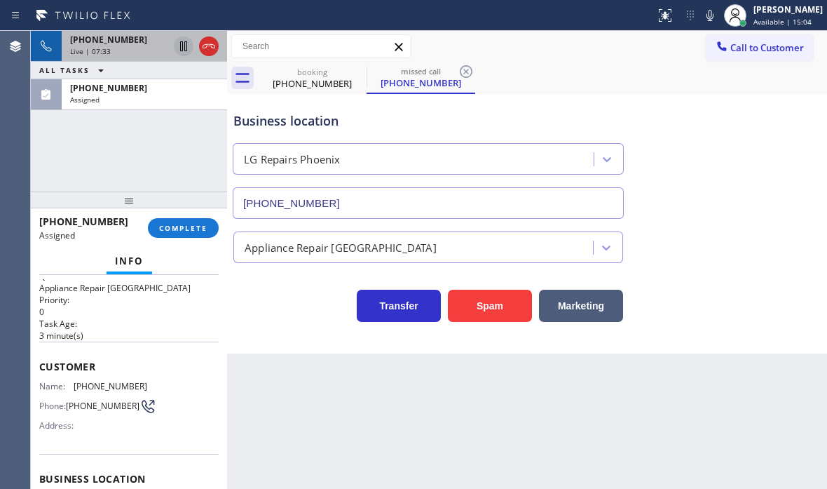
scroll to position [0, 0]
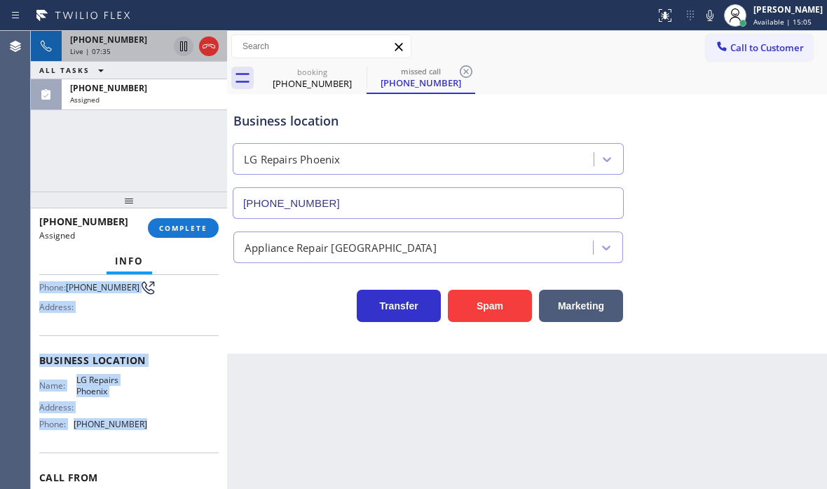
drag, startPoint x: 102, startPoint y: 417, endPoint x: 143, endPoint y: 450, distance: 52.9
click at [144, 452] on div "Context Queue: Appliance Repair High End Priority: 0 Task Age: [DEMOGRAPHIC_DAT…" at bounding box center [128, 348] width 179 height 418
click at [167, 380] on div "Name: LG Repairs Phoenix Address: Phone: [PHONE_NUMBER]" at bounding box center [128, 404] width 179 height 60
drag, startPoint x: 88, startPoint y: 411, endPoint x: 130, endPoint y: 324, distance: 96.6
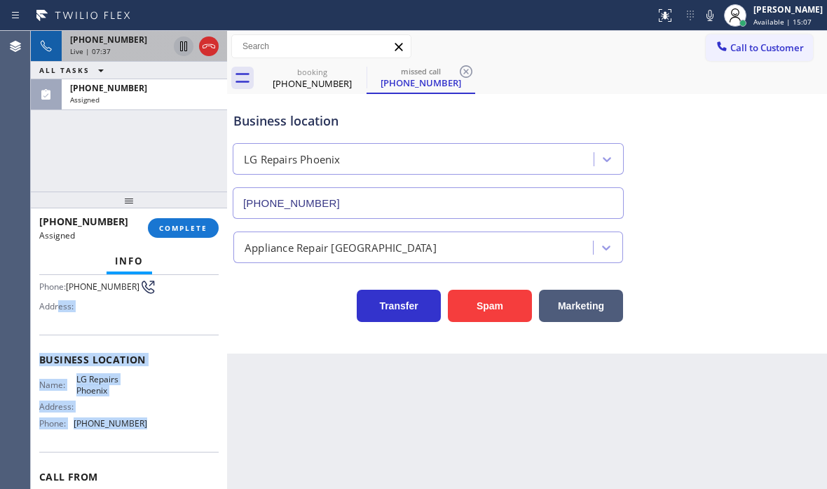
click at [89, 324] on div "Context Queue: Appliance Repair High End Priority: 0 Task Age: [DEMOGRAPHIC_DAT…" at bounding box center [128, 348] width 179 height 418
click at [150, 315] on div "Name: [PHONE_NUMBER] Phone: [PHONE_NUMBER] Address:" at bounding box center [128, 288] width 179 height 55
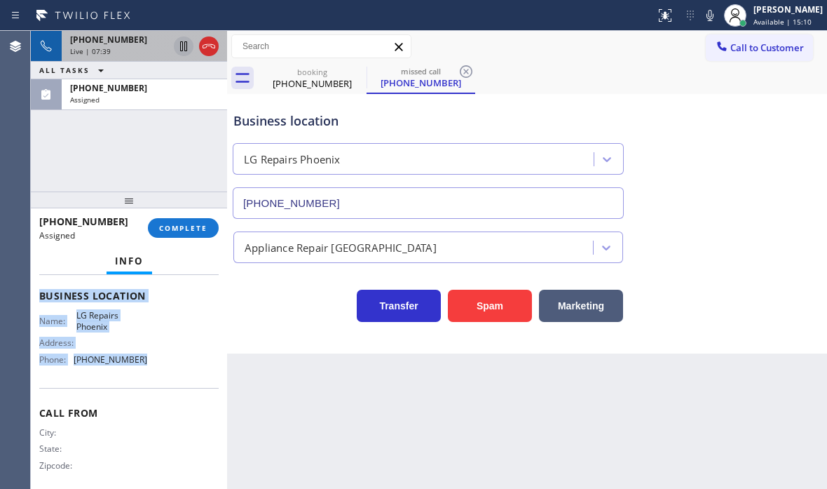
scroll to position [210, 0]
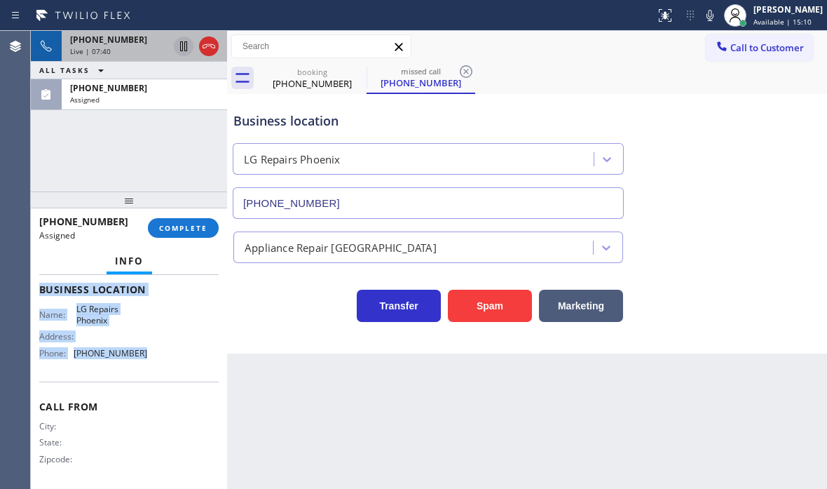
drag, startPoint x: 39, startPoint y: 313, endPoint x: 149, endPoint y: 370, distance: 124.8
click at [149, 370] on div "Context Queue: Appliance Repair High End Priority: 0 Task Age: [DEMOGRAPHIC_DAT…" at bounding box center [129, 382] width 196 height 214
copy div "Customer Name: [PHONE_NUMBER] Phone: [PHONE_NUMBER] Address: Business location …"
click at [204, 49] on icon at bounding box center [208, 46] width 17 height 17
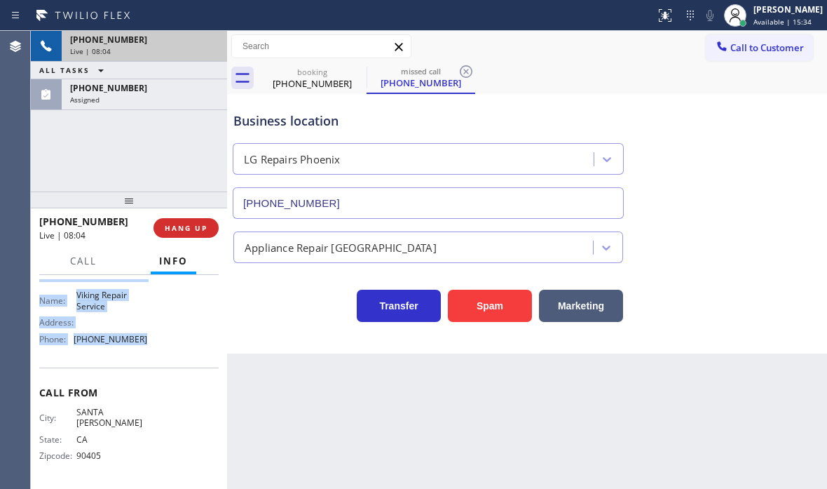
scroll to position [186, 0]
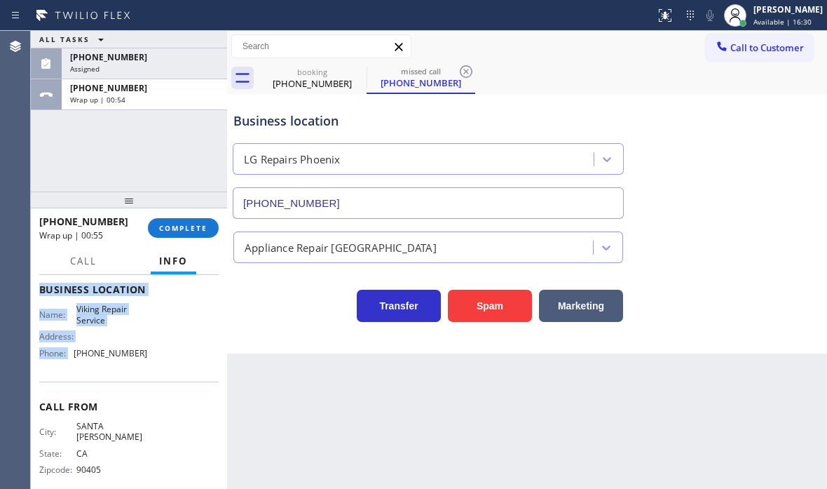
click at [745, 53] on span "Call to Customer" at bounding box center [767, 47] width 74 height 13
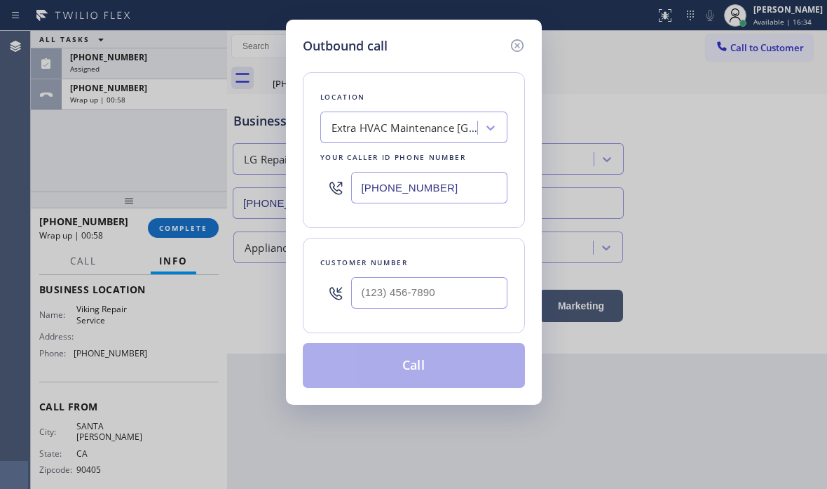
click at [444, 186] on input "[PHONE_NUMBER]" at bounding box center [429, 188] width 156 height 32
paste input "949) 239-1524"
type input "[PHONE_NUMBER]"
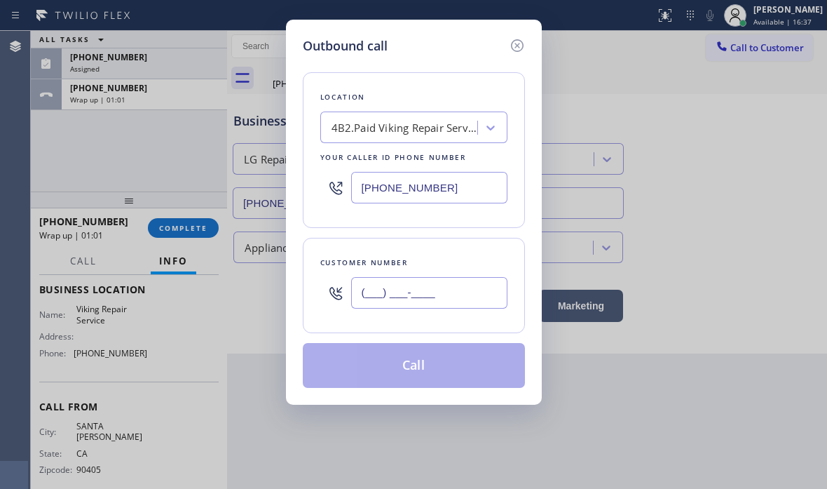
click at [386, 291] on input "(___) ___-____" at bounding box center [429, 293] width 156 height 32
paste input "310) 980-2776"
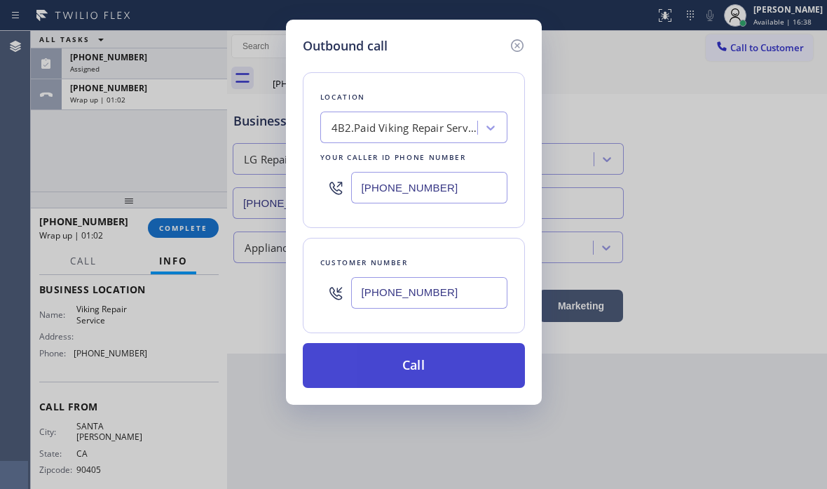
type input "[PHONE_NUMBER]"
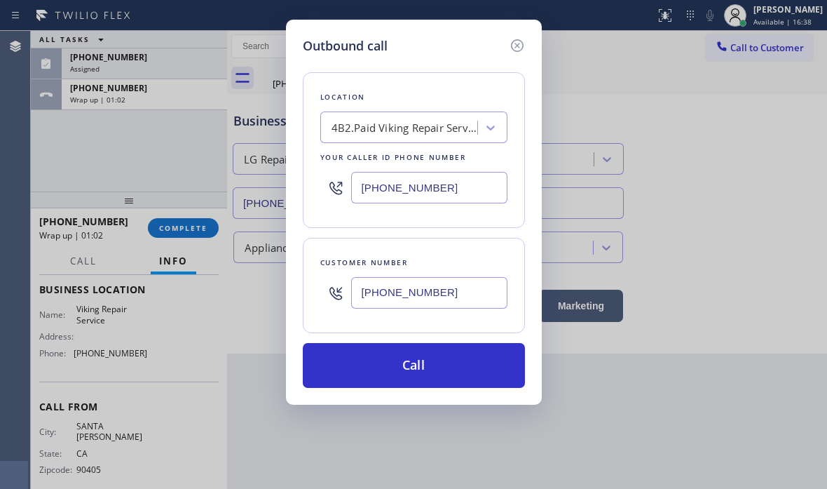
drag, startPoint x: 421, startPoint y: 362, endPoint x: 333, endPoint y: 285, distance: 116.2
click at [420, 357] on button "Call" at bounding box center [414, 365] width 222 height 45
click at [184, 83] on div "Outbound call Location 4B2.Paid Viking Repair Service Your caller id phone numb…" at bounding box center [413, 244] width 827 height 489
click at [178, 93] on div "ALL TASKS ALL TASKS ACTIVE TASKS TASKS IN WRAP UP [PHONE_NUMBER] Assigned [PHON…" at bounding box center [429, 260] width 796 height 458
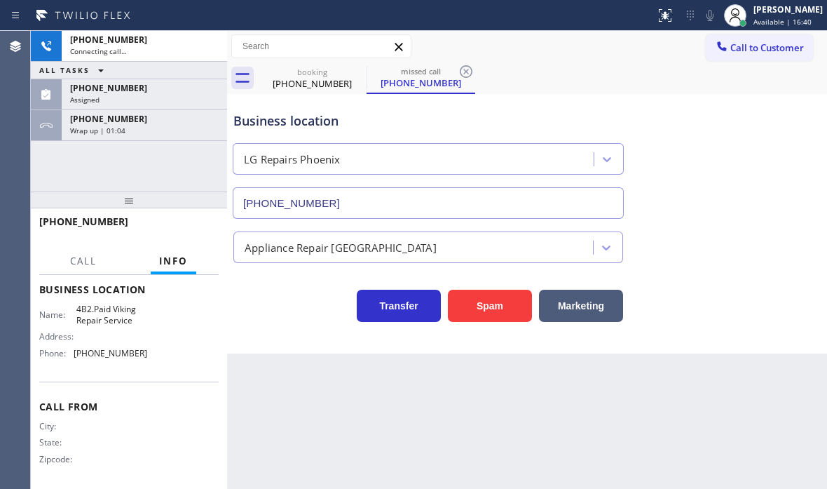
drag, startPoint x: 154, startPoint y: 122, endPoint x: 165, endPoint y: 163, distance: 43.0
click at [154, 123] on div "[PHONE_NUMBER]" at bounding box center [144, 119] width 149 height 12
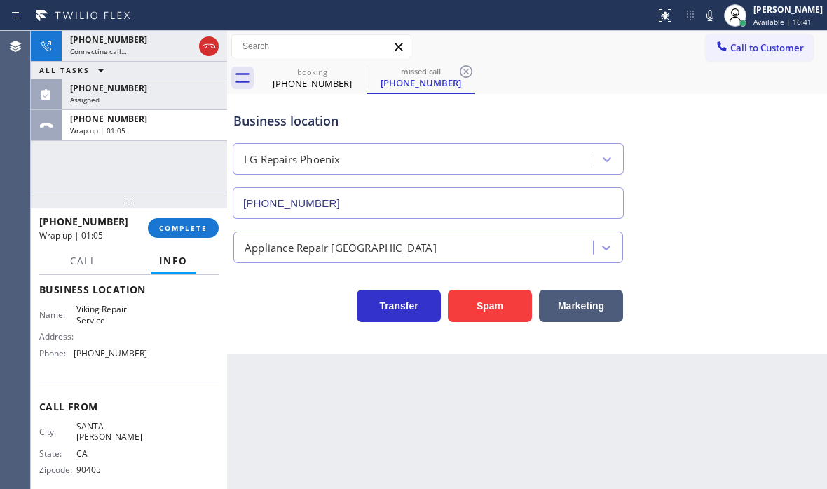
drag, startPoint x: 184, startPoint y: 229, endPoint x: 235, endPoint y: 238, distance: 52.1
click at [184, 229] on span "COMPLETE" at bounding box center [183, 228] width 48 height 10
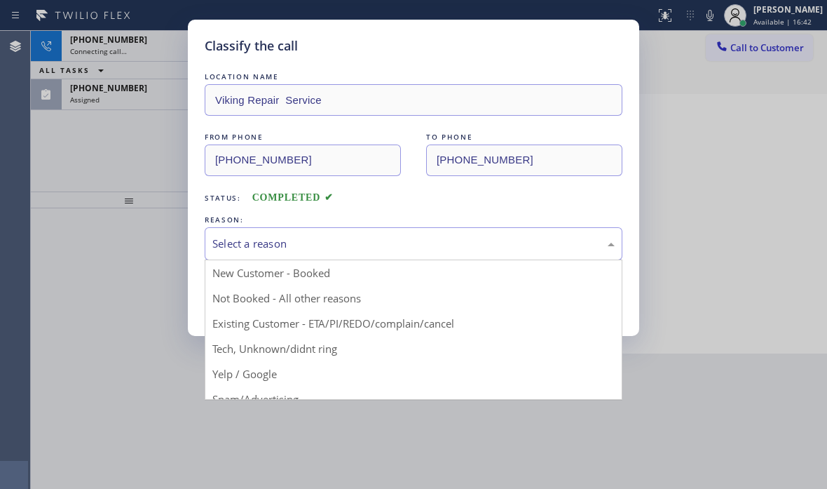
click at [334, 240] on div "Select a reason" at bounding box center [413, 244] width 402 height 16
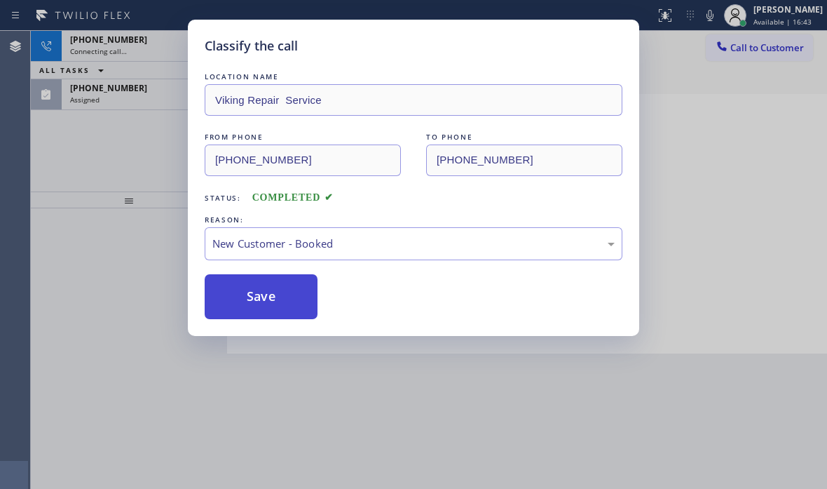
drag, startPoint x: 272, startPoint y: 270, endPoint x: 253, endPoint y: 278, distance: 20.4
click at [252, 278] on button "Save" at bounding box center [261, 296] width 113 height 45
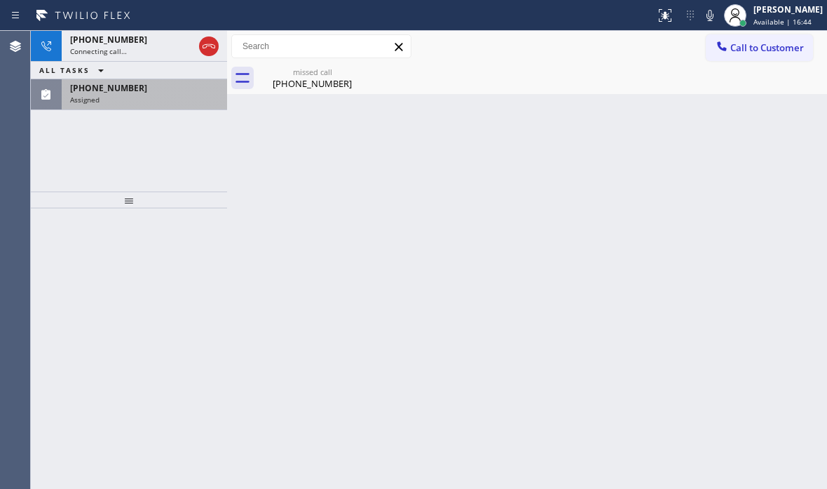
click at [152, 100] on div "Assigned" at bounding box center [144, 100] width 149 height 10
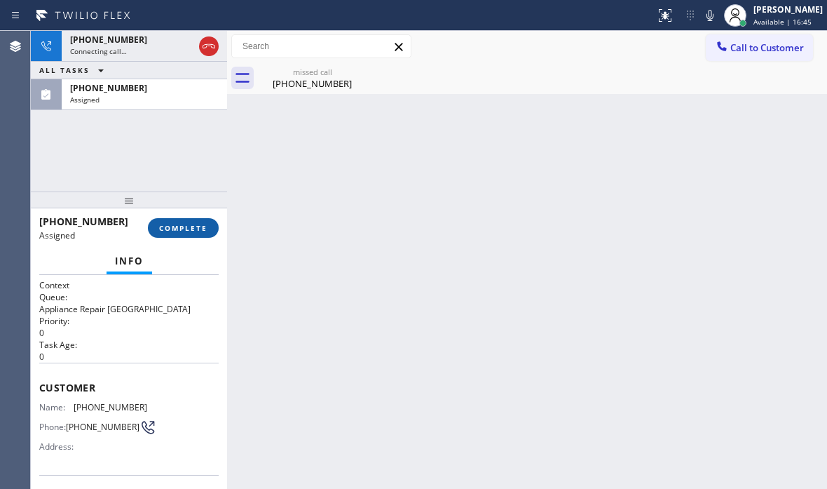
click at [192, 226] on span "COMPLETE" at bounding box center [183, 228] width 48 height 10
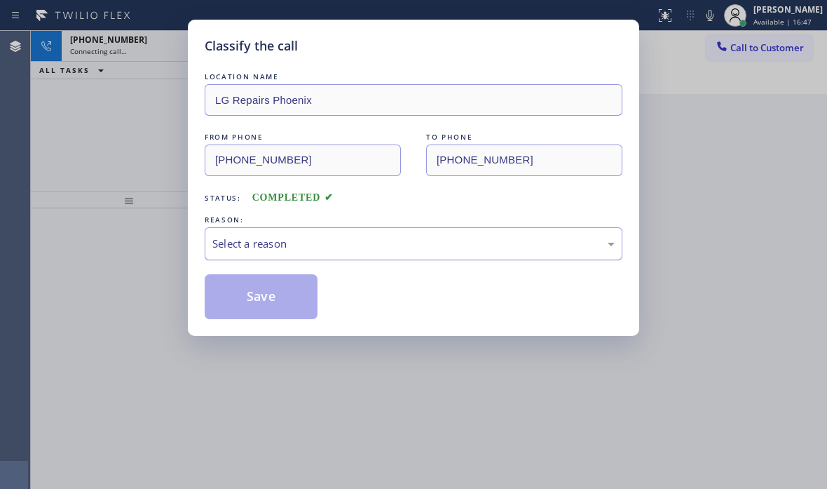
click at [326, 248] on div "Select a reason" at bounding box center [413, 244] width 402 height 16
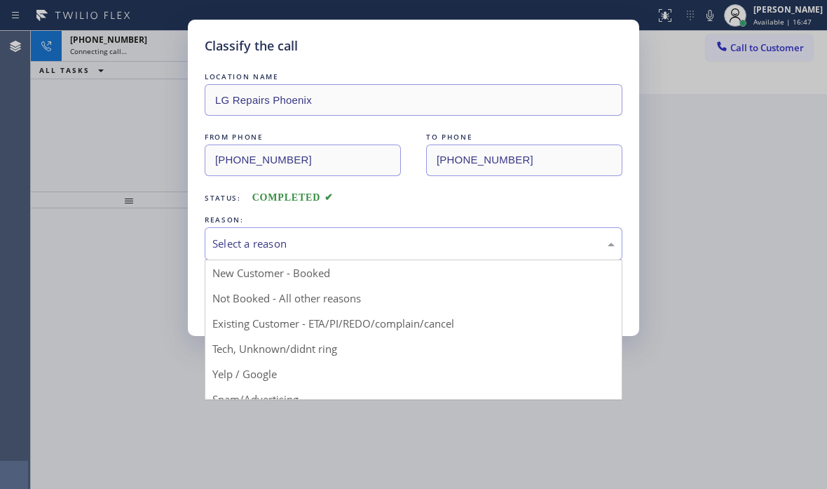
drag, startPoint x: 248, startPoint y: 297, endPoint x: 241, endPoint y: 302, distance: 8.6
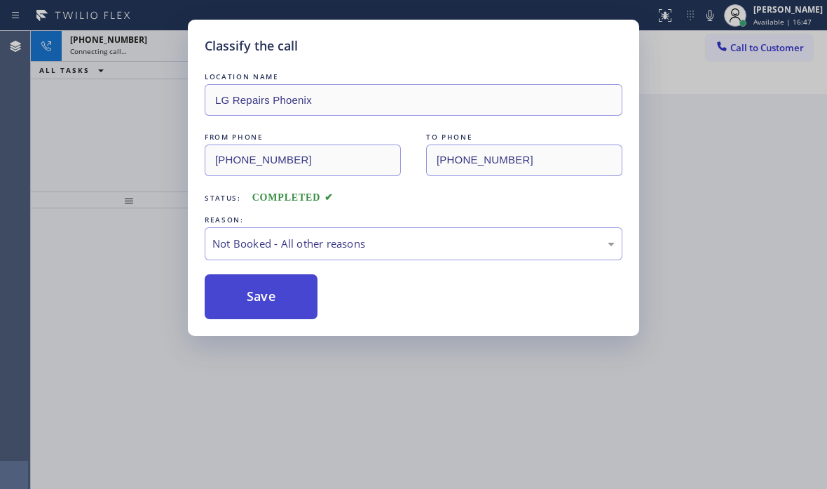
click at [241, 303] on button "Save" at bounding box center [261, 296] width 113 height 45
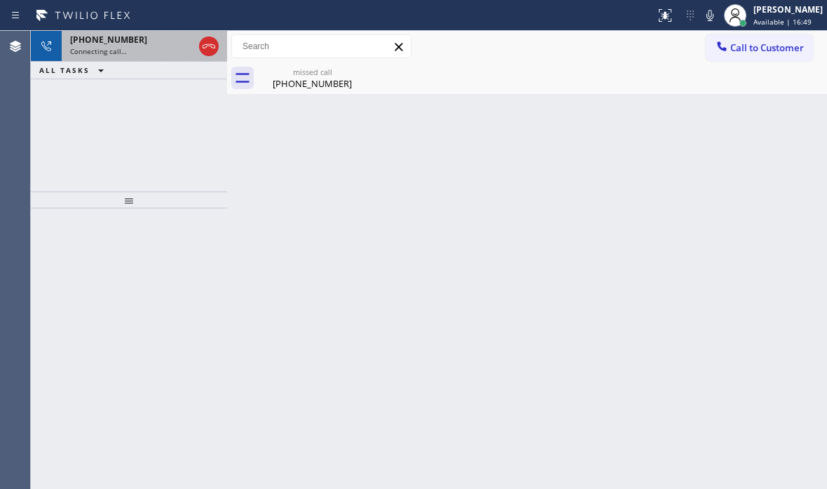
click at [150, 43] on div "[PHONE_NUMBER]" at bounding box center [131, 40] width 123 height 12
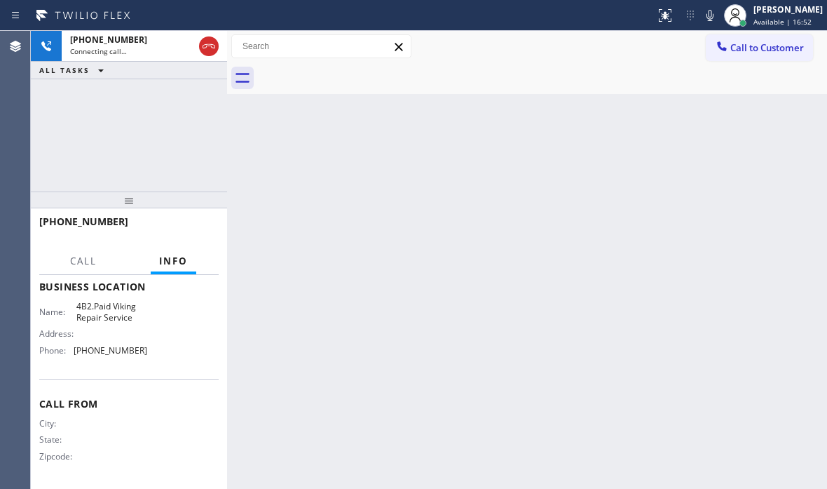
scroll to position [194, 0]
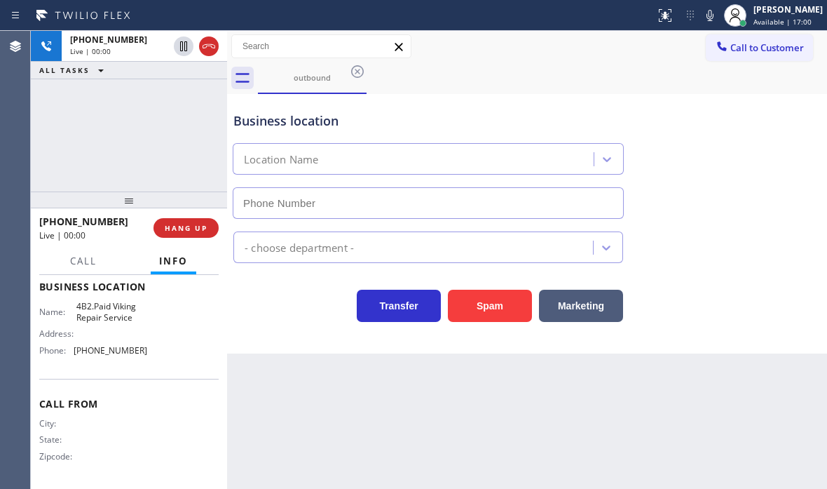
type input "[PHONE_NUMBER]"
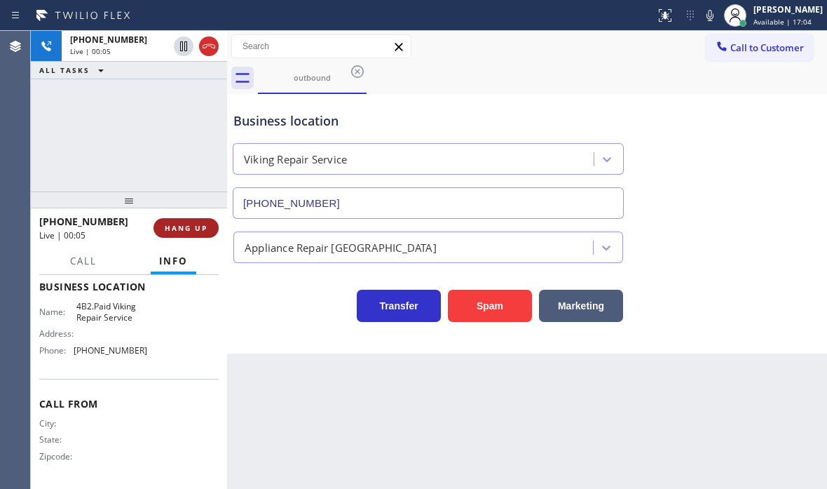
click at [176, 230] on span "HANG UP" at bounding box center [186, 228] width 43 height 10
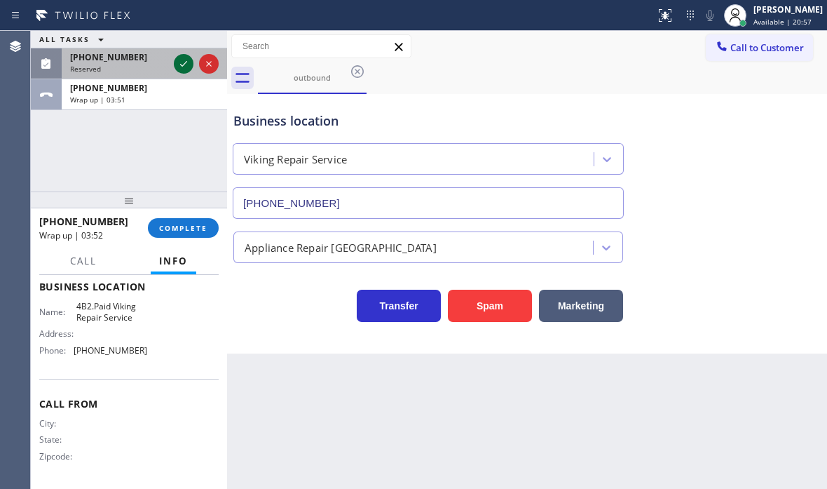
click at [179, 64] on icon at bounding box center [183, 63] width 17 height 17
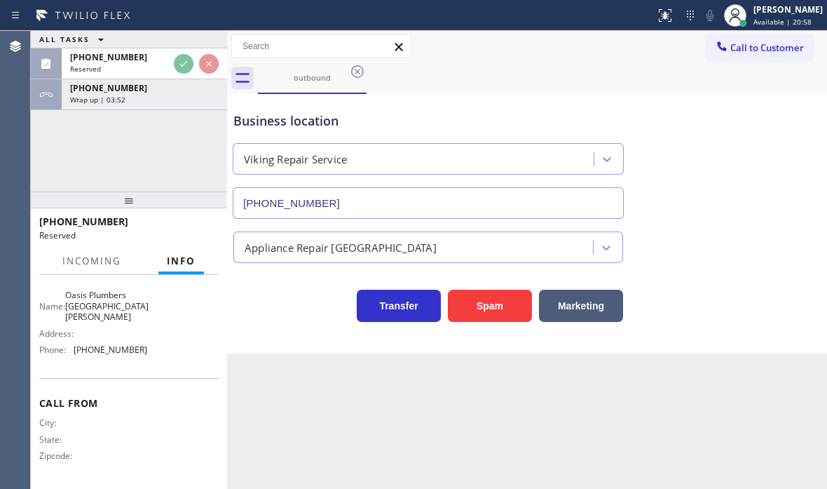
scroll to position [206, 0]
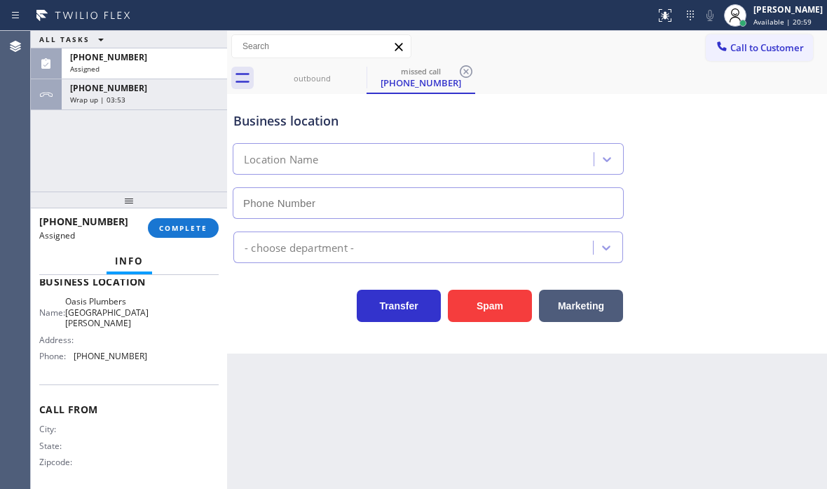
type input "[PHONE_NUMBER]"
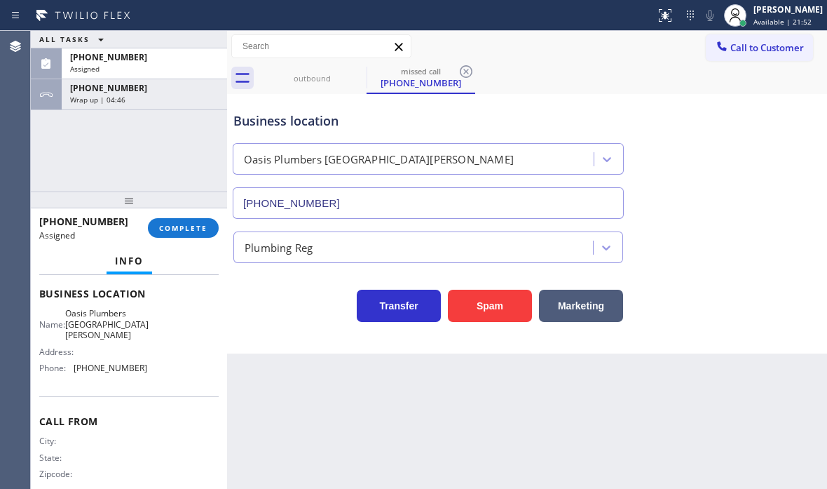
scroll to position [218, 0]
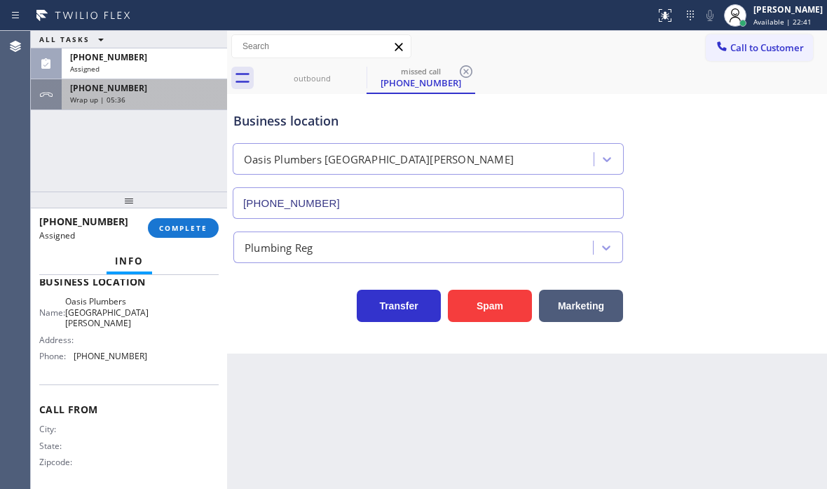
click at [123, 81] on div "[PHONE_NUMBER] Wrap up | 05:36" at bounding box center [142, 94] width 160 height 31
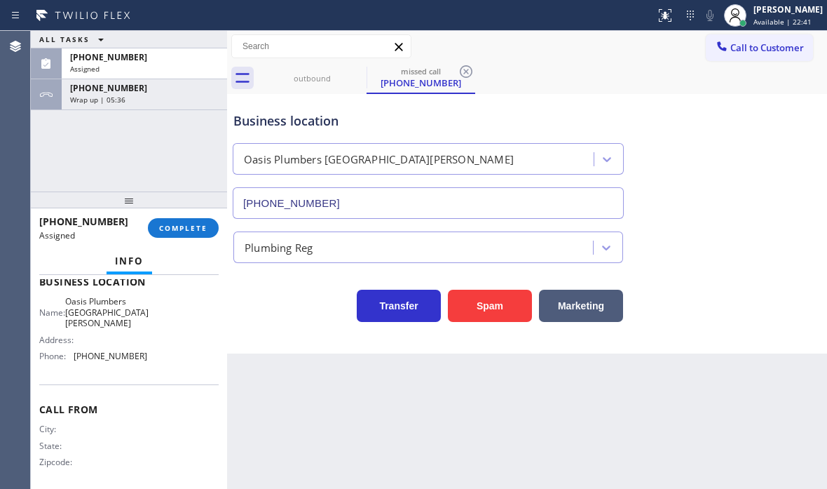
scroll to position [194, 0]
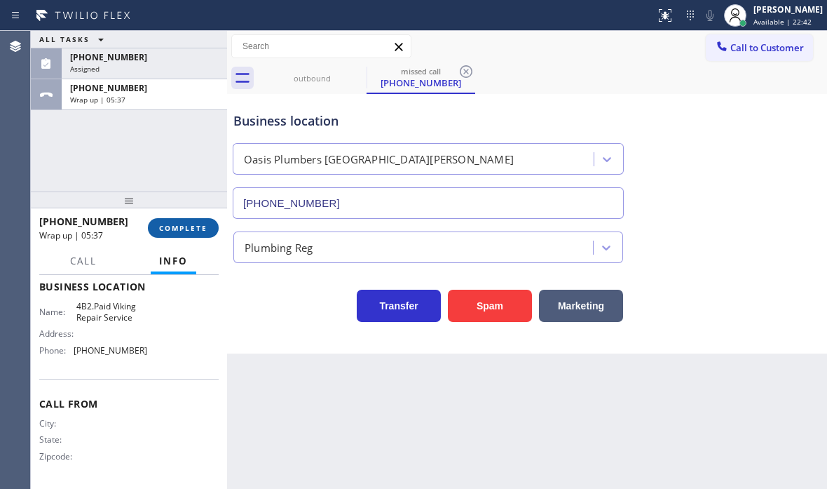
click at [189, 227] on span "COMPLETE" at bounding box center [183, 228] width 48 height 10
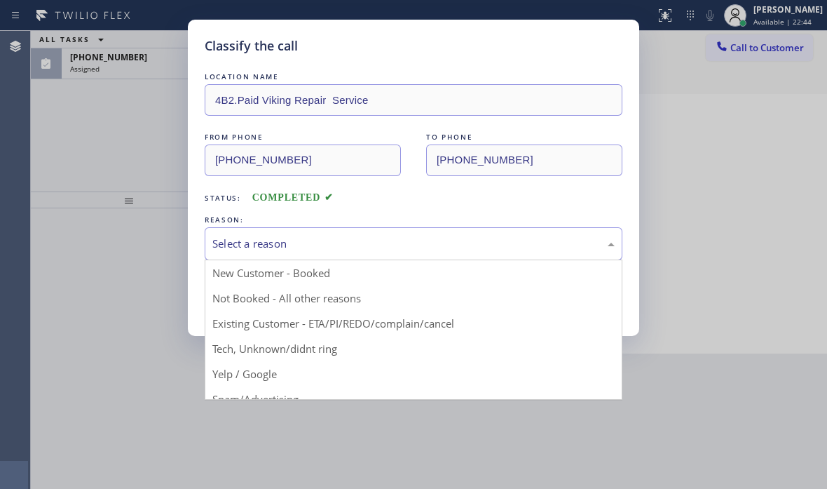
click at [264, 242] on div "Select a reason" at bounding box center [413, 244] width 402 height 16
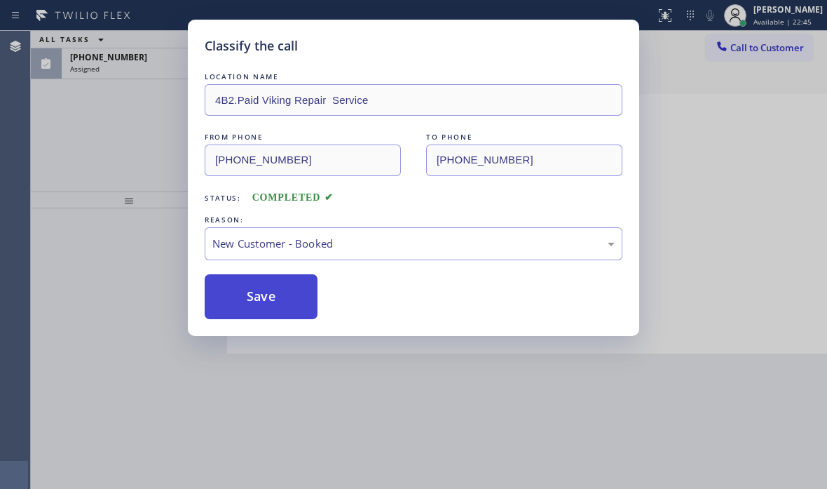
click at [247, 293] on button "Save" at bounding box center [261, 296] width 113 height 45
click at [156, 69] on div "Classify the call LOCATION NAME 4B2.Paid Viking Repair Service FROM PHONE [PHON…" at bounding box center [413, 244] width 827 height 489
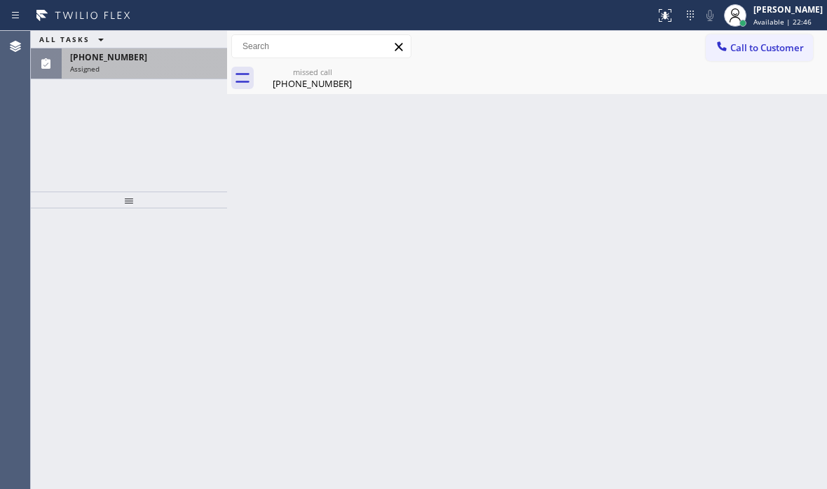
click at [155, 64] on div "Assigned" at bounding box center [144, 69] width 149 height 10
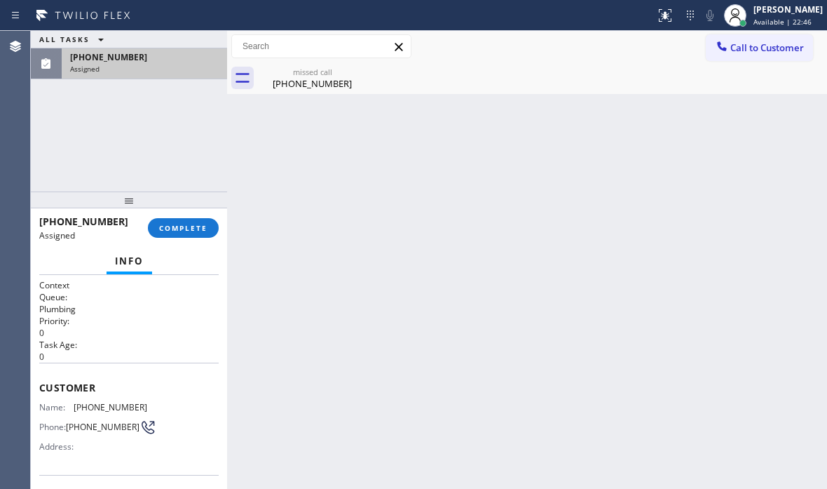
click at [155, 64] on div "Assigned" at bounding box center [144, 69] width 149 height 10
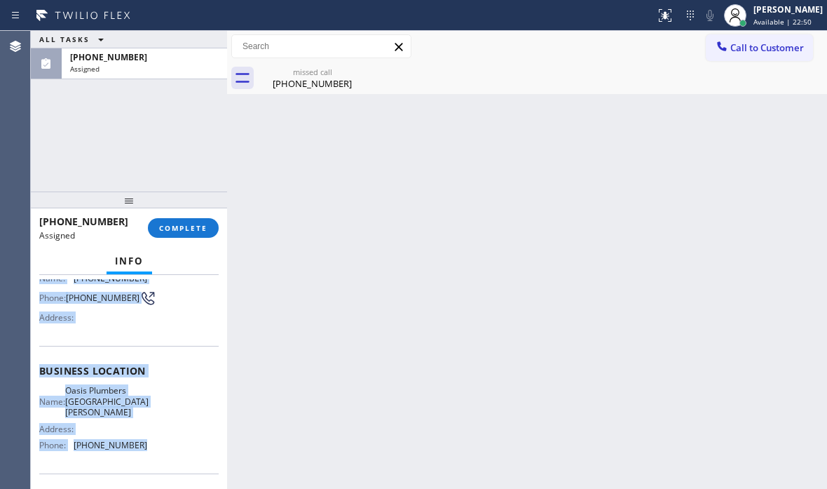
scroll to position [140, 0]
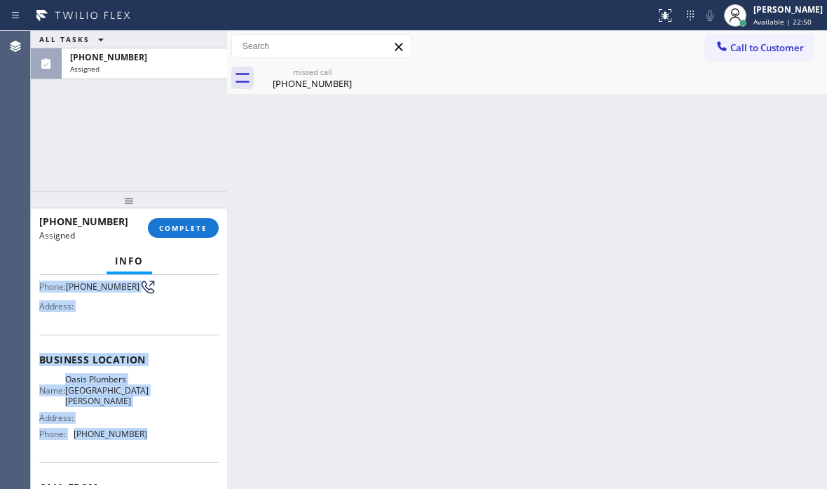
drag, startPoint x: 83, startPoint y: 402, endPoint x: 158, endPoint y: 439, distance: 83.7
click at [154, 437] on div "Context Queue: Plumbing Priority: 0 Task Age: [DEMOGRAPHIC_DATA] minute(s) Cust…" at bounding box center [129, 382] width 196 height 214
click at [178, 228] on span "COMPLETE" at bounding box center [183, 228] width 48 height 10
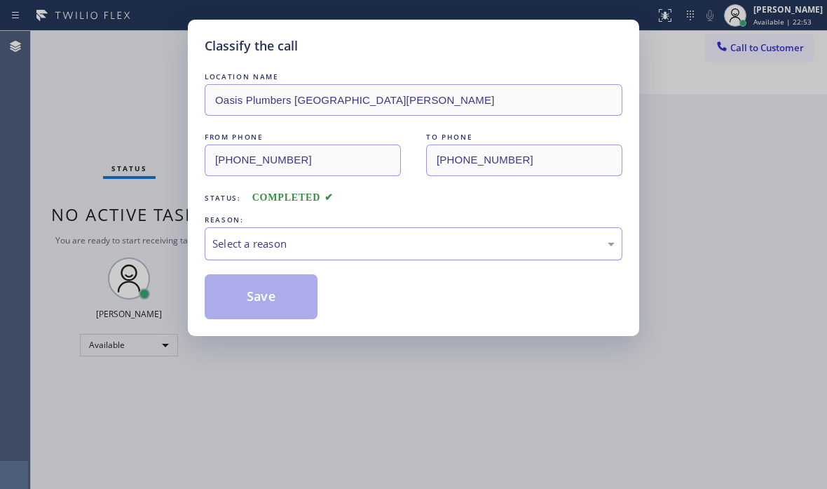
drag, startPoint x: 425, startPoint y: 245, endPoint x: 421, endPoint y: 253, distance: 9.1
click at [425, 246] on div "Select a reason" at bounding box center [413, 244] width 402 height 16
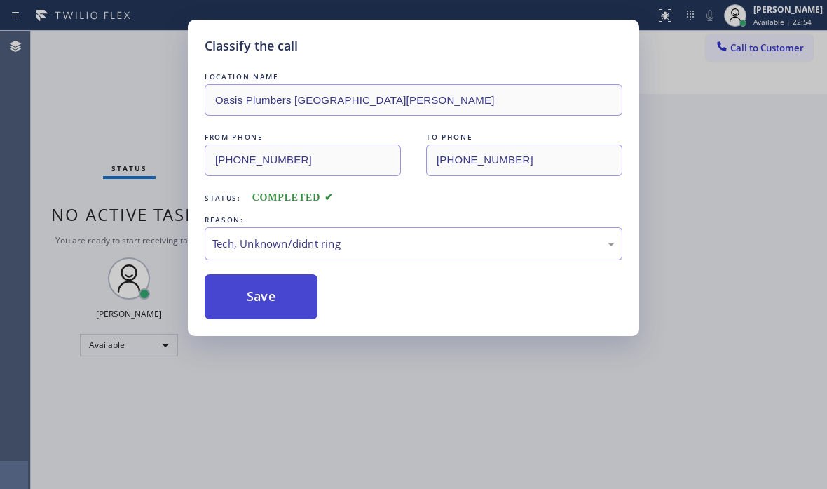
click at [259, 313] on button "Save" at bounding box center [261, 296] width 113 height 45
drag, startPoint x: 259, startPoint y: 312, endPoint x: 326, endPoint y: 315, distance: 66.7
click at [278, 312] on button "Save" at bounding box center [261, 296] width 113 height 45
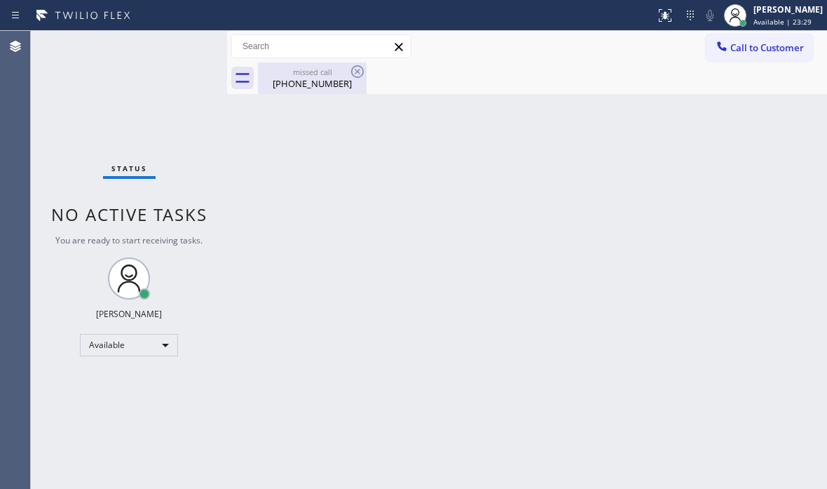
click at [308, 91] on div "missed call [PHONE_NUMBER]" at bounding box center [312, 78] width 106 height 32
click at [180, 36] on div "Status No active tasks You are ready to start receiving tasks. [PERSON_NAME] Av…" at bounding box center [129, 260] width 196 height 458
click at [173, 47] on div "Status No active tasks You are ready to start receiving tasks. [PERSON_NAME] Av…" at bounding box center [129, 260] width 196 height 458
drag, startPoint x: 181, startPoint y: 47, endPoint x: 186, endPoint y: 54, distance: 8.6
click at [181, 49] on div "Status No active tasks You are ready to start receiving tasks. [PERSON_NAME] Av…" at bounding box center [129, 260] width 196 height 458
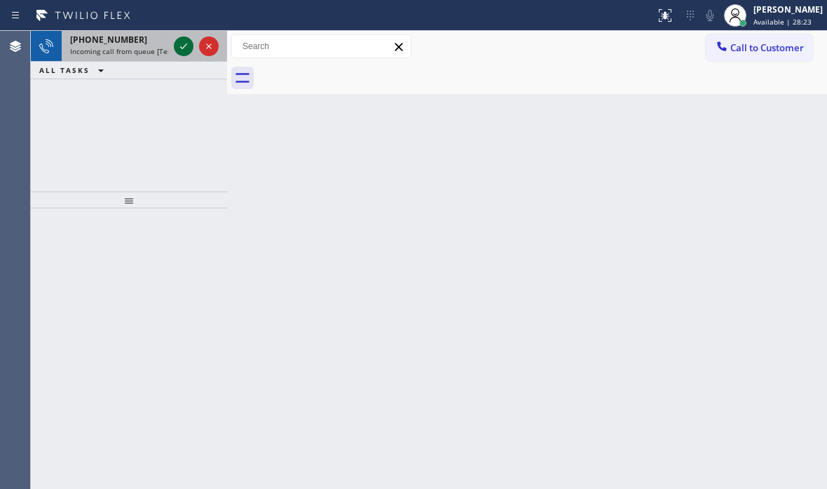
click at [180, 46] on icon at bounding box center [183, 46] width 17 height 17
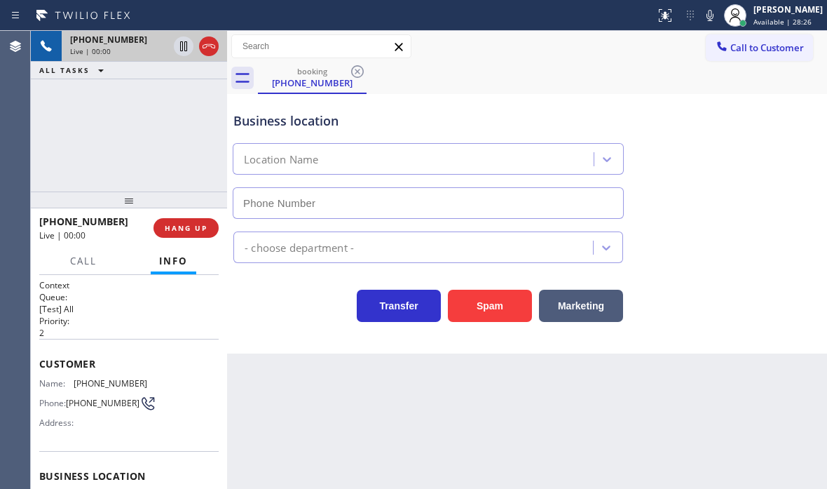
type input "[PHONE_NUMBER]"
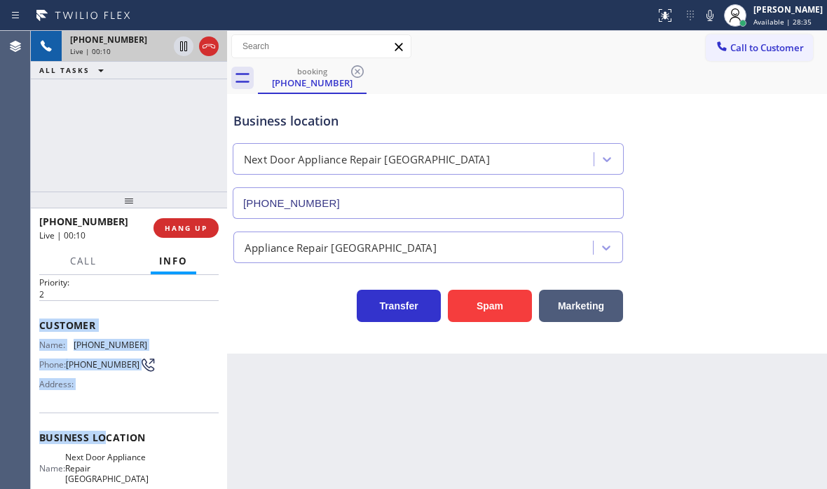
scroll to position [140, 0]
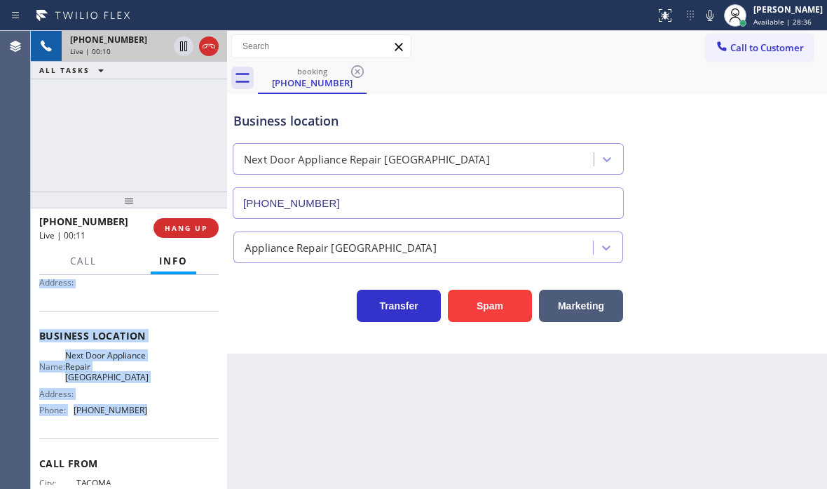
drag, startPoint x: 36, startPoint y: 360, endPoint x: 144, endPoint y: 411, distance: 118.5
click at [144, 411] on div "Context Queue: [Test] All Priority: 2 Customer Name: [PHONE_NUMBER] Phone: [PHO…" at bounding box center [129, 382] width 196 height 214
copy div "Customer Name: [PHONE_NUMBER] Phone: [PHONE_NUMBER] Address: Business location …"
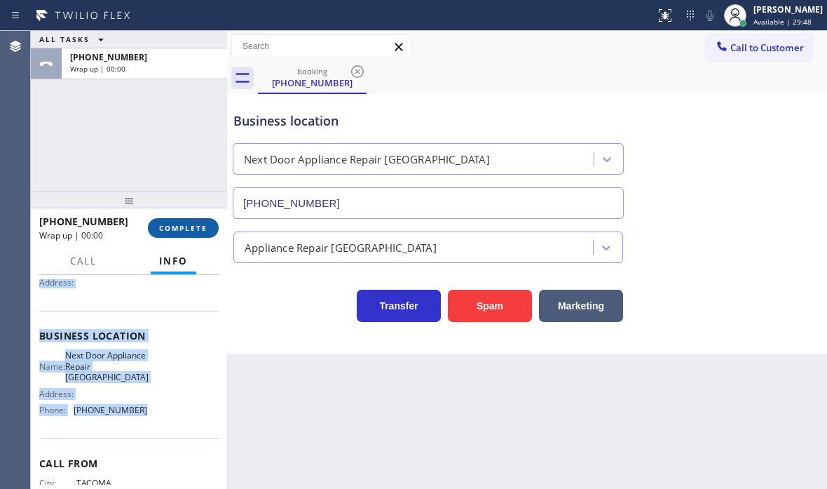
click at [188, 228] on span "COMPLETE" at bounding box center [183, 228] width 48 height 10
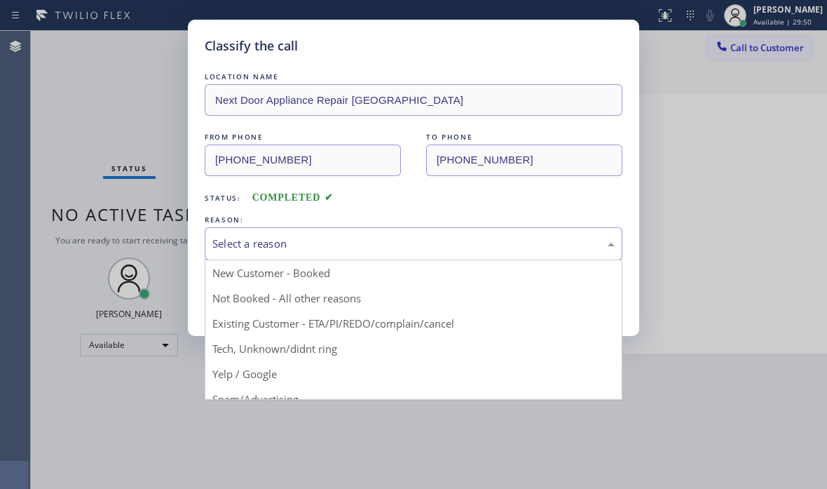
click at [538, 248] on div "Select a reason" at bounding box center [413, 244] width 402 height 16
drag, startPoint x: 256, startPoint y: 299, endPoint x: 247, endPoint y: 296, distance: 9.1
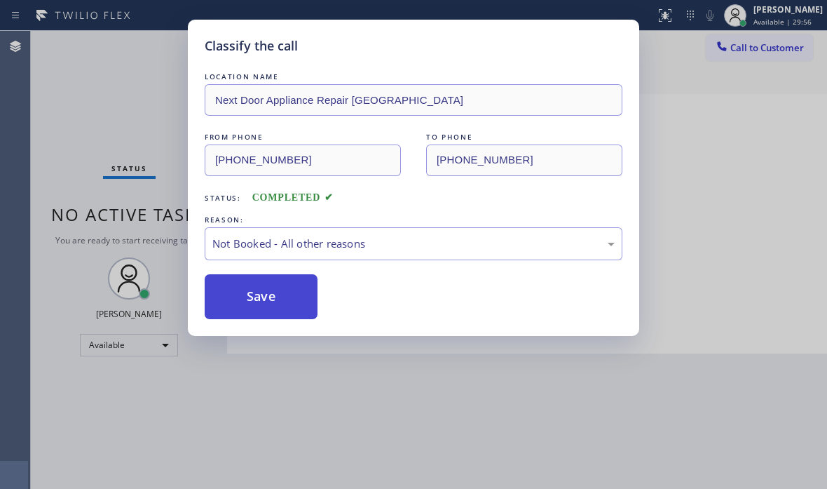
click at [247, 295] on button "Save" at bounding box center [261, 296] width 113 height 45
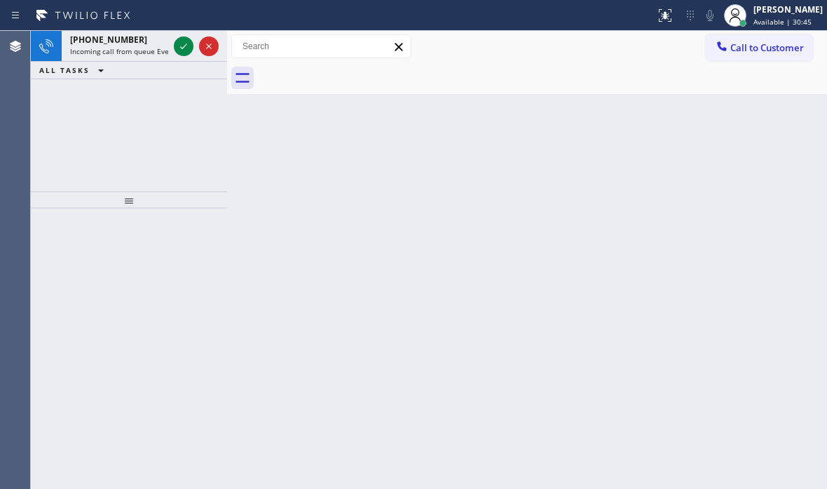
click at [336, 236] on div "Back to Dashboard Change Sender ID Customers Technicians Select a contact Outbo…" at bounding box center [527, 260] width 600 height 458
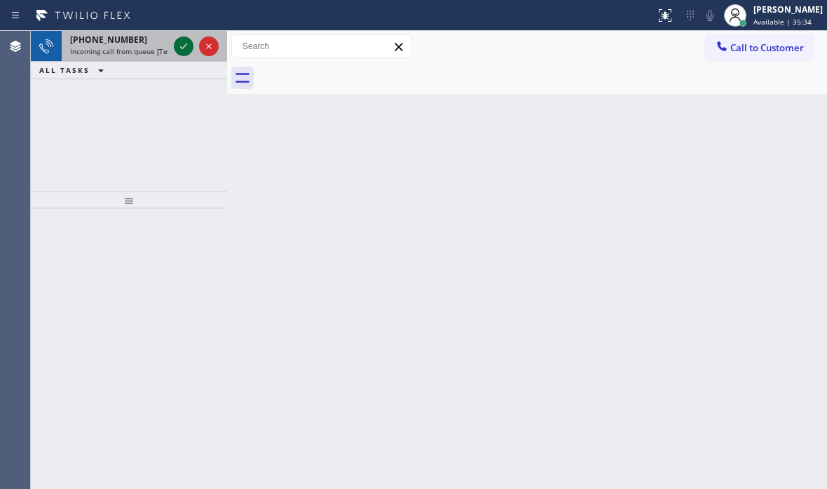
click at [184, 49] on icon at bounding box center [183, 46] width 17 height 17
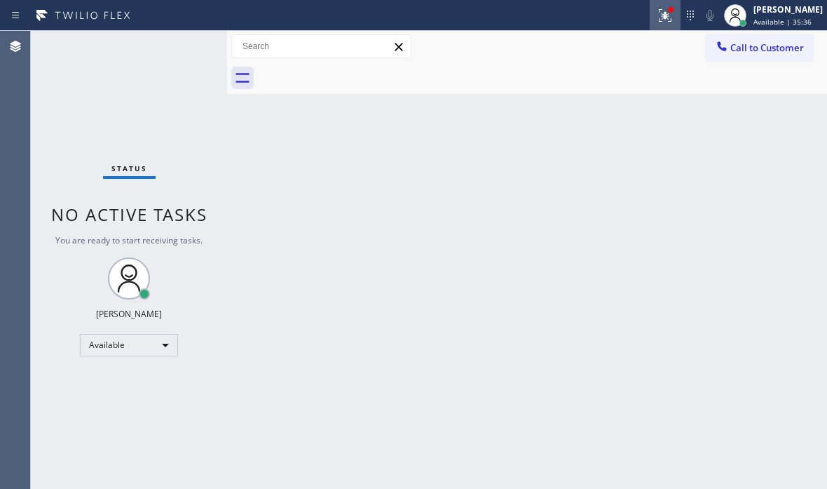
click at [657, 22] on icon at bounding box center [665, 15] width 17 height 17
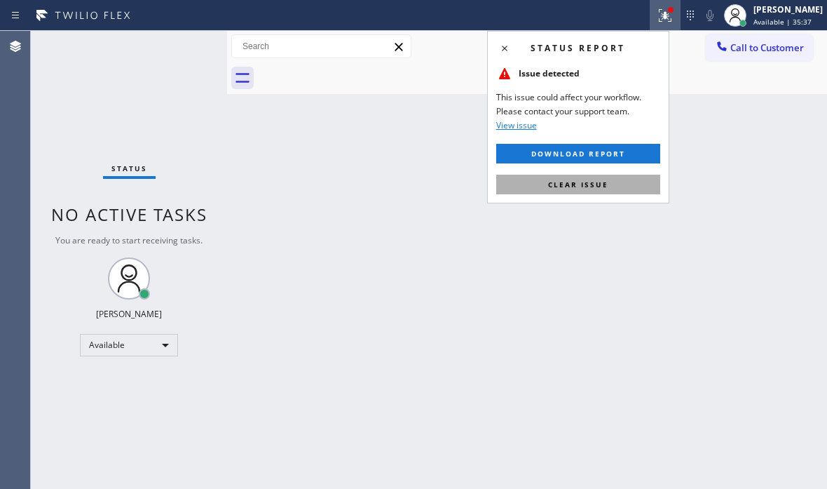
click at [596, 185] on span "Clear issue" at bounding box center [578, 184] width 60 height 10
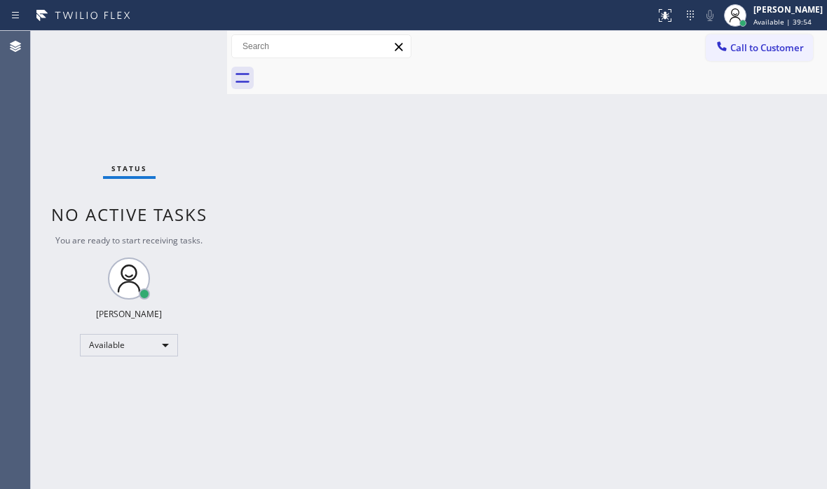
click at [472, 258] on div "Back to Dashboard Change Sender ID Customers Technicians Select a contact Outbo…" at bounding box center [527, 260] width 600 height 458
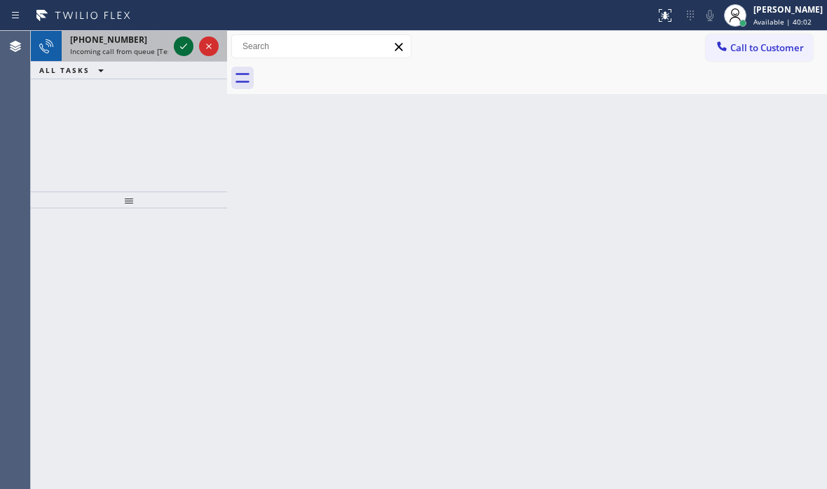
click at [182, 46] on icon at bounding box center [183, 46] width 17 height 17
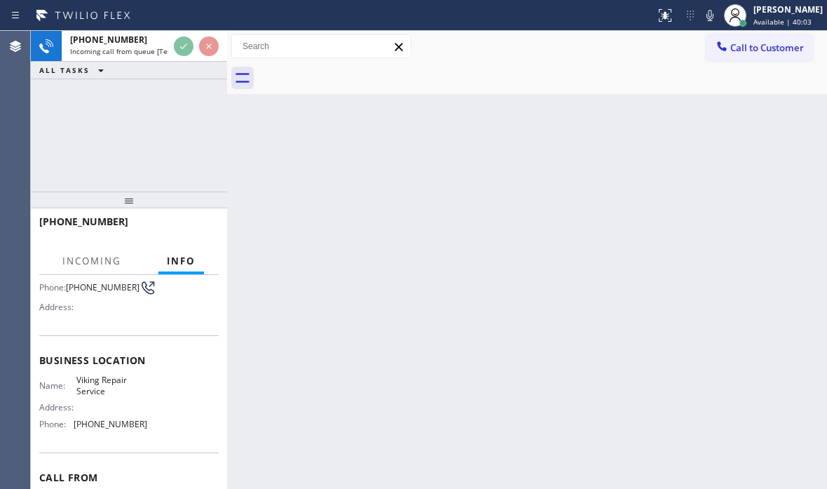
scroll to position [140, 0]
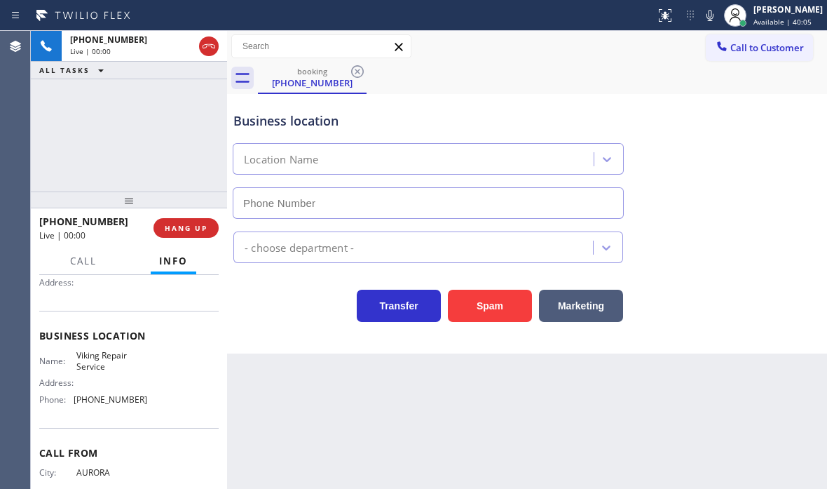
type input "[PHONE_NUMBER]"
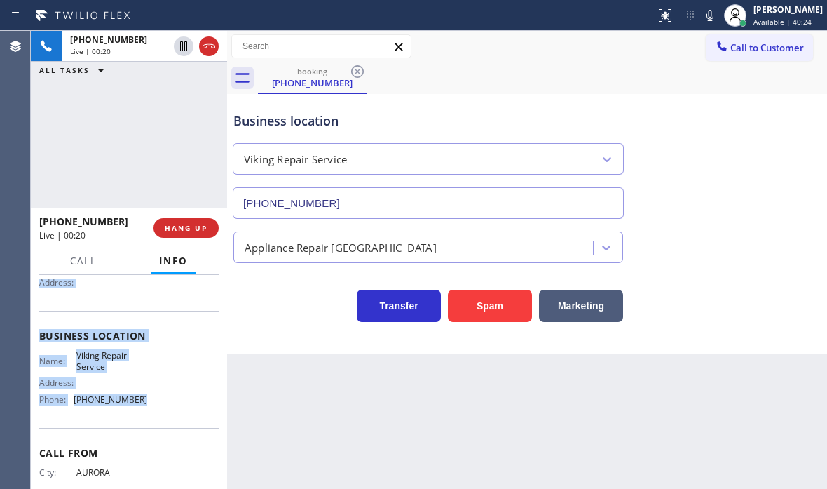
drag, startPoint x: 39, startPoint y: 360, endPoint x: 151, endPoint y: 411, distance: 124.2
click at [151, 411] on div "Context Queue: [Test] All Priority: 2 Customer Name: [PHONE_NUMBER] Phone: [PHO…" at bounding box center [129, 382] width 196 height 214
drag, startPoint x: 184, startPoint y: 48, endPoint x: 359, endPoint y: 75, distance: 177.4
click at [184, 47] on icon at bounding box center [183, 46] width 17 height 17
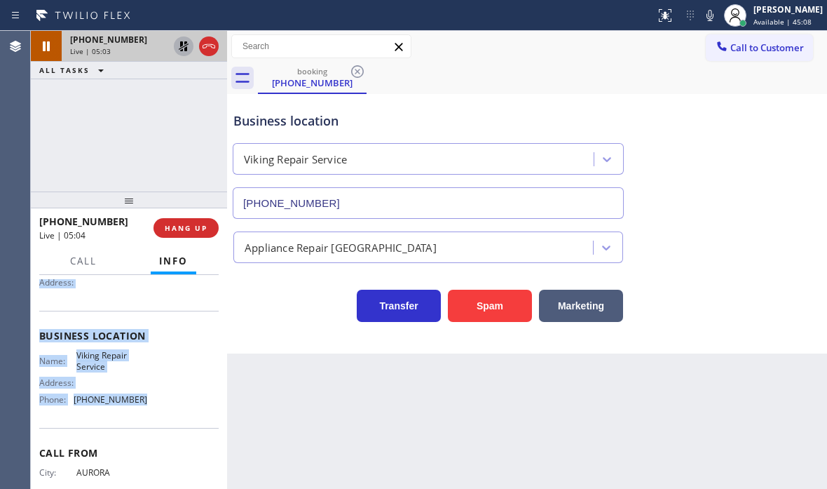
click at [185, 48] on icon at bounding box center [184, 46] width 10 height 10
click at [213, 50] on icon at bounding box center [208, 46] width 17 height 17
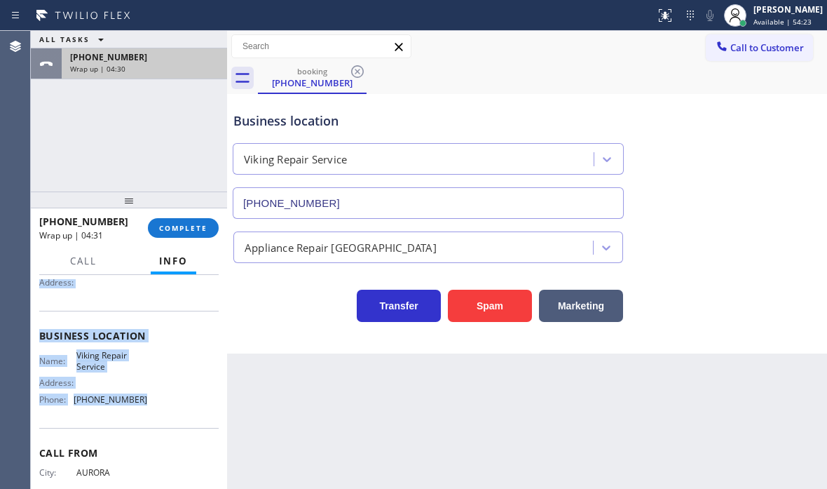
click at [179, 54] on div "[PHONE_NUMBER]" at bounding box center [144, 57] width 149 height 12
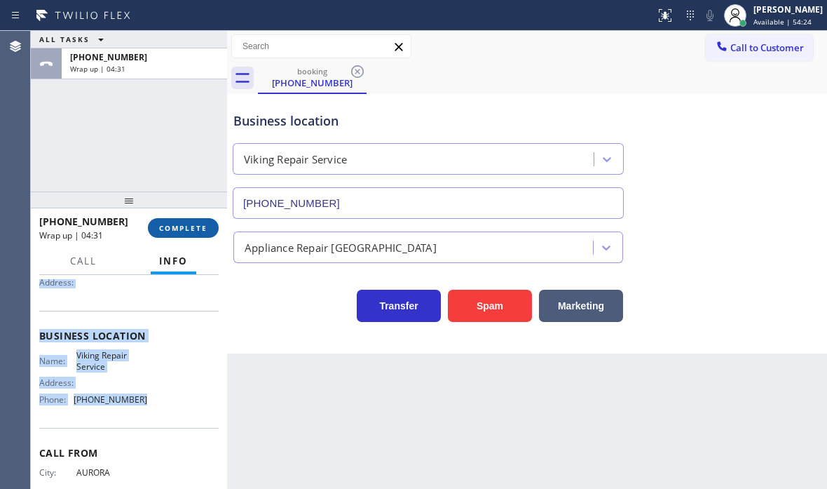
click at [179, 229] on span "COMPLETE" at bounding box center [183, 228] width 48 height 10
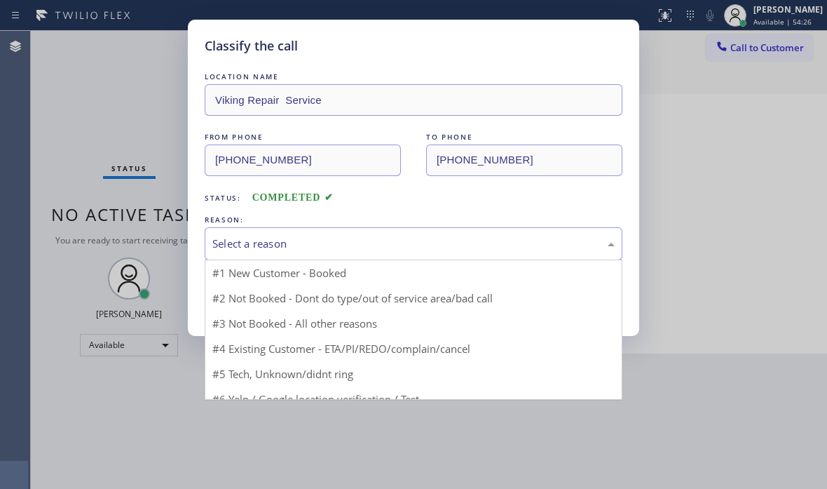
click at [334, 251] on div "Select a reason" at bounding box center [413, 244] width 402 height 16
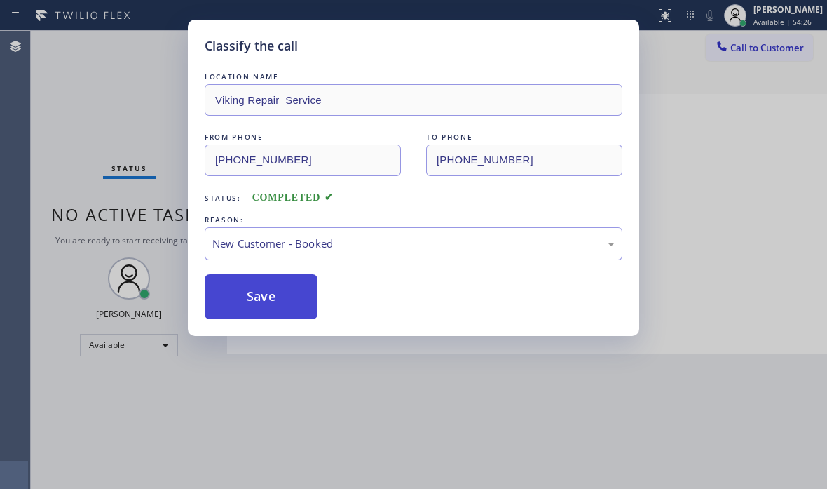
click at [237, 292] on button "Save" at bounding box center [261, 296] width 113 height 45
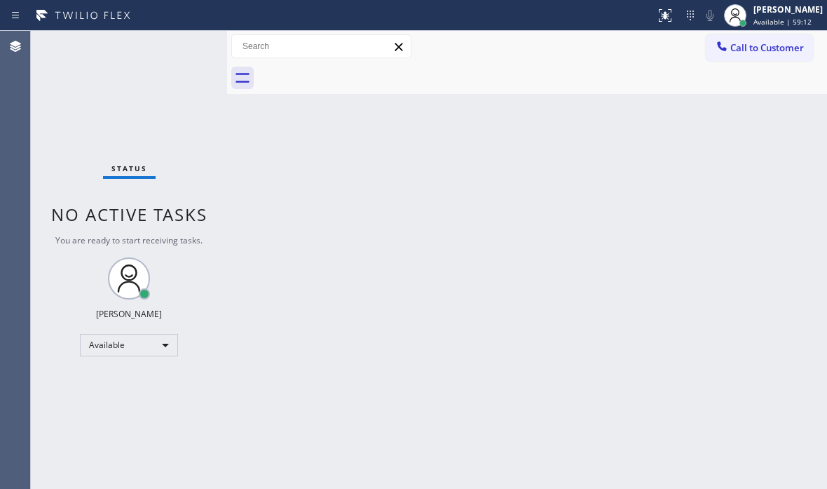
click at [223, 128] on div "Status No active tasks You are ready to start receiving tasks. [PERSON_NAME] Av…" at bounding box center [129, 260] width 196 height 458
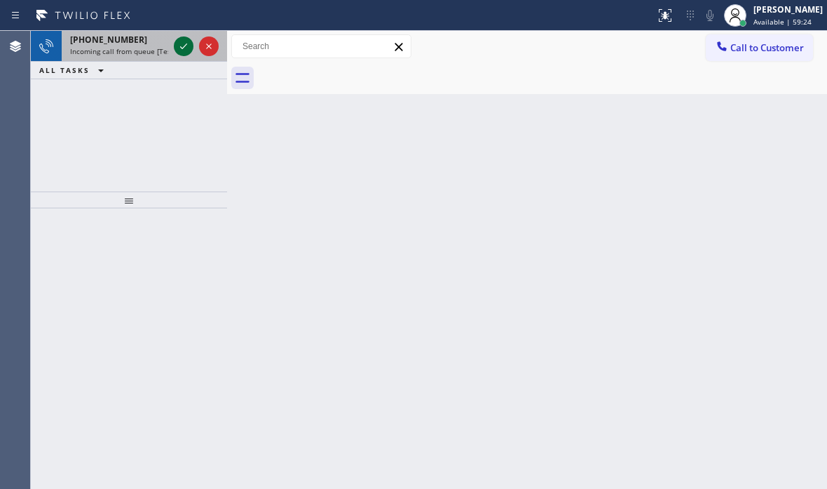
click at [182, 47] on icon at bounding box center [183, 46] width 17 height 17
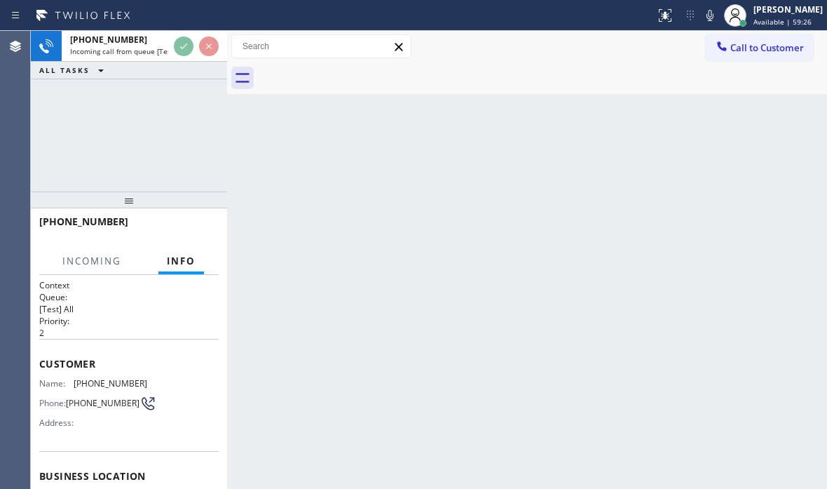
scroll to position [70, 0]
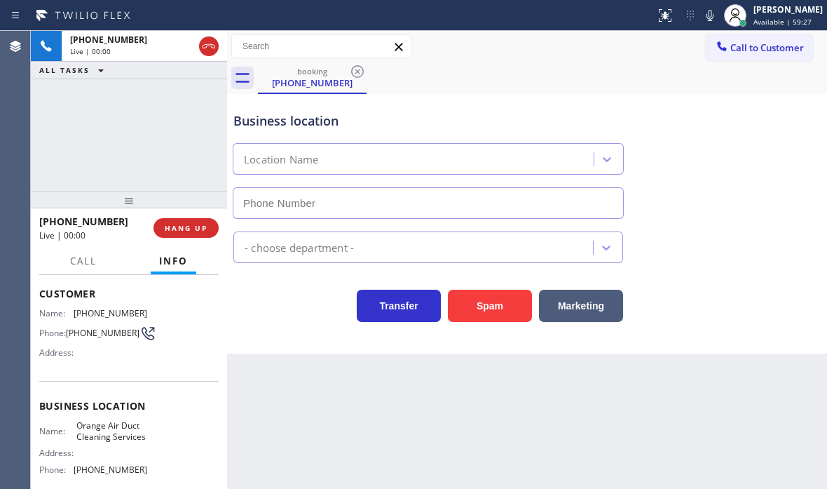
type input "[PHONE_NUMBER]"
click at [155, 158] on div "[PHONE_NUMBER] Live | 00:34 ALL TASKS ALL TASKS ACTIVE TASKS TASKS IN WRAP UP" at bounding box center [129, 111] width 196 height 161
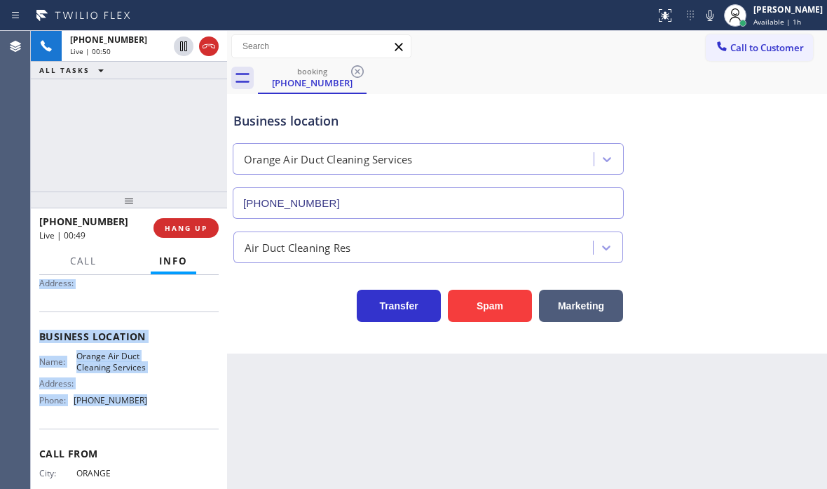
scroll to position [140, 0]
drag, startPoint x: 38, startPoint y: 288, endPoint x: 156, endPoint y: 429, distance: 184.1
click at [156, 429] on div "Context Queue: [Test] All Priority: 2 Customer Name: [PHONE_NUMBER] Phone: [PHO…" at bounding box center [129, 382] width 196 height 214
click at [194, 229] on span "HANG UP" at bounding box center [186, 228] width 43 height 10
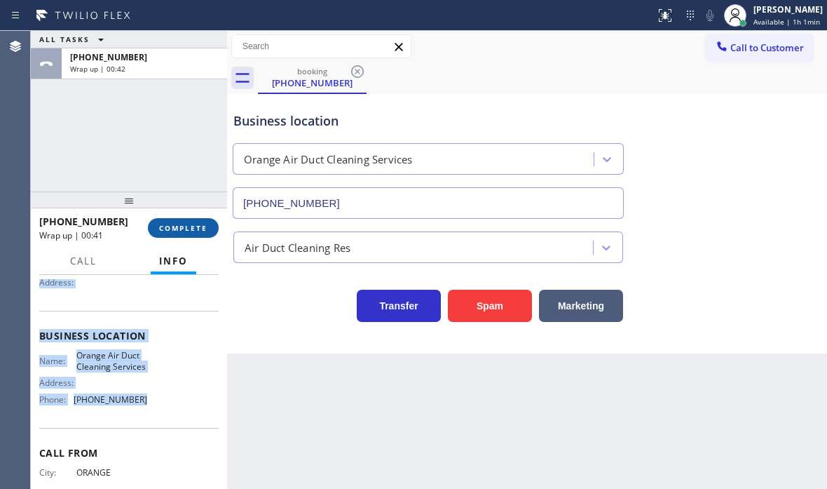
click at [170, 226] on span "COMPLETE" at bounding box center [183, 228] width 48 height 10
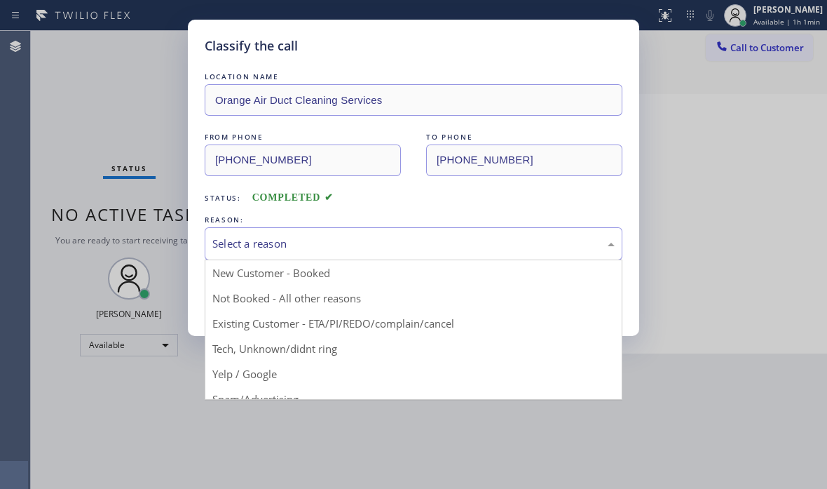
click at [323, 245] on div "Select a reason" at bounding box center [413, 244] width 402 height 16
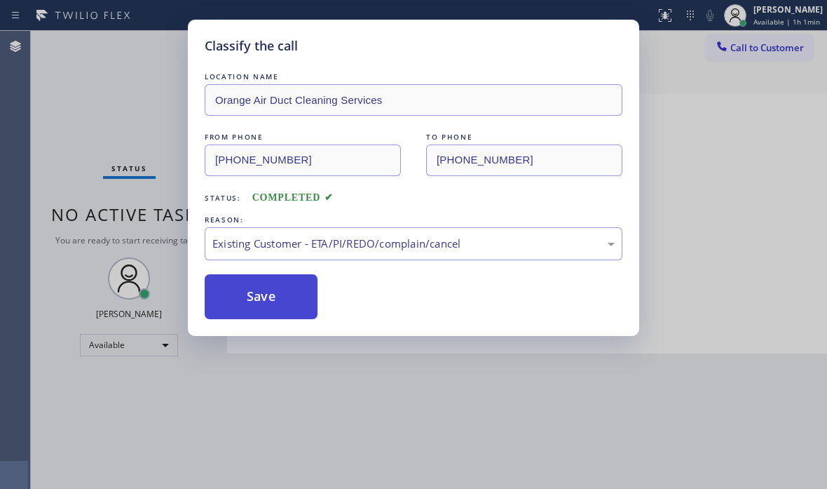
click at [287, 311] on button "Save" at bounding box center [261, 296] width 113 height 45
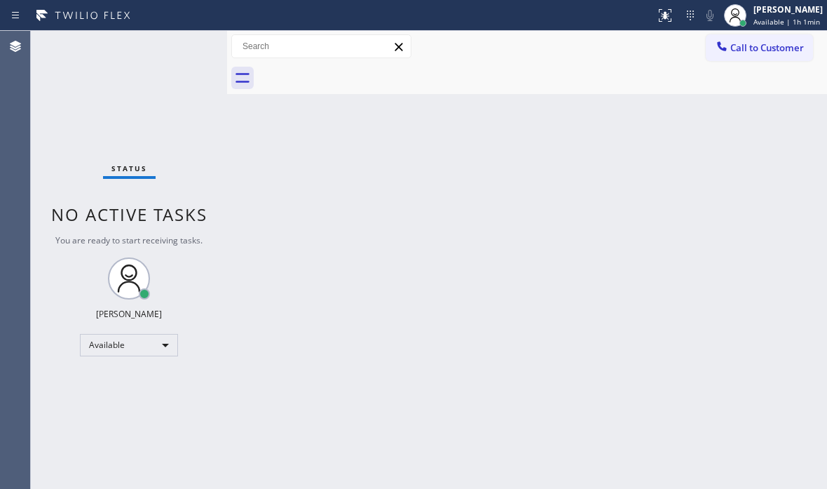
click at [474, 419] on div "Back to Dashboard Change Sender ID Customers Technicians Select a contact Outbo…" at bounding box center [527, 260] width 600 height 458
click at [199, 48] on div "Status No active tasks You are ready to start receiving tasks. [PERSON_NAME] Av…" at bounding box center [129, 260] width 196 height 458
click at [188, 41] on div "Status No active tasks You are ready to start receiving tasks. [PERSON_NAME] Av…" at bounding box center [129, 260] width 196 height 458
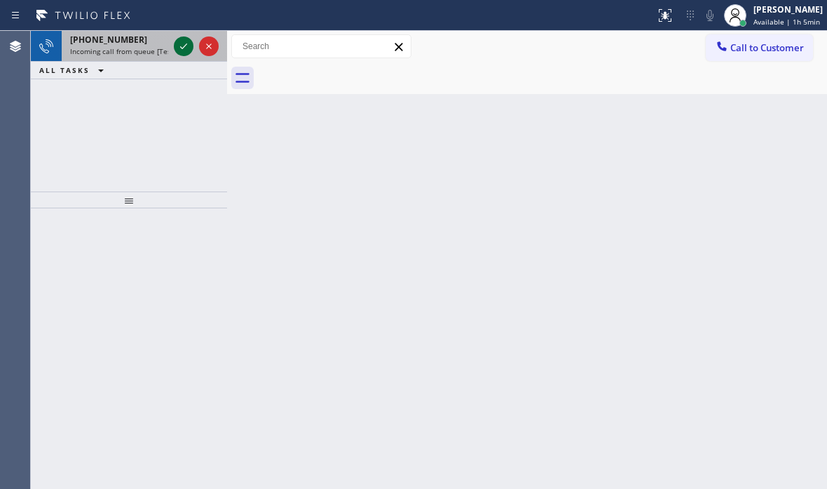
click at [186, 46] on icon at bounding box center [183, 46] width 7 height 6
click at [130, 42] on div "[PHONE_NUMBER]" at bounding box center [119, 40] width 98 height 12
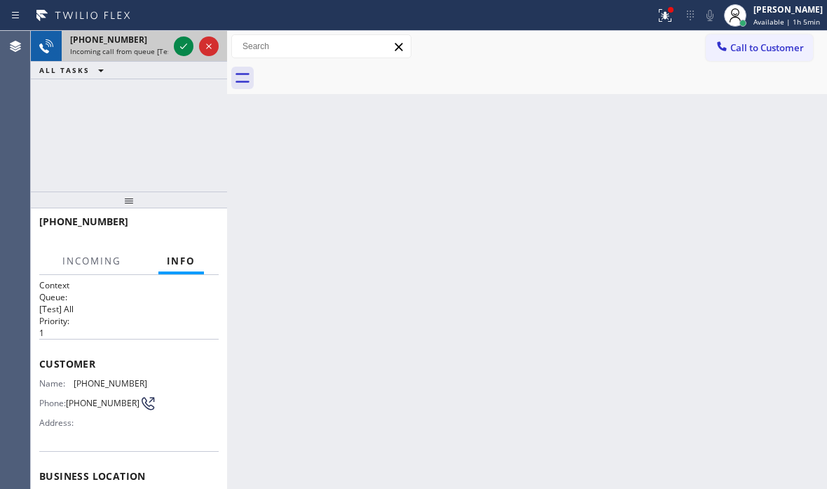
click at [173, 46] on div at bounding box center [196, 46] width 50 height 31
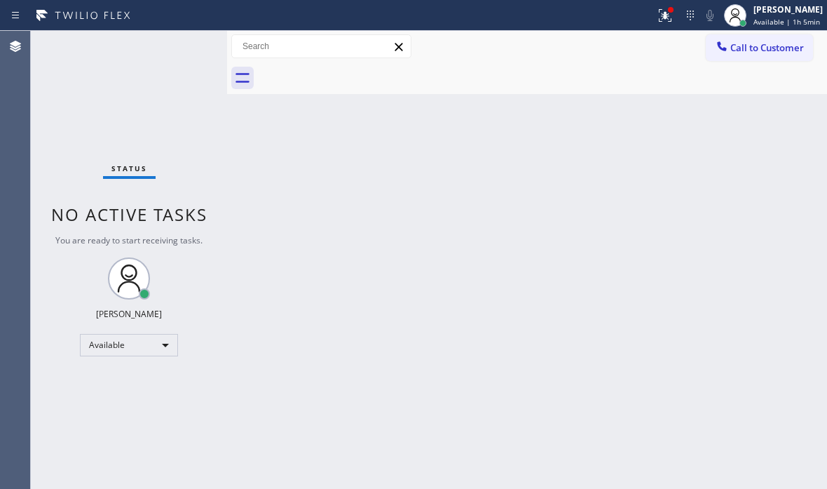
click at [180, 48] on div "Status No active tasks You are ready to start receiving tasks. [PERSON_NAME] Av…" at bounding box center [129, 260] width 196 height 458
click at [657, 19] on icon at bounding box center [665, 15] width 17 height 17
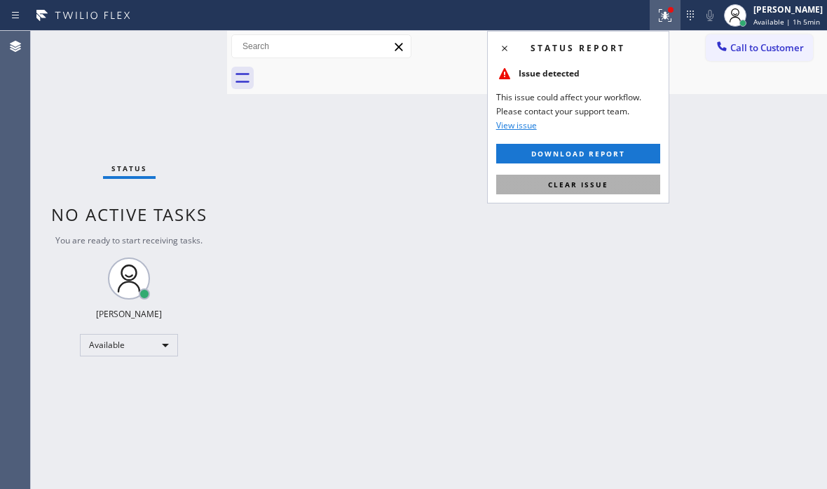
click at [585, 186] on span "Clear issue" at bounding box center [578, 184] width 60 height 10
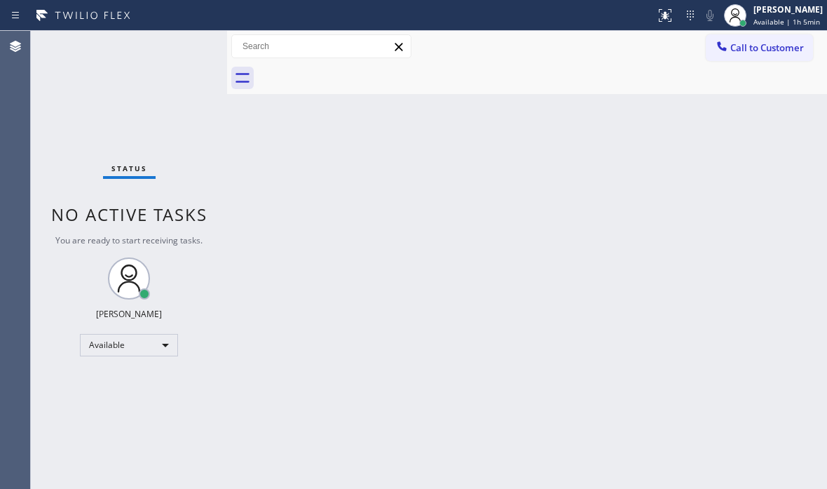
click at [423, 186] on div "Back to Dashboard Change Sender ID Customers Technicians Select a contact Outbo…" at bounding box center [527, 260] width 600 height 458
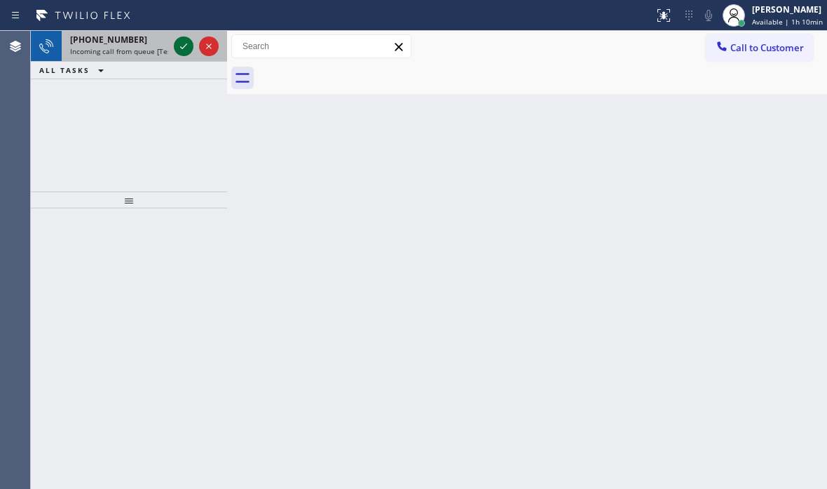
click at [189, 48] on icon at bounding box center [183, 46] width 17 height 17
click at [184, 46] on icon at bounding box center [183, 46] width 17 height 17
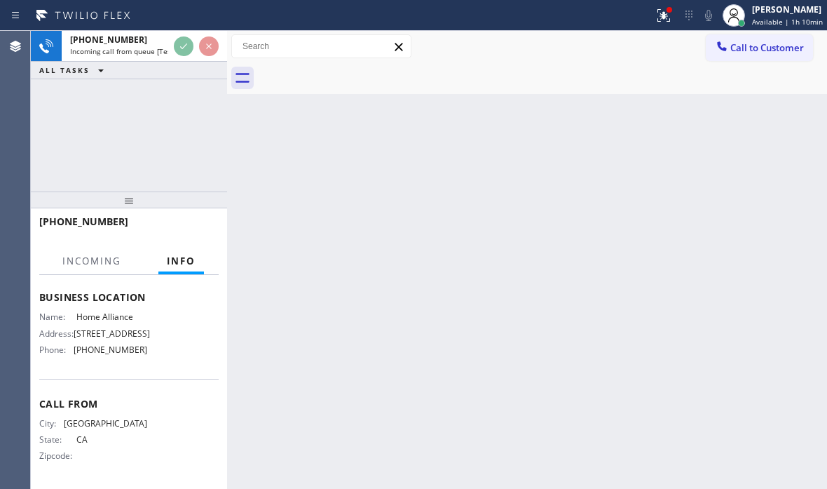
scroll to position [194, 0]
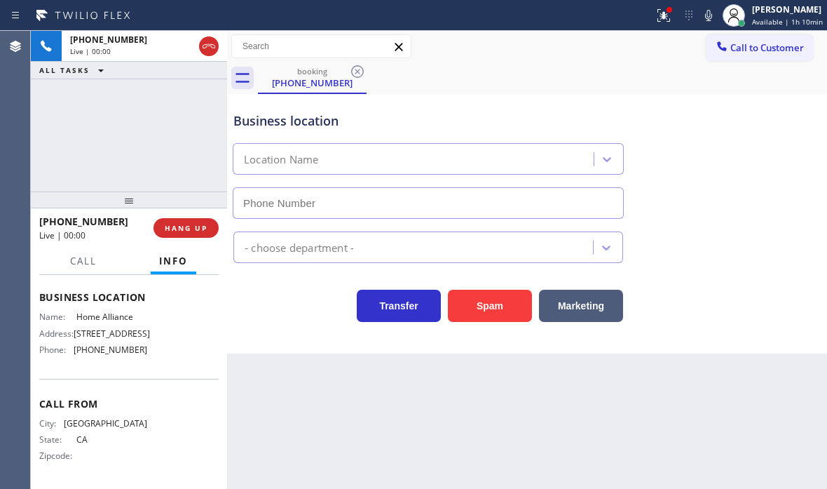
type input "[PHONE_NUMBER]"
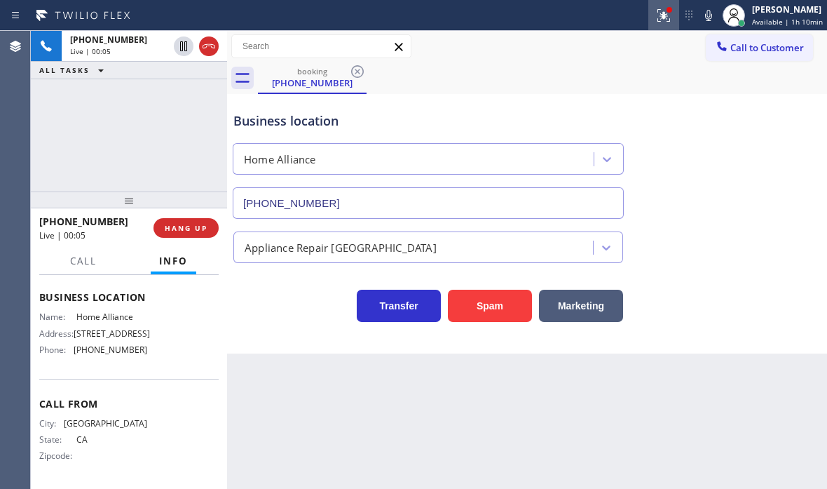
click at [660, 13] on icon at bounding box center [664, 13] width 8 height 5
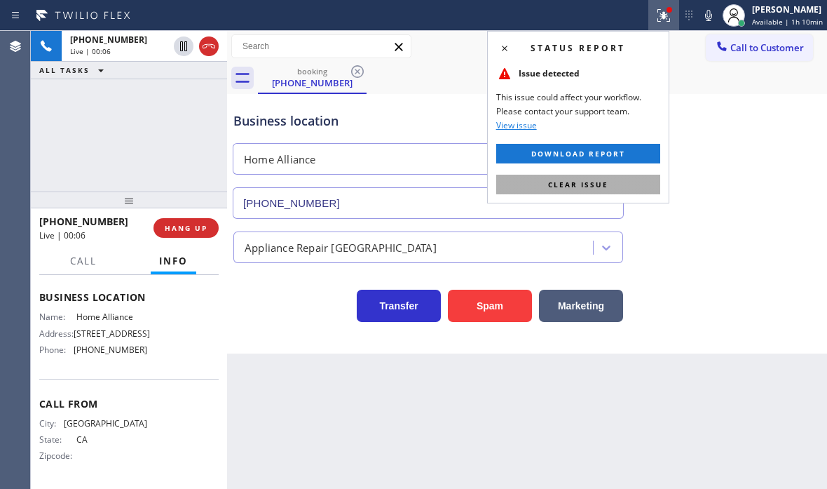
click at [635, 181] on button "Clear issue" at bounding box center [578, 185] width 164 height 20
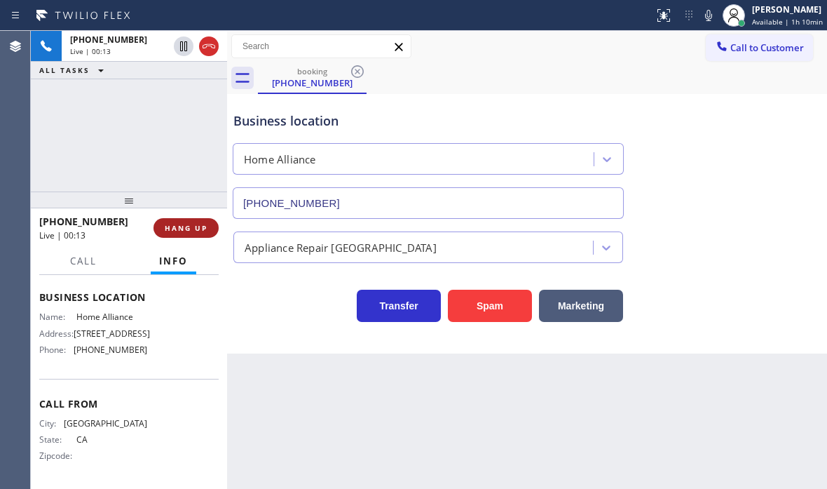
click at [188, 227] on span "HANG UP" at bounding box center [186, 228] width 43 height 10
click at [177, 229] on span "HANG UP" at bounding box center [186, 228] width 43 height 10
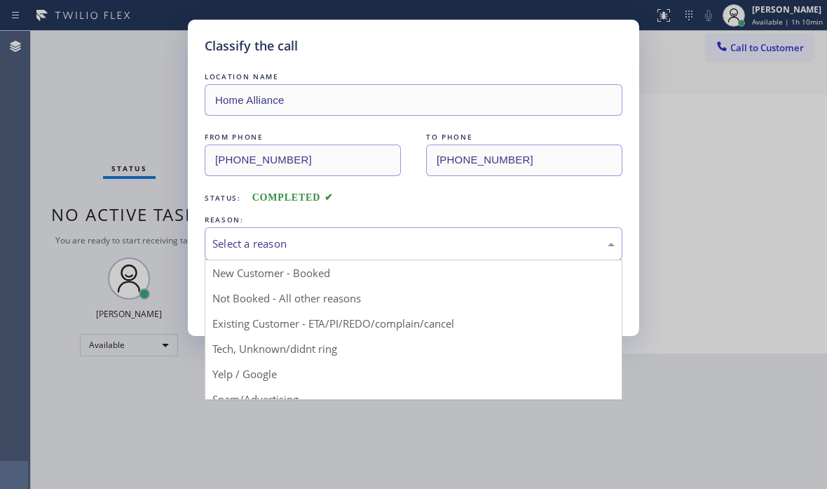
click at [380, 239] on div "Select a reason" at bounding box center [413, 244] width 402 height 16
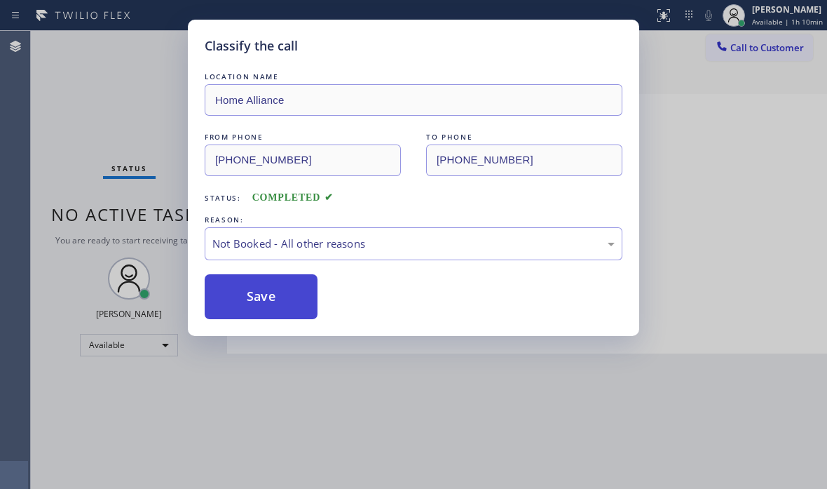
click at [256, 299] on button "Save" at bounding box center [261, 296] width 113 height 45
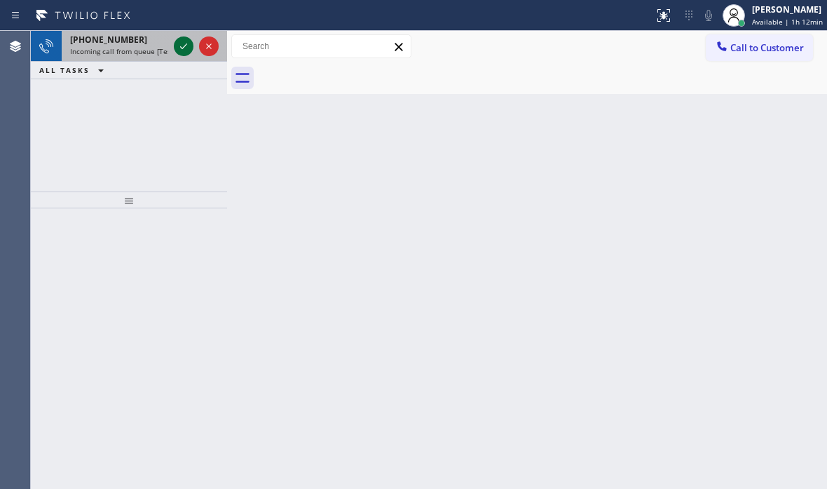
click at [181, 51] on icon at bounding box center [183, 46] width 17 height 17
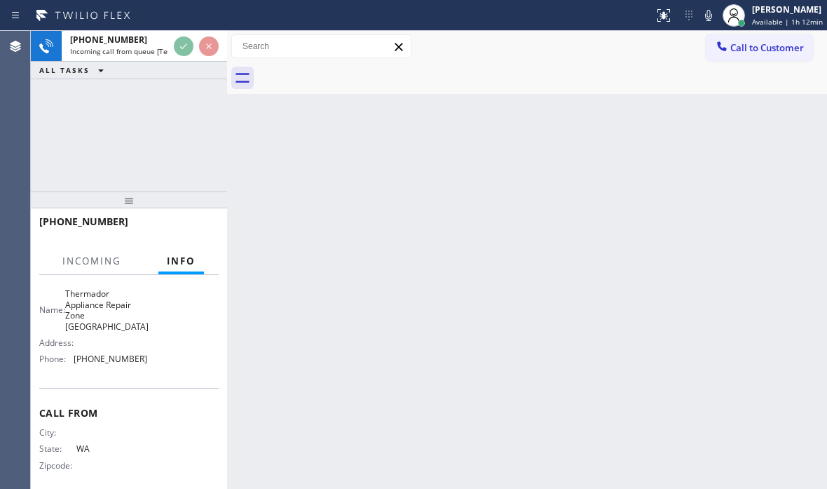
scroll to position [205, 0]
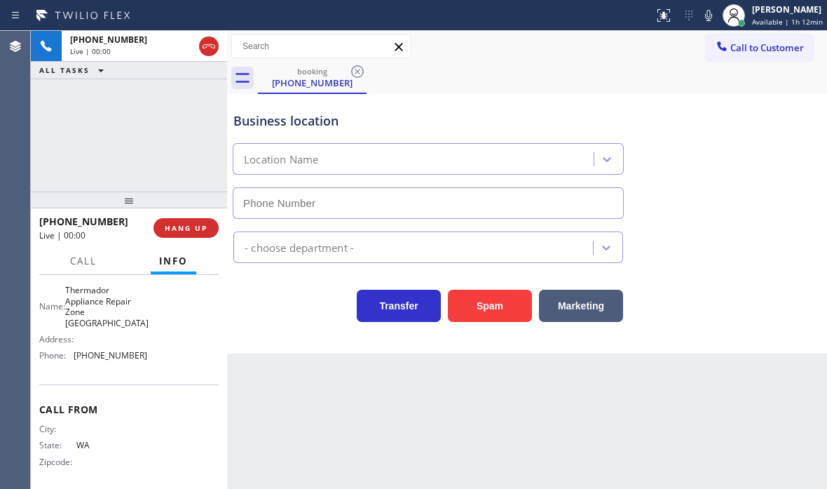
type input "[PHONE_NUMBER]"
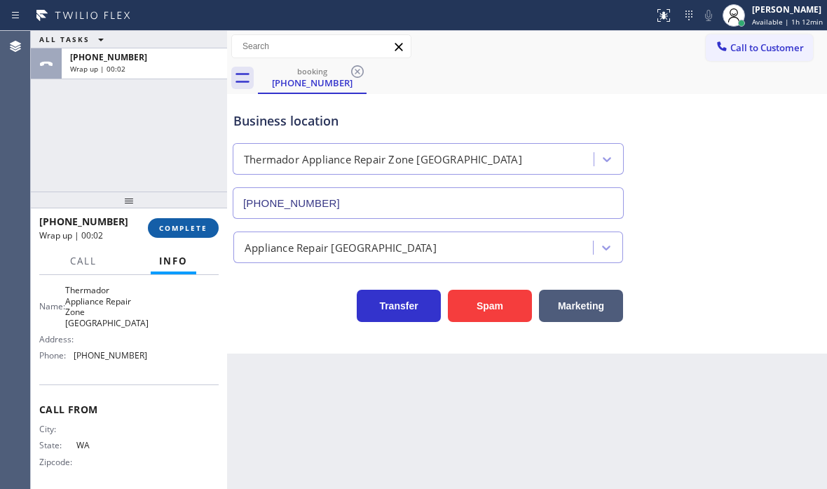
click at [189, 221] on button "COMPLETE" at bounding box center [183, 228] width 71 height 20
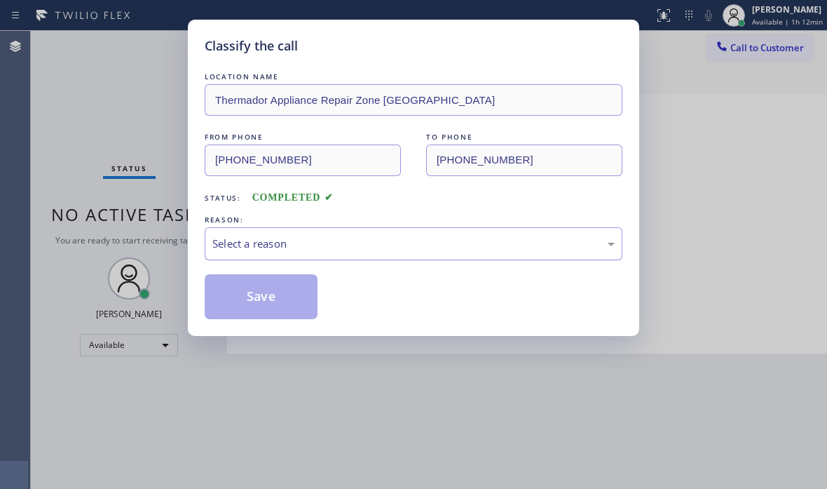
click at [391, 247] on div "Select a reason" at bounding box center [413, 244] width 402 height 16
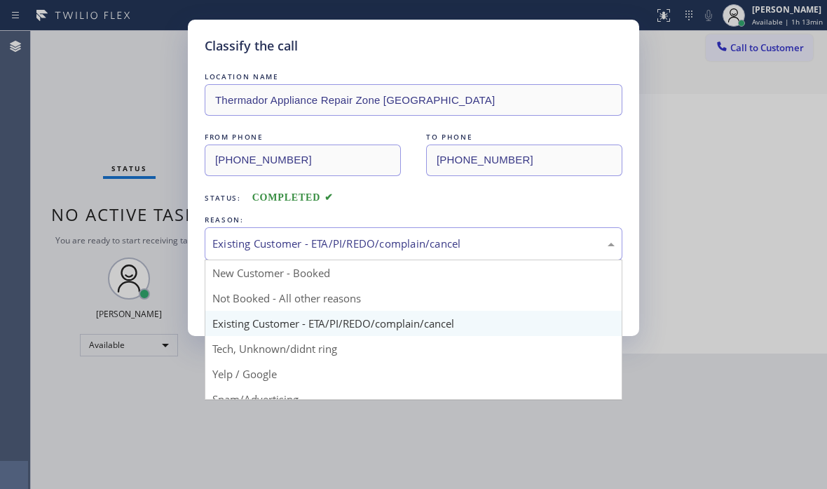
click at [503, 247] on div "Existing Customer - ETA/PI/REDO/complain/cancel" at bounding box center [413, 244] width 402 height 16
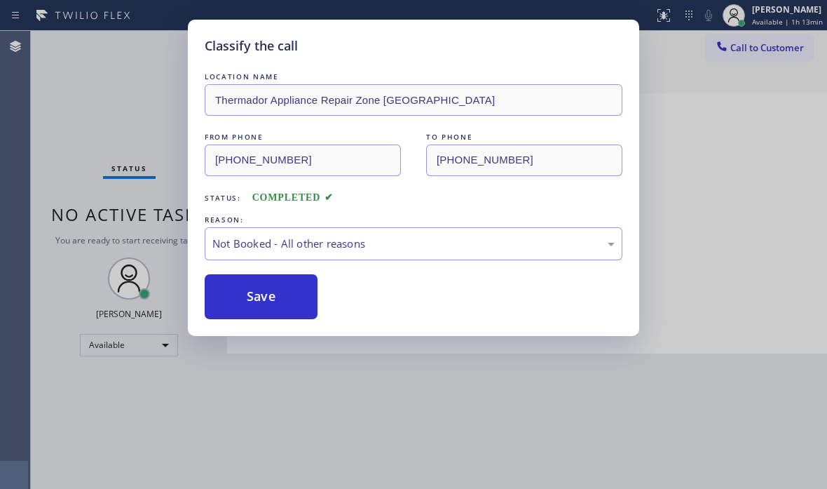
click at [336, 226] on div "REASON:" at bounding box center [414, 219] width 418 height 15
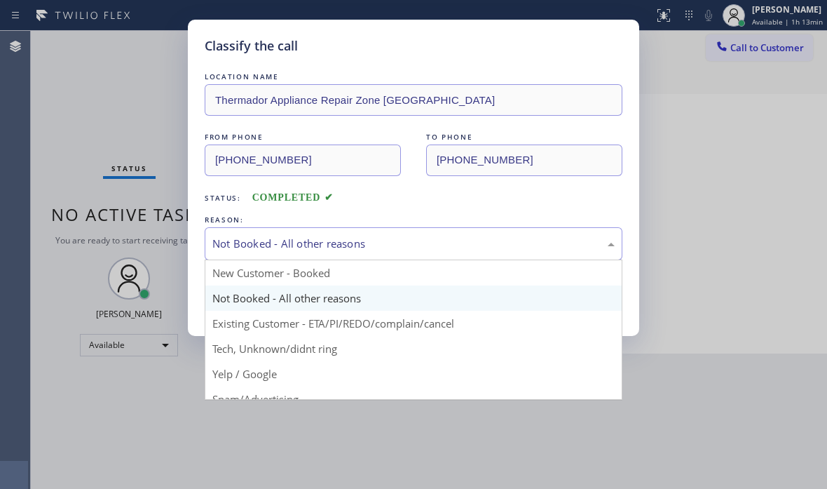
click at [336, 232] on div "Not Booked - All other reasons" at bounding box center [414, 243] width 418 height 33
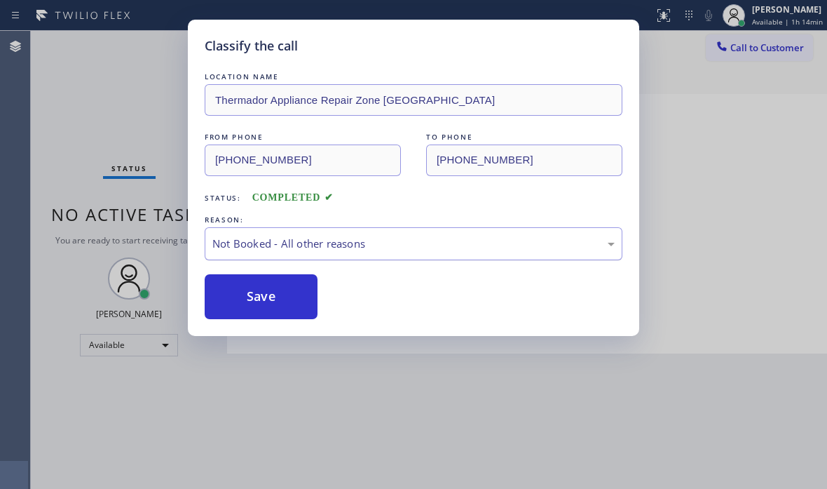
click at [352, 245] on div "Not Booked - All other reasons" at bounding box center [413, 244] width 402 height 16
click at [259, 297] on button "Save" at bounding box center [261, 296] width 113 height 45
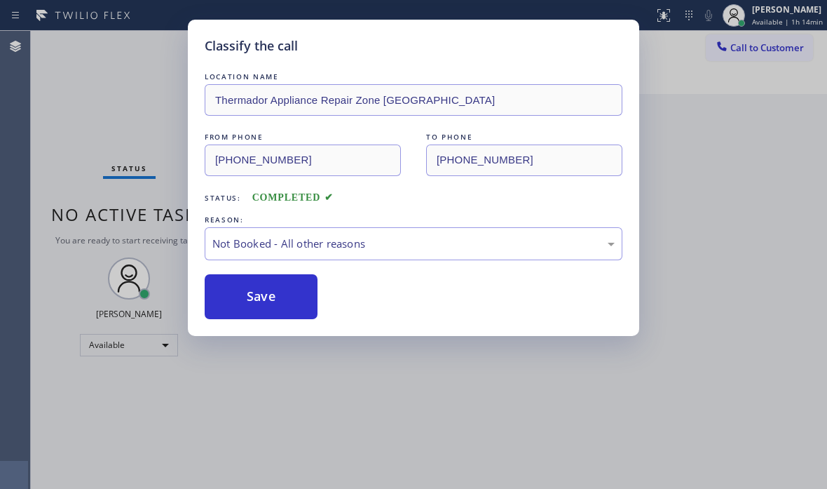
click at [662, 133] on div "Classify the call LOCATION NAME Sunset Air Conditioning and Heating [GEOGRAPHIC…" at bounding box center [429, 260] width 796 height 458
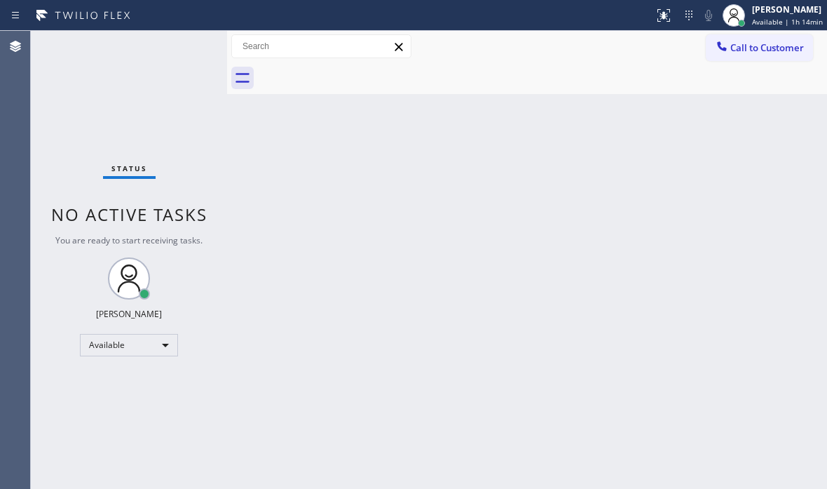
click at [652, 301] on div "Back to Dashboard Change Sender ID Customers Technicians Select a contact Outbo…" at bounding box center [527, 260] width 600 height 458
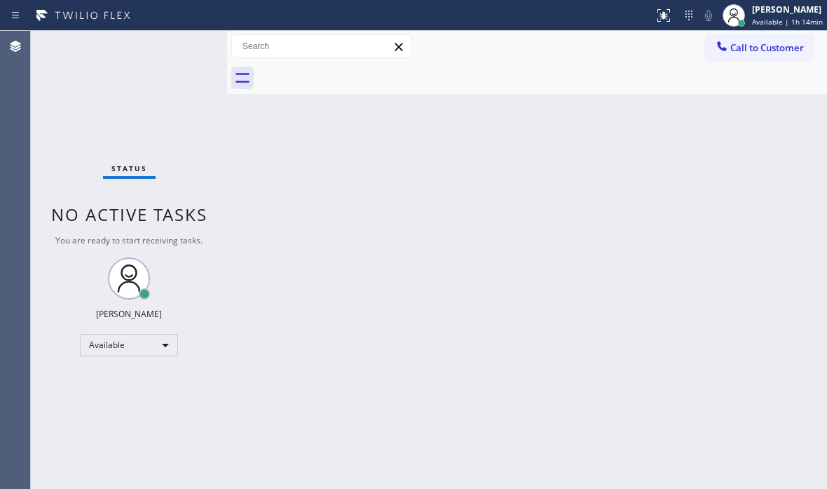
click at [652, 301] on div "Back to Dashboard Change Sender ID Customers Technicians Select a contact Outbo…" at bounding box center [527, 260] width 600 height 458
click at [651, 299] on div "Back to Dashboard Change Sender ID Customers Technicians Select a contact Outbo…" at bounding box center [527, 260] width 600 height 458
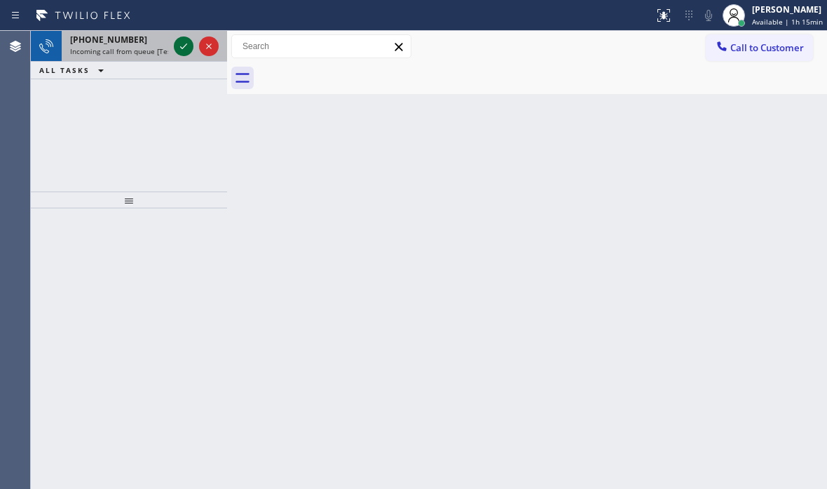
click at [182, 43] on icon at bounding box center [183, 46] width 17 height 17
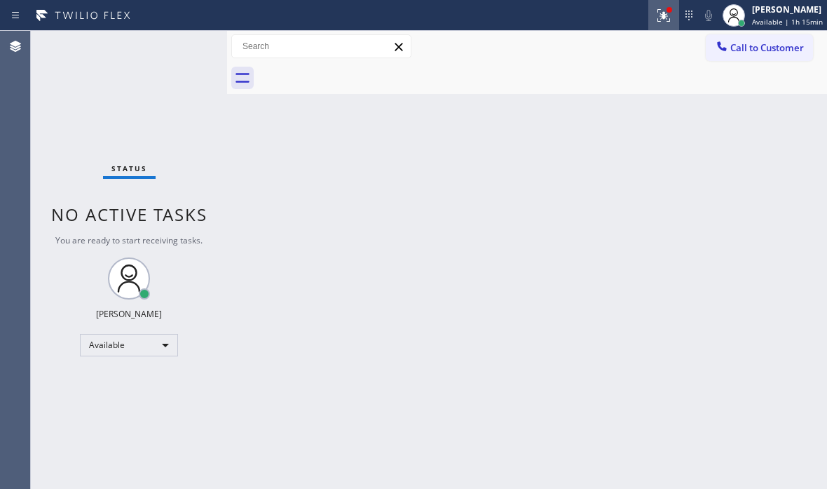
click at [655, 19] on icon at bounding box center [663, 15] width 17 height 17
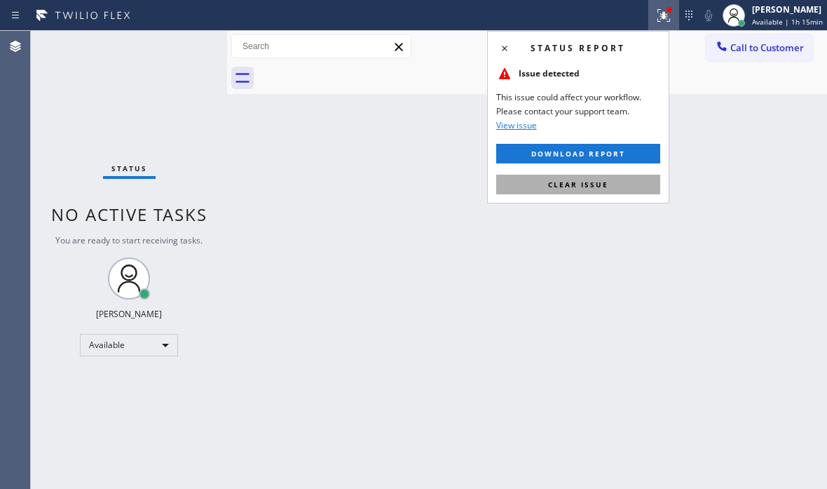
click at [615, 186] on button "Clear issue" at bounding box center [578, 185] width 164 height 20
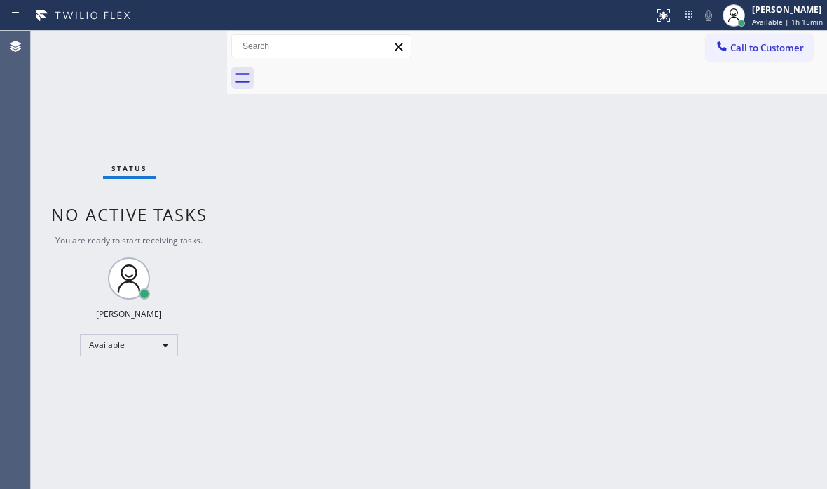
click at [724, 116] on div "Back to Dashboard Change Sender ID Customers Technicians Select a contact Outbo…" at bounding box center [527, 260] width 600 height 458
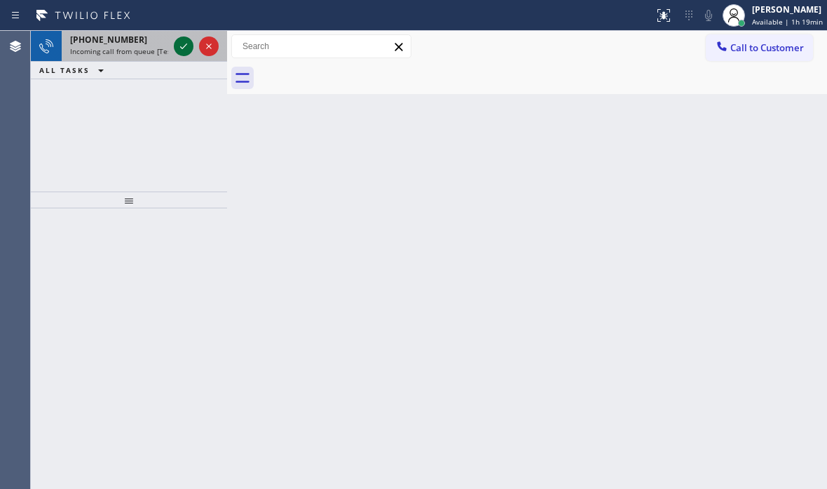
click at [176, 45] on icon at bounding box center [183, 46] width 17 height 17
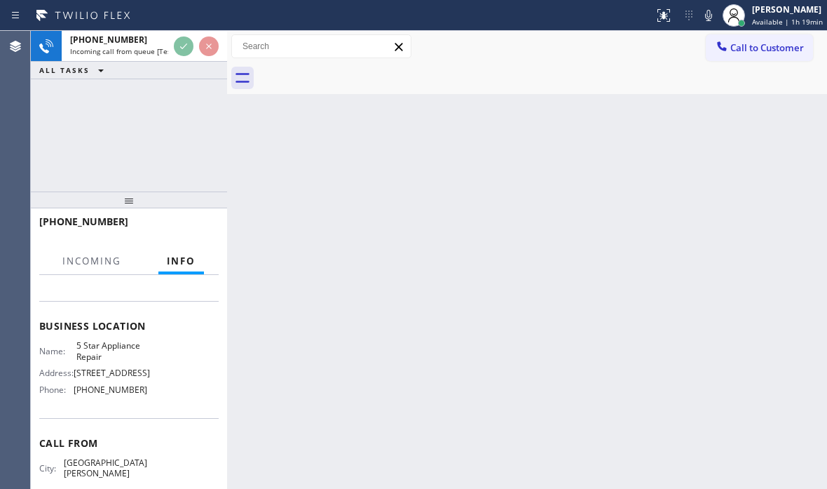
scroll to position [194, 0]
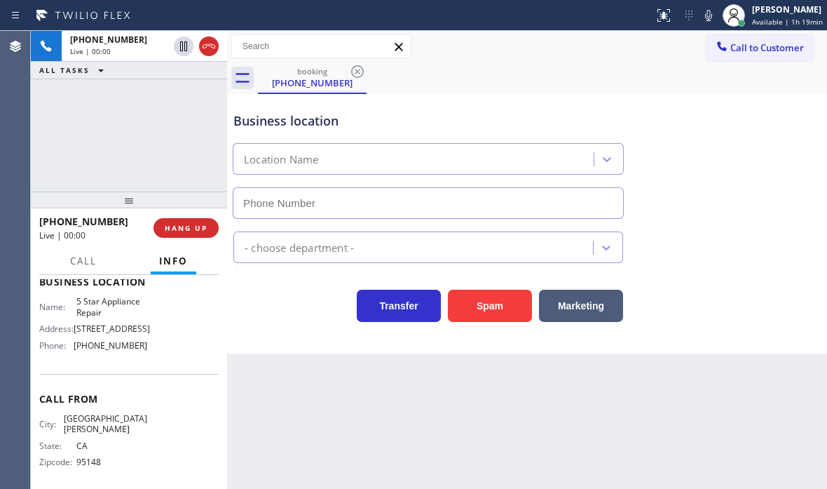
type input "[PHONE_NUMBER]"
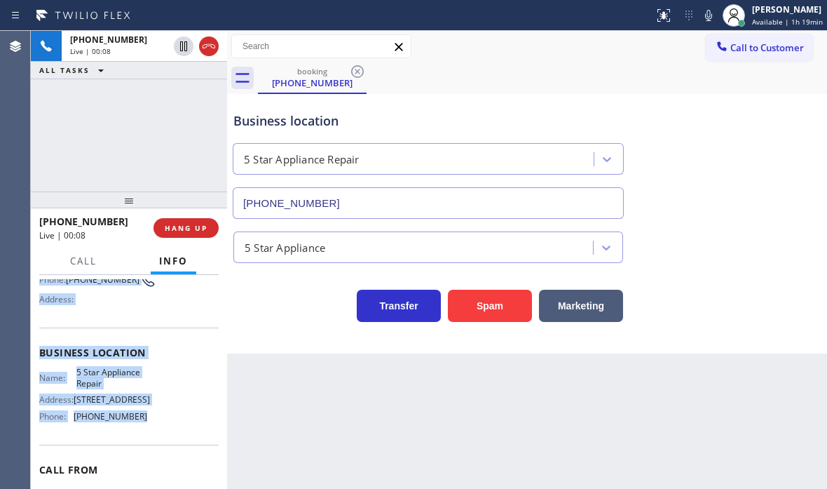
scroll to position [124, 0]
drag, startPoint x: 38, startPoint y: 308, endPoint x: 153, endPoint y: 441, distance: 175.9
click at [153, 441] on div "Context Queue: [Test] All Priority: 1 Customer Name: [PHONE_NUMBER] Phone: [PHO…" at bounding box center [129, 382] width 196 height 214
click at [202, 233] on button "HANG UP" at bounding box center [186, 228] width 65 height 20
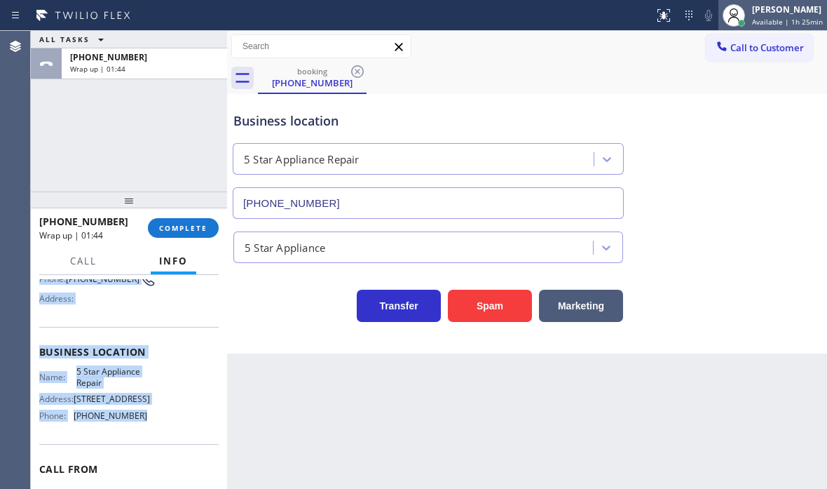
click at [754, 13] on div "[PERSON_NAME]" at bounding box center [787, 10] width 71 height 12
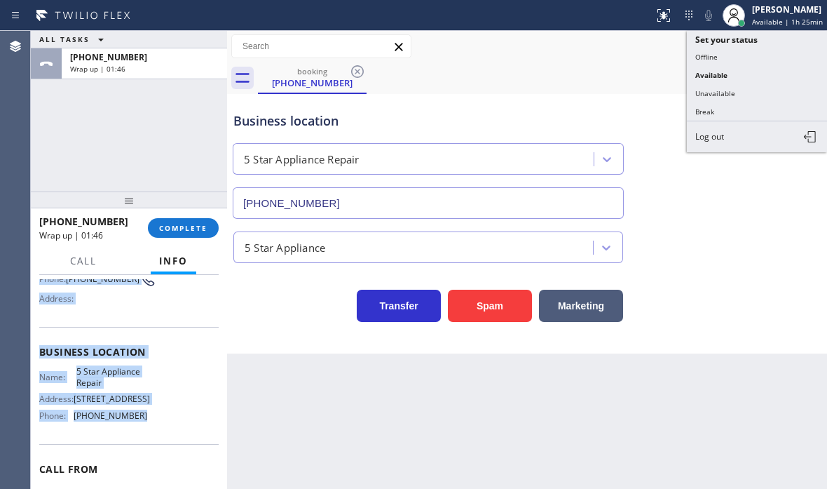
click at [718, 57] on button "Offline" at bounding box center [757, 57] width 140 height 18
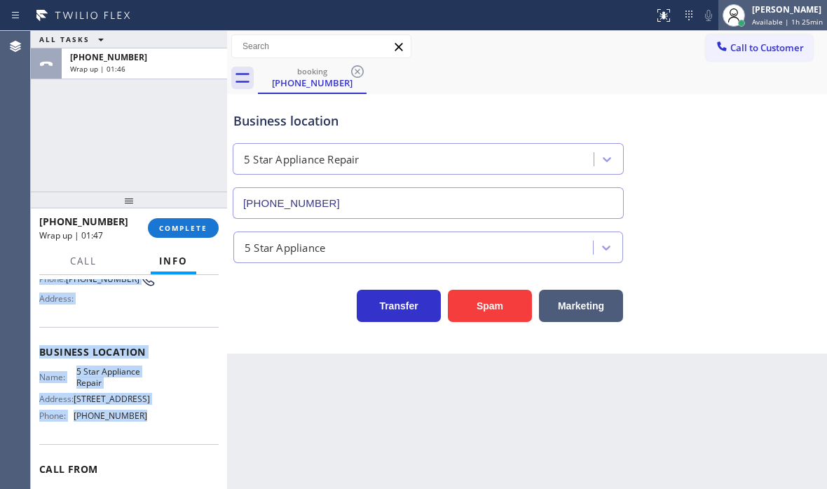
click at [770, 13] on div "[PERSON_NAME]" at bounding box center [787, 10] width 71 height 12
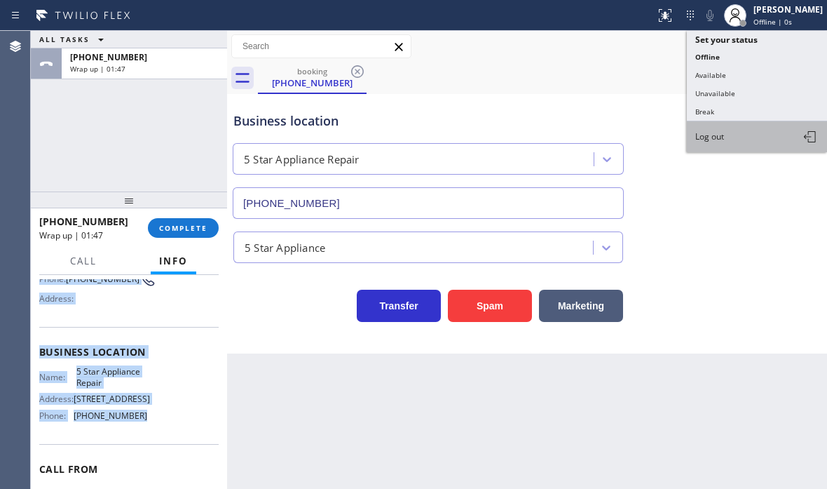
click at [726, 135] on button "Log out" at bounding box center [757, 136] width 140 height 31
